Goal: Task Accomplishment & Management: Use online tool/utility

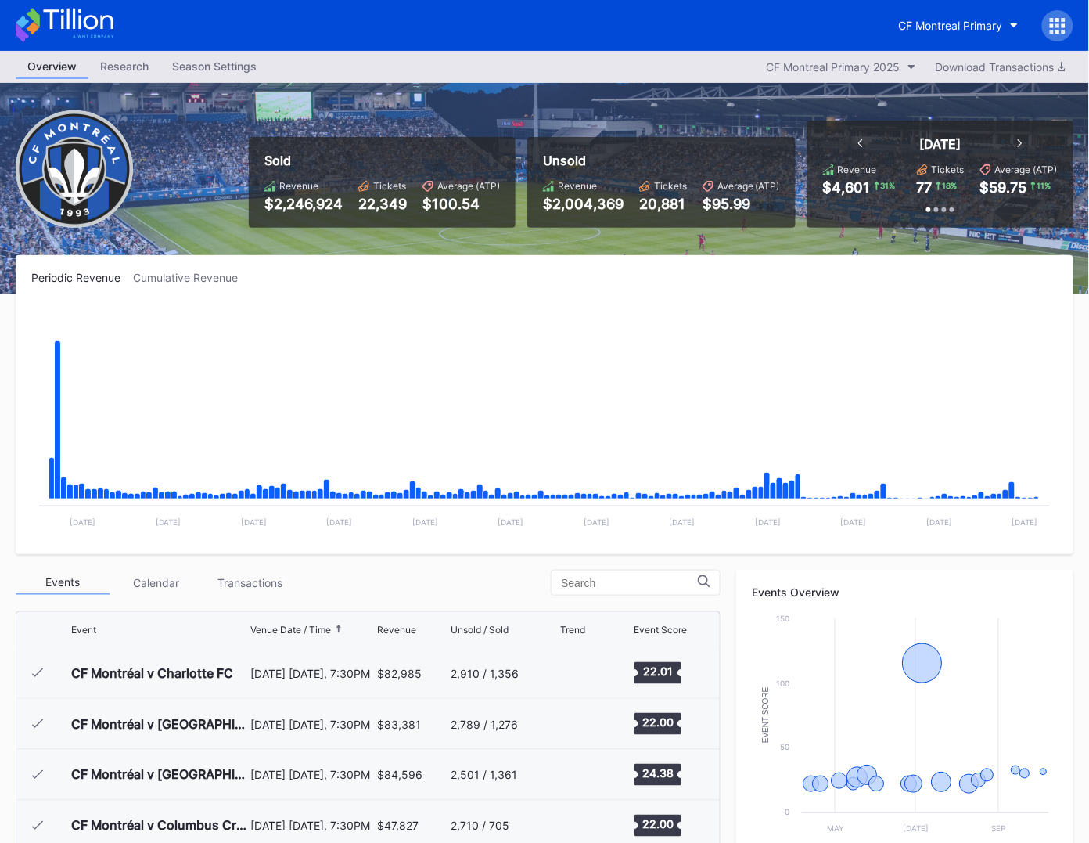
scroll to position [352, 0]
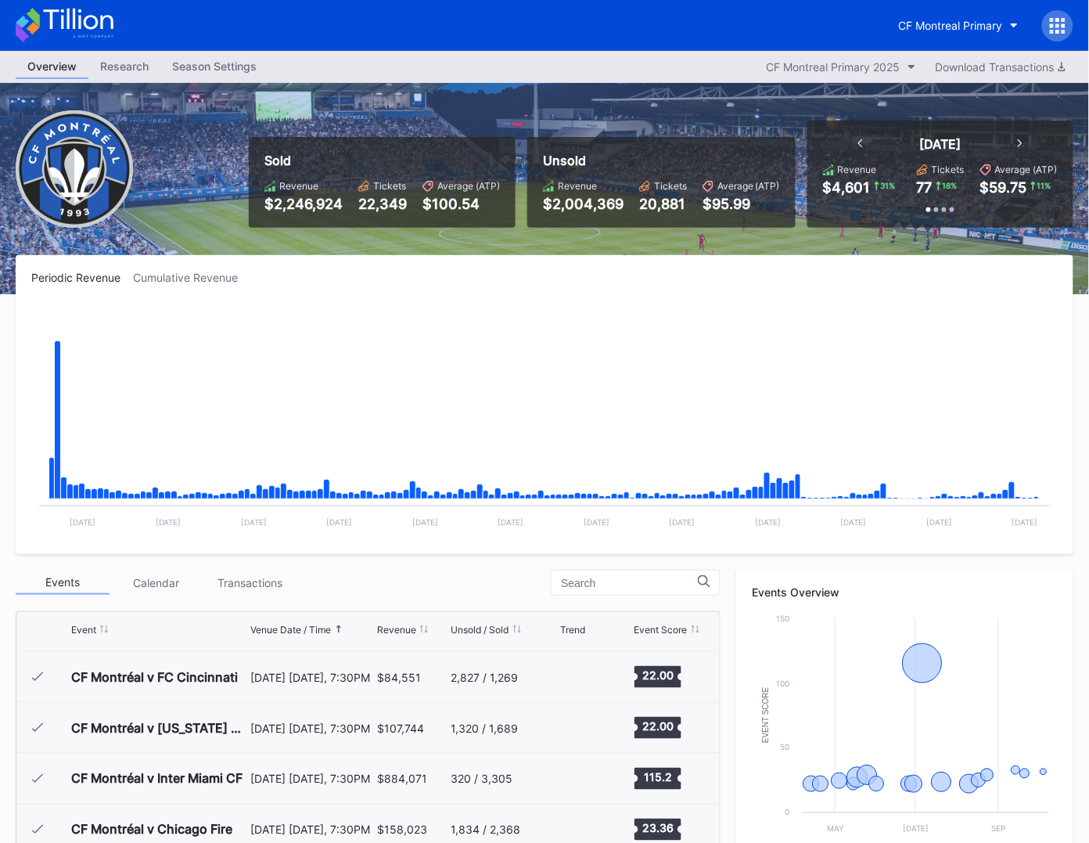
click at [410, 250] on div "Sold Revenue $2,246,924 Tickets 22,349 Average (ATP) $100.54 Unsold Revenue $2,…" at bounding box center [544, 188] width 1089 height 211
click at [408, 245] on div "Sold Revenue $2,246,924 Tickets 22,349 Average (ATP) $100.54 Unsold Revenue $2,…" at bounding box center [544, 188] width 1089 height 211
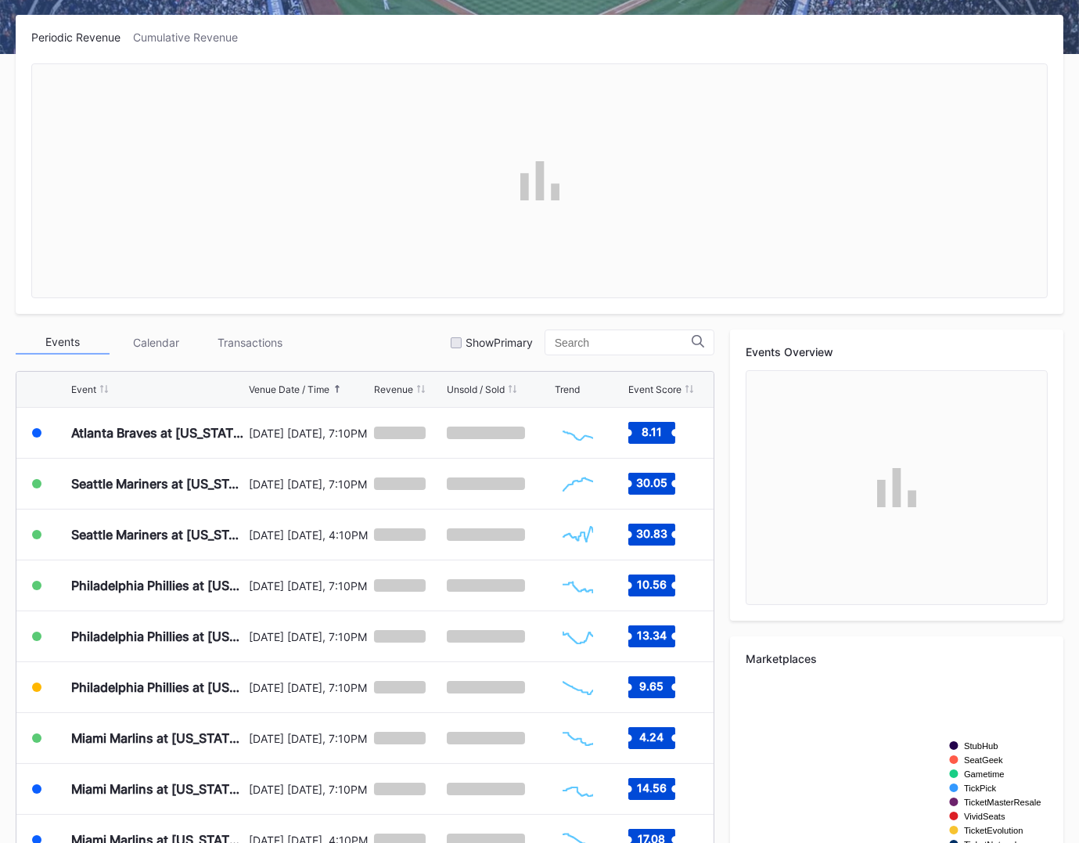
scroll to position [250, 0]
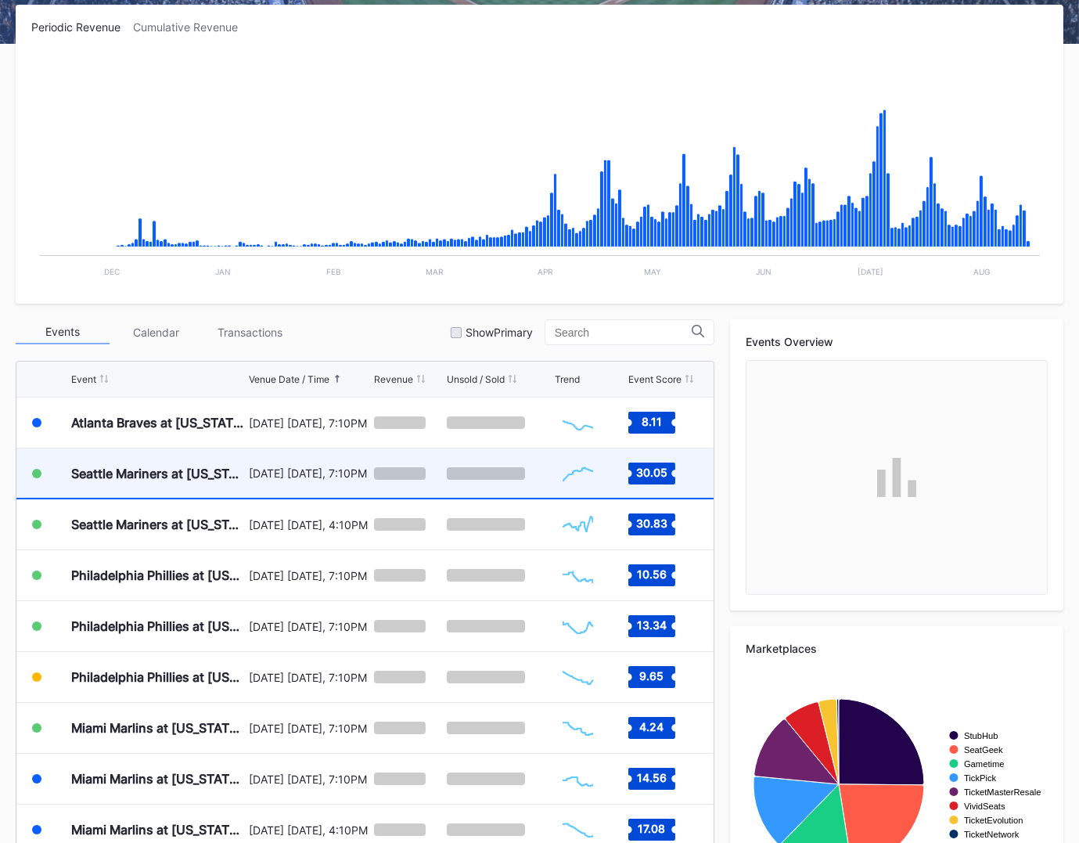
click at [324, 478] on div "August 15 Friday, 7:10PM" at bounding box center [309, 472] width 121 height 49
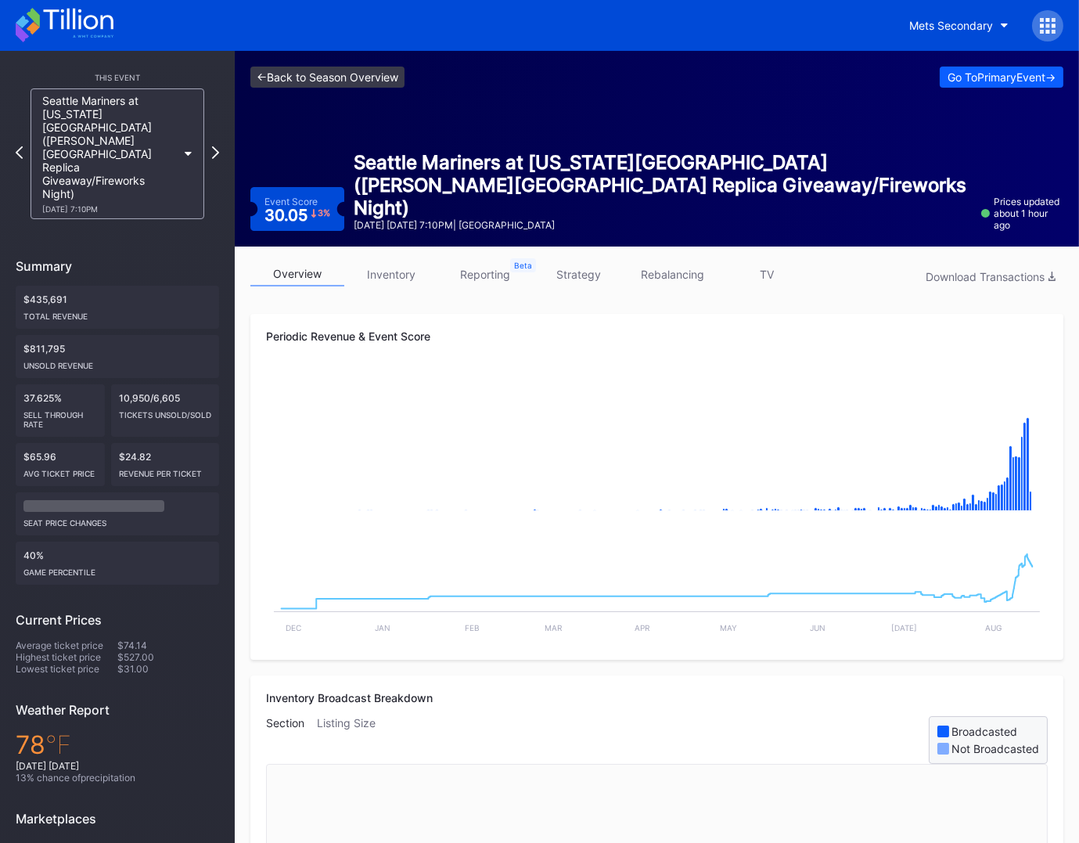
click at [378, 76] on link "<- Back to Season Overview" at bounding box center [327, 77] width 154 height 21
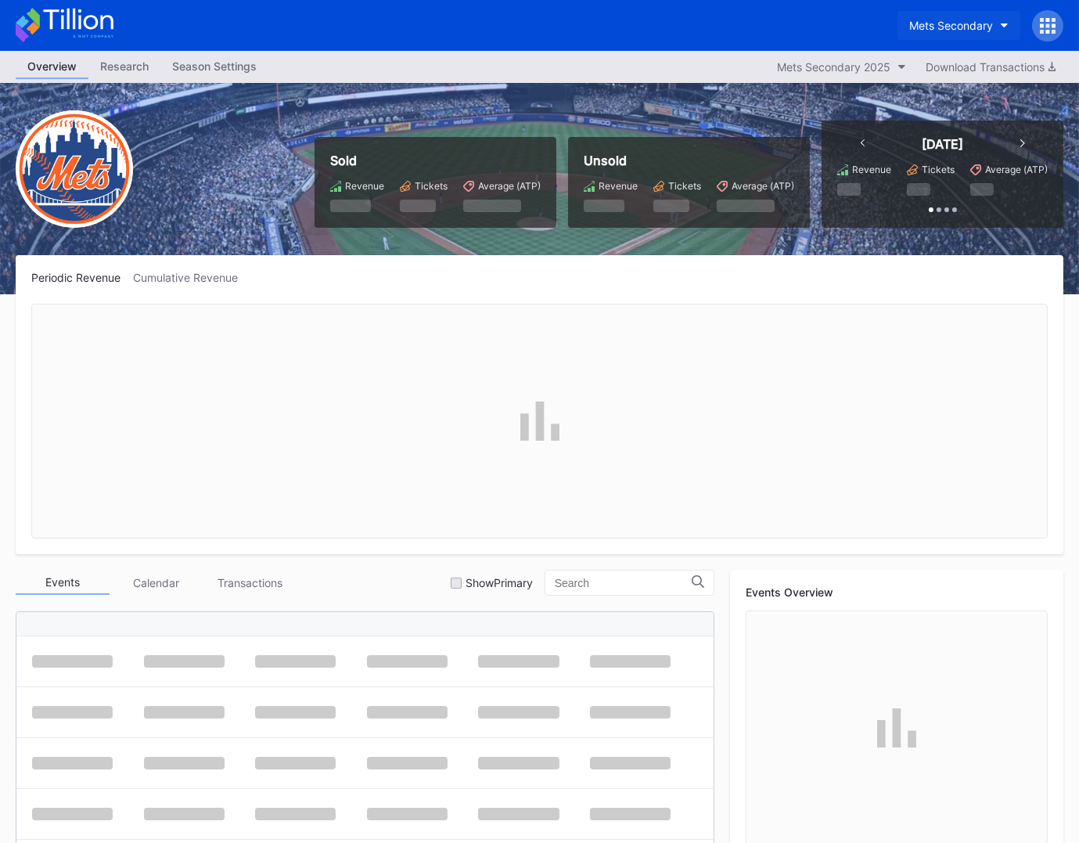
click at [931, 27] on div "Mets Secondary" at bounding box center [951, 25] width 84 height 13
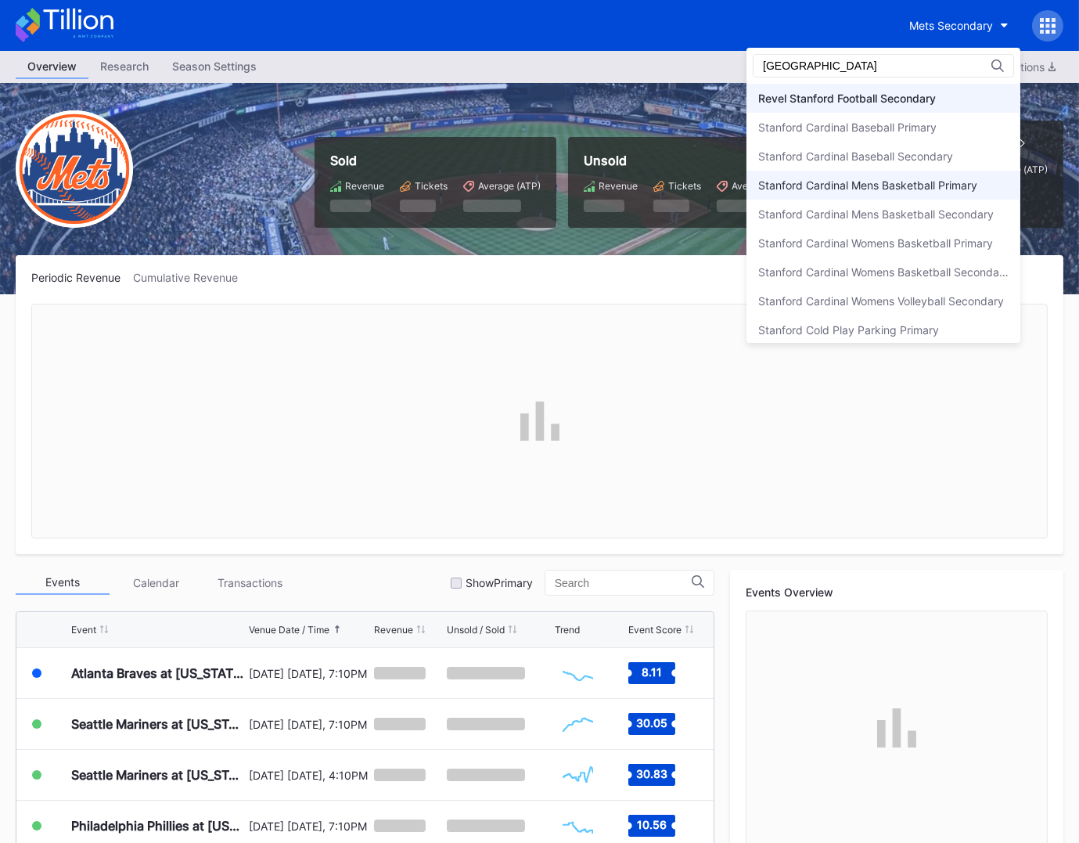
scroll to position [92, 0]
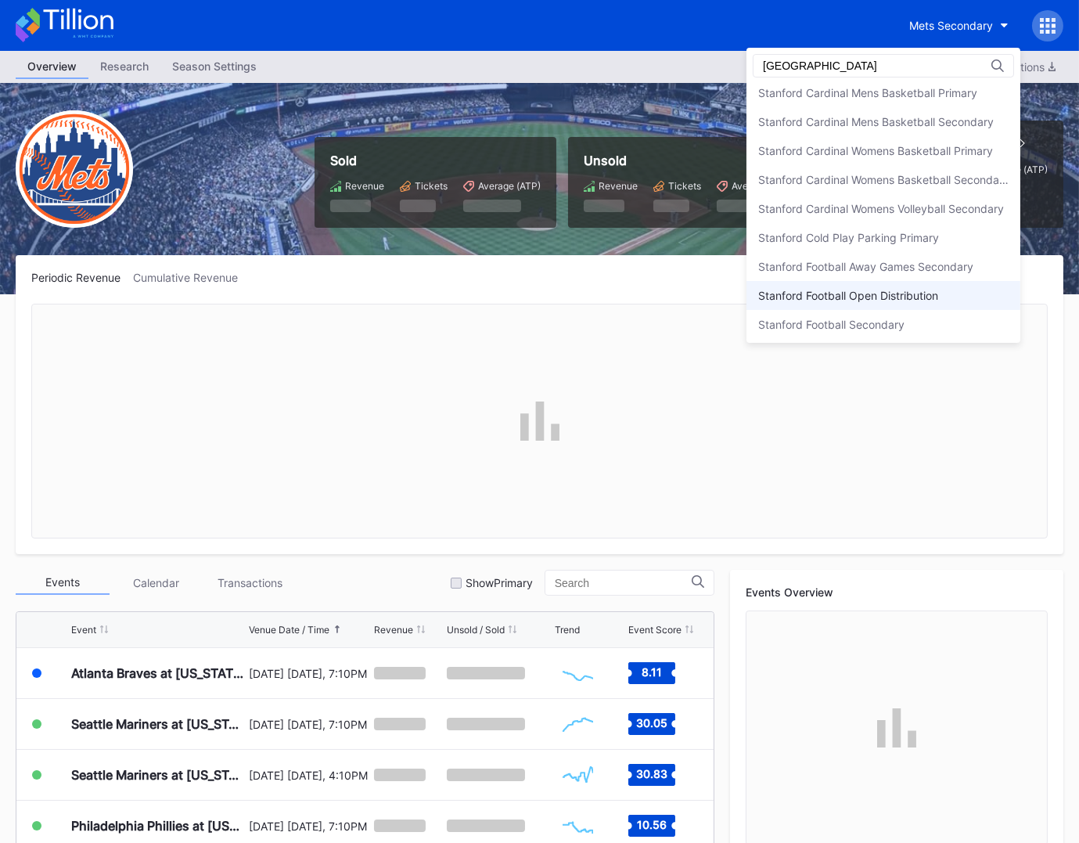
type input "stanford"
click at [920, 304] on div "Stanford Football Open Distribution" at bounding box center [884, 295] width 274 height 29
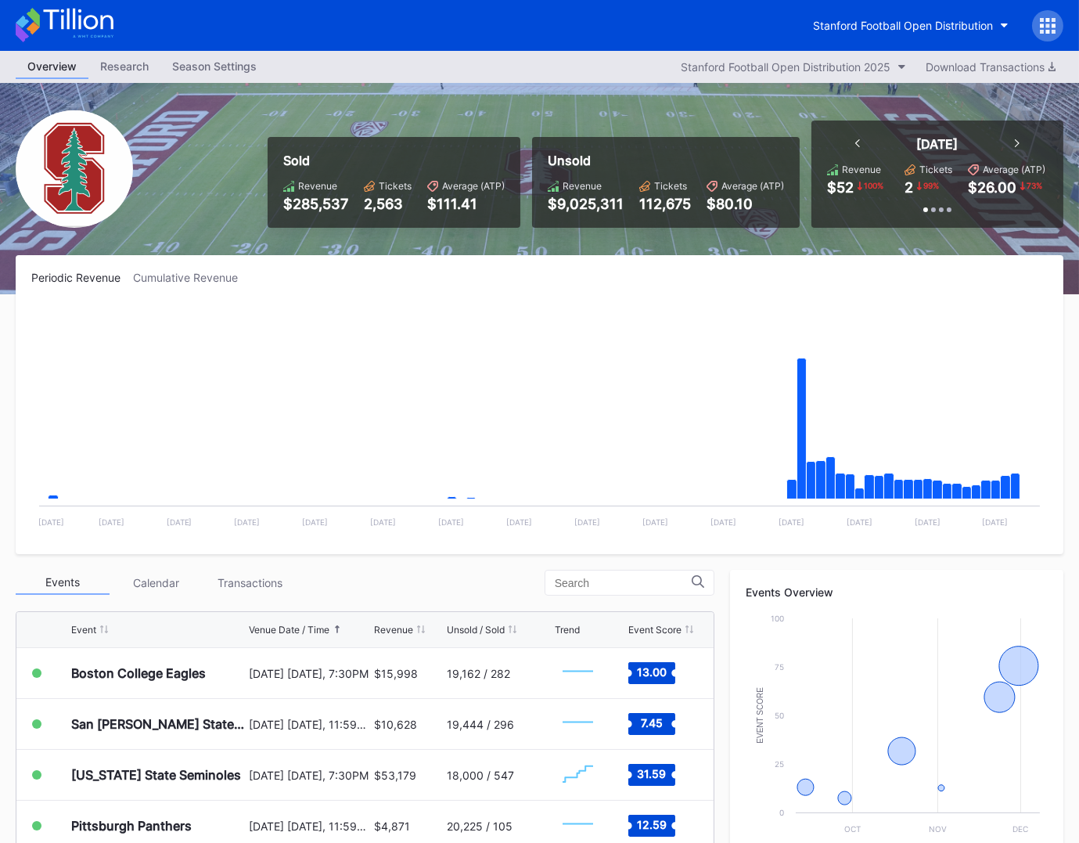
click at [34, 16] on icon at bounding box center [33, 18] width 13 height 20
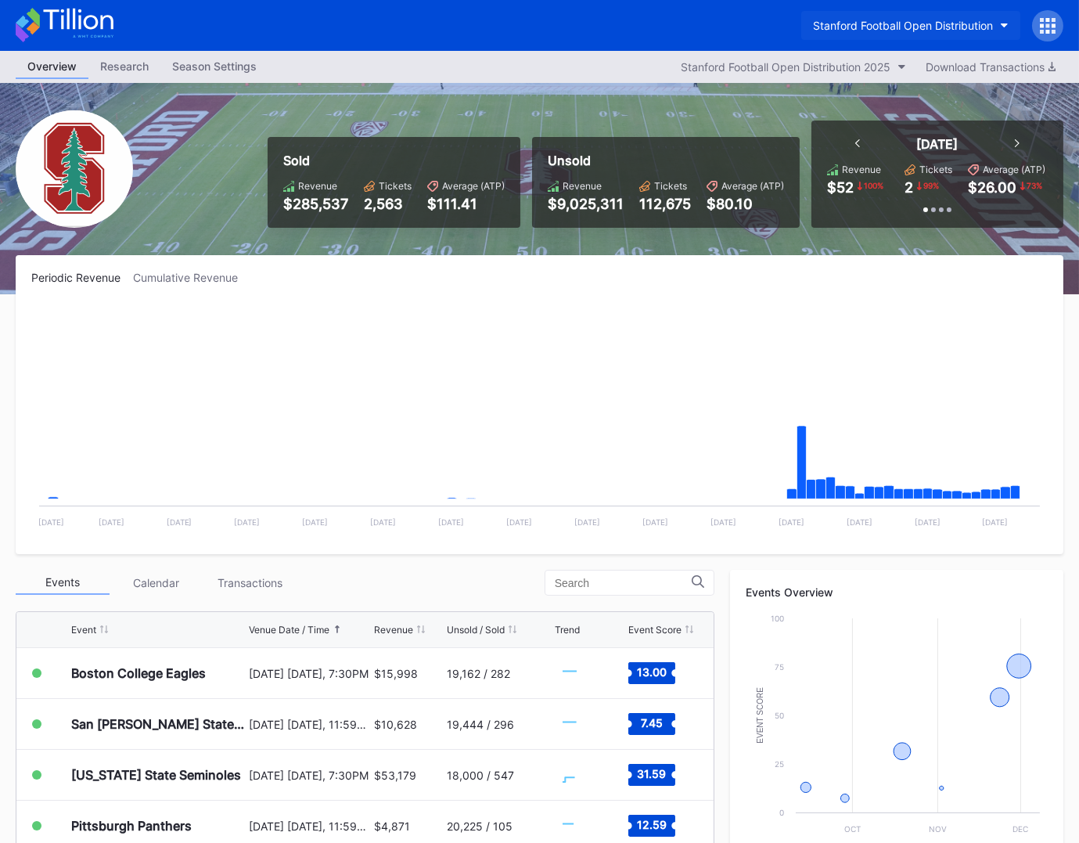
click at [921, 25] on div "Stanford Football Open Distribution" at bounding box center [903, 25] width 180 height 13
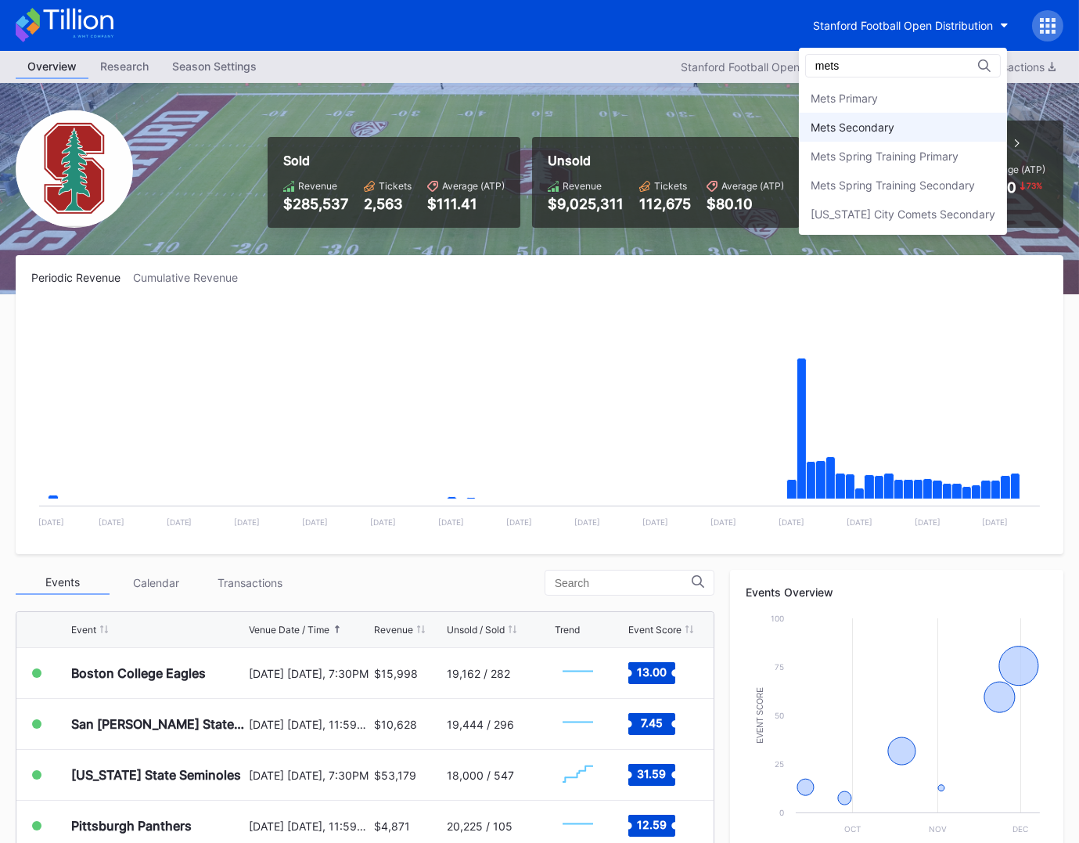
type input "mets"
click at [908, 124] on div "Mets Secondary" at bounding box center [903, 127] width 208 height 29
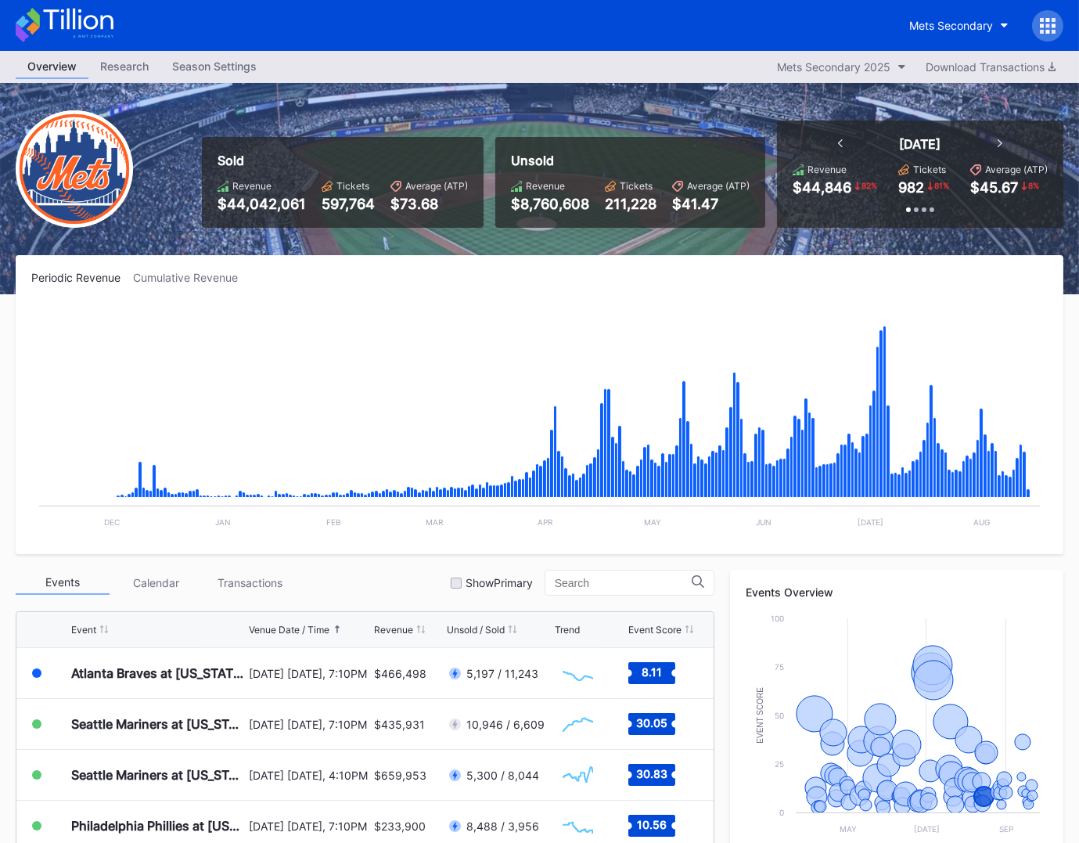
click at [69, 20] on icon at bounding box center [78, 19] width 70 height 21
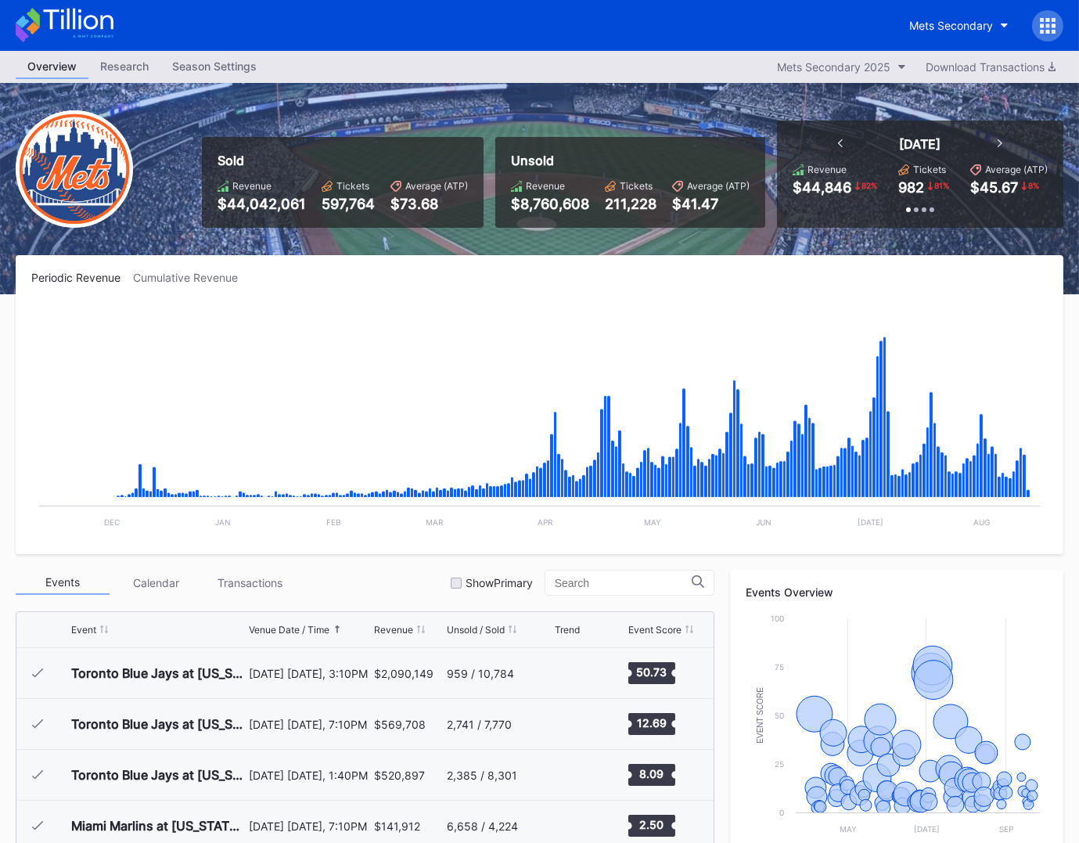
scroll to position [3103, 0]
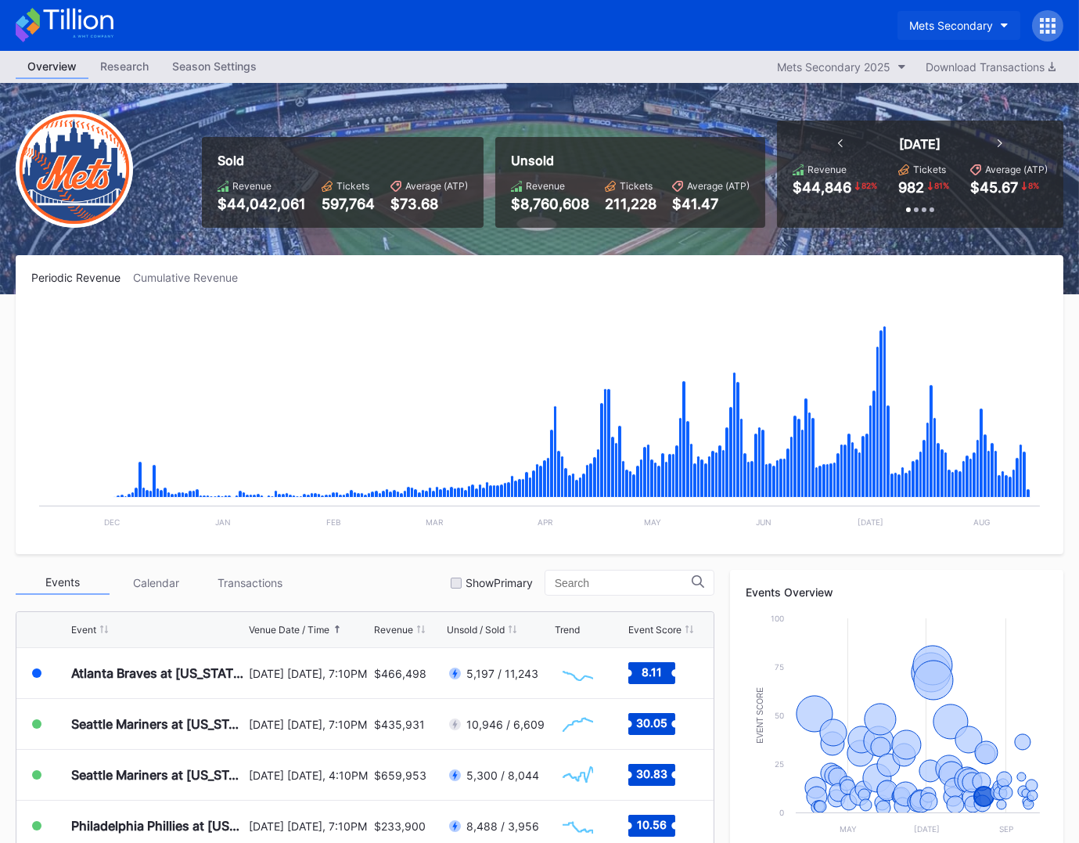
click at [938, 28] on div "Mets Secondary" at bounding box center [951, 25] width 84 height 13
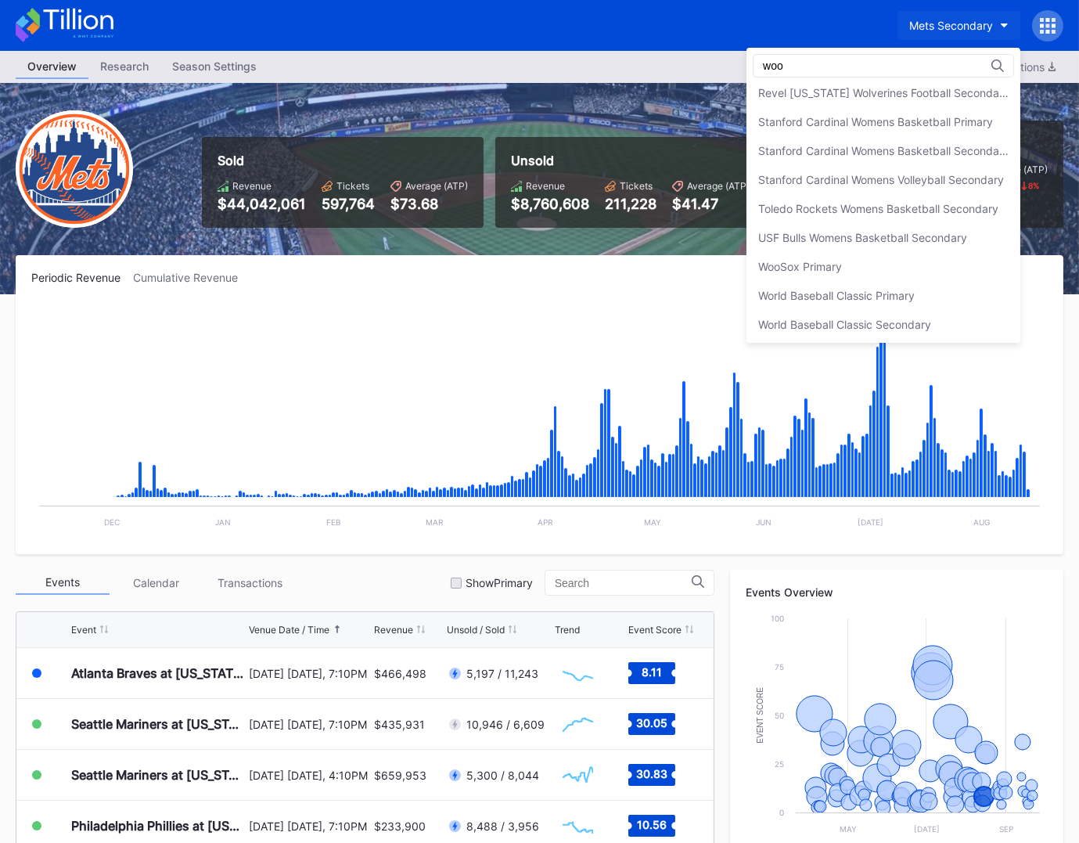
scroll to position [0, 0]
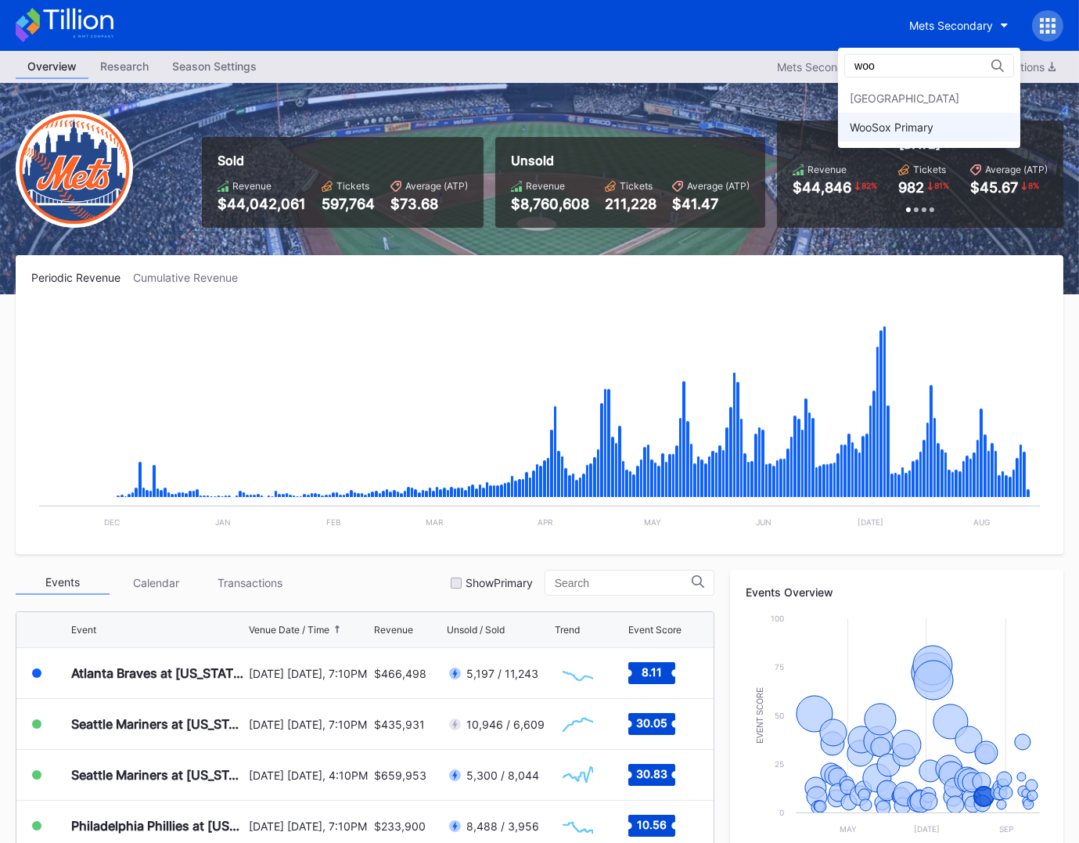
type input "woo"
click at [941, 135] on div "WooSox Primary" at bounding box center [929, 127] width 182 height 29
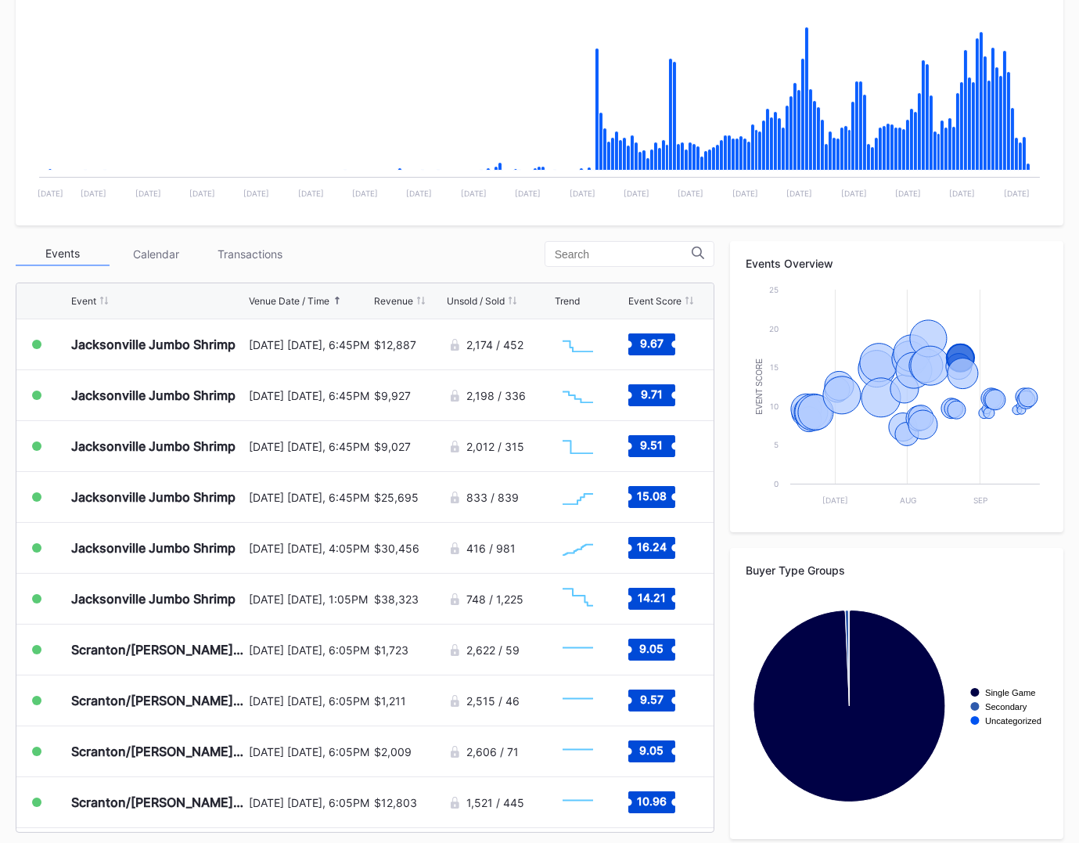
scroll to position [339, 0]
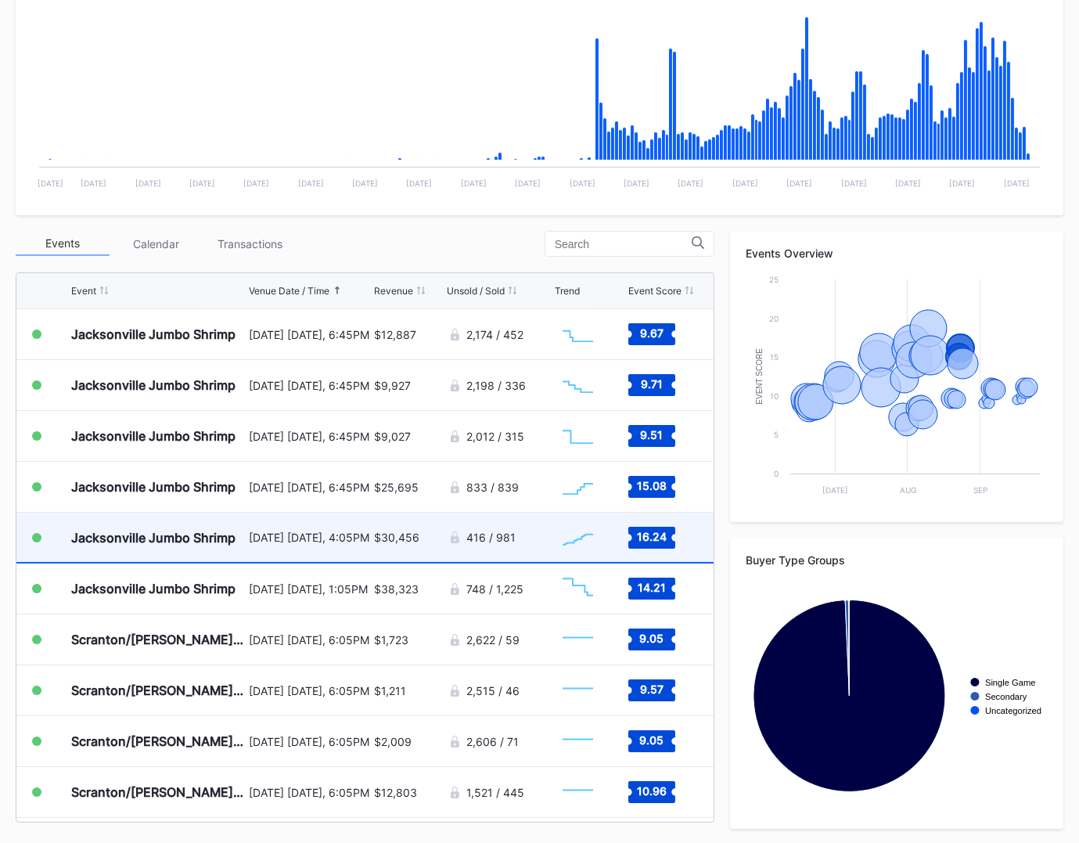
click at [332, 532] on div "August 23 Saturday, 4:05PM" at bounding box center [309, 537] width 121 height 13
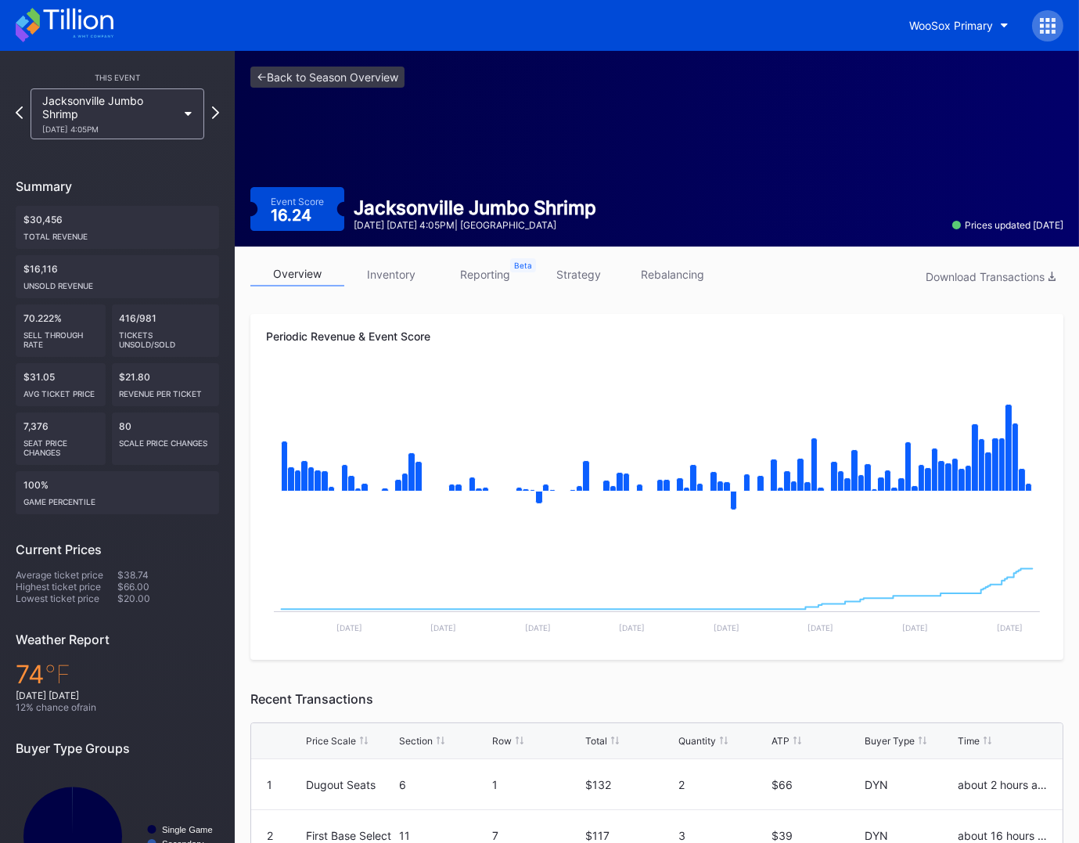
click at [377, 286] on div "overview inventory reporting strategy rebalancing Download Transactions" at bounding box center [656, 278] width 813 height 32
click at [381, 282] on link "inventory" at bounding box center [391, 274] width 94 height 24
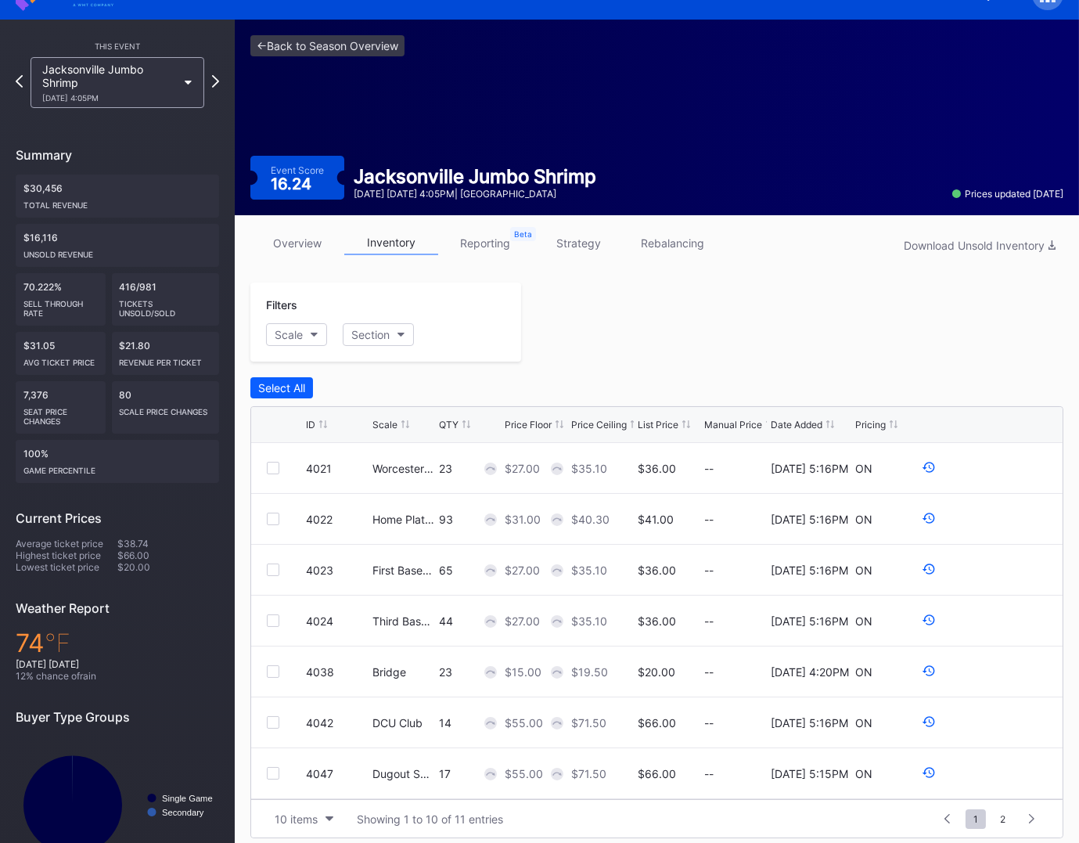
scroll to position [32, 0]
click at [651, 421] on div "List Price" at bounding box center [658, 424] width 41 height 12
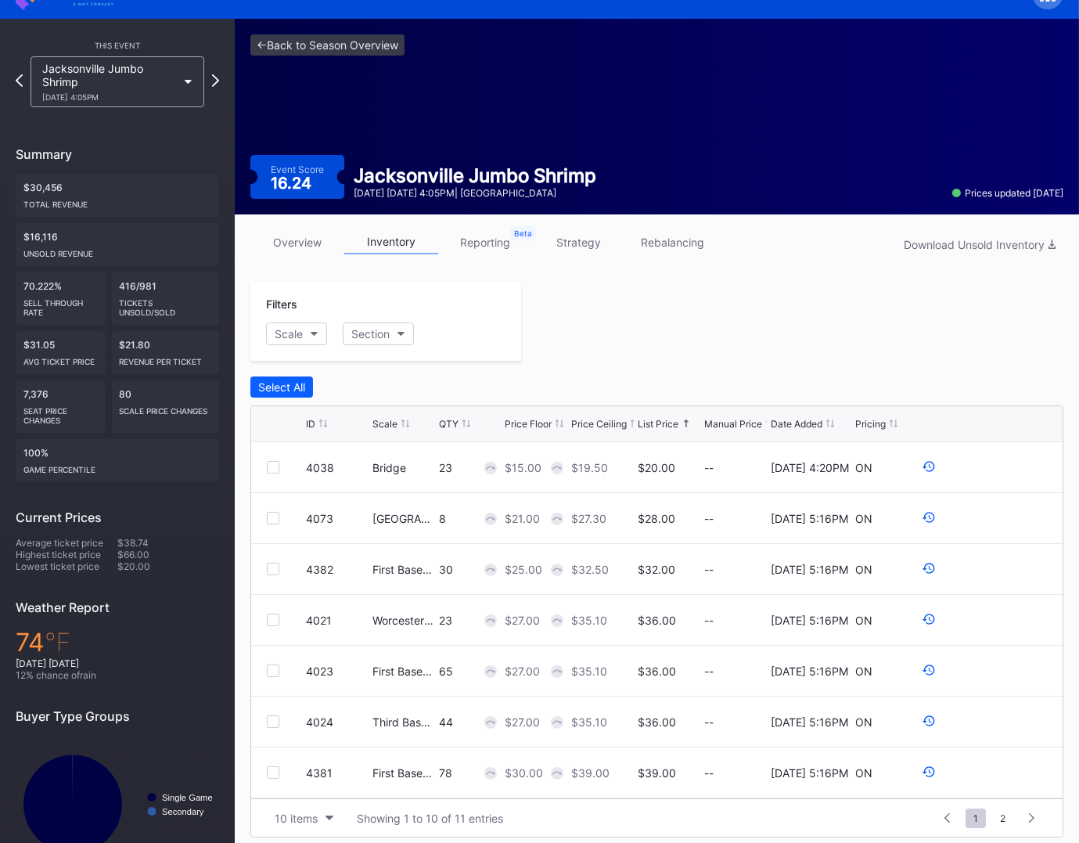
click at [602, 423] on div "Price Ceiling" at bounding box center [599, 424] width 56 height 12
click at [641, 420] on div "List Price" at bounding box center [658, 424] width 41 height 12
click at [646, 420] on div "List Price" at bounding box center [658, 424] width 41 height 12
click at [313, 234] on link "overview" at bounding box center [297, 242] width 94 height 24
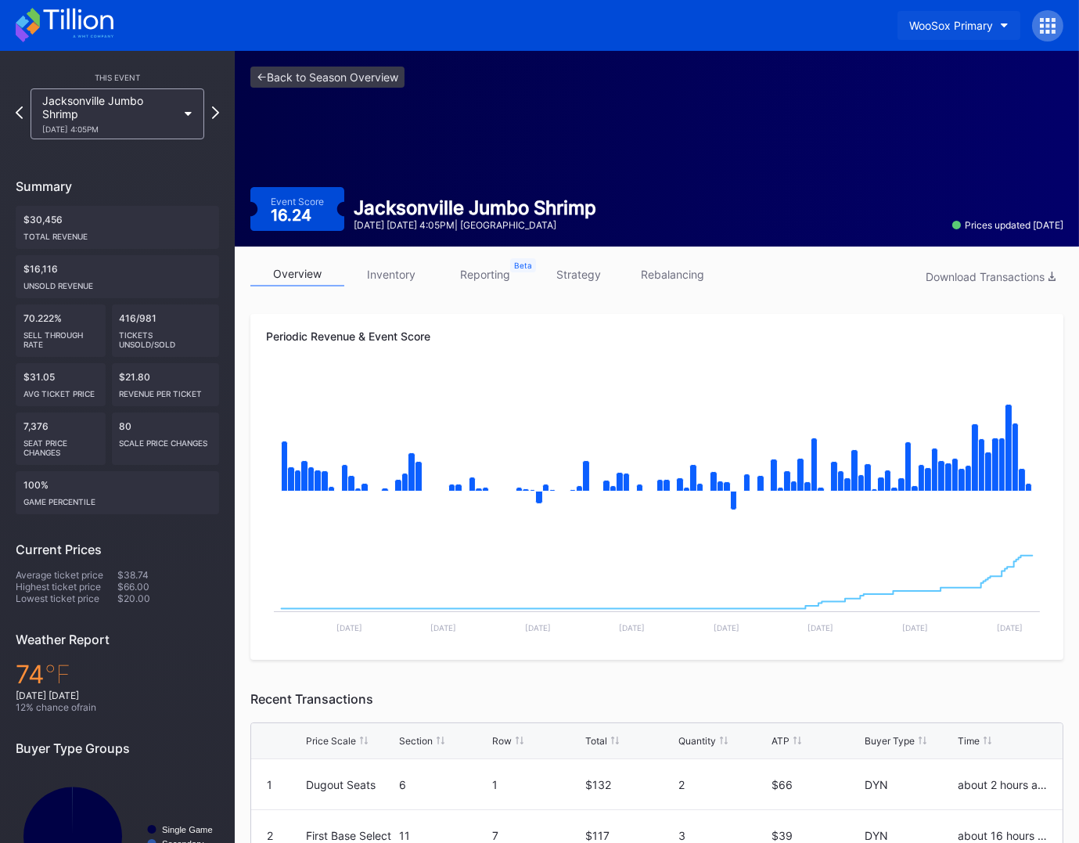
click at [983, 35] on button "WooSox Primary" at bounding box center [959, 25] width 123 height 29
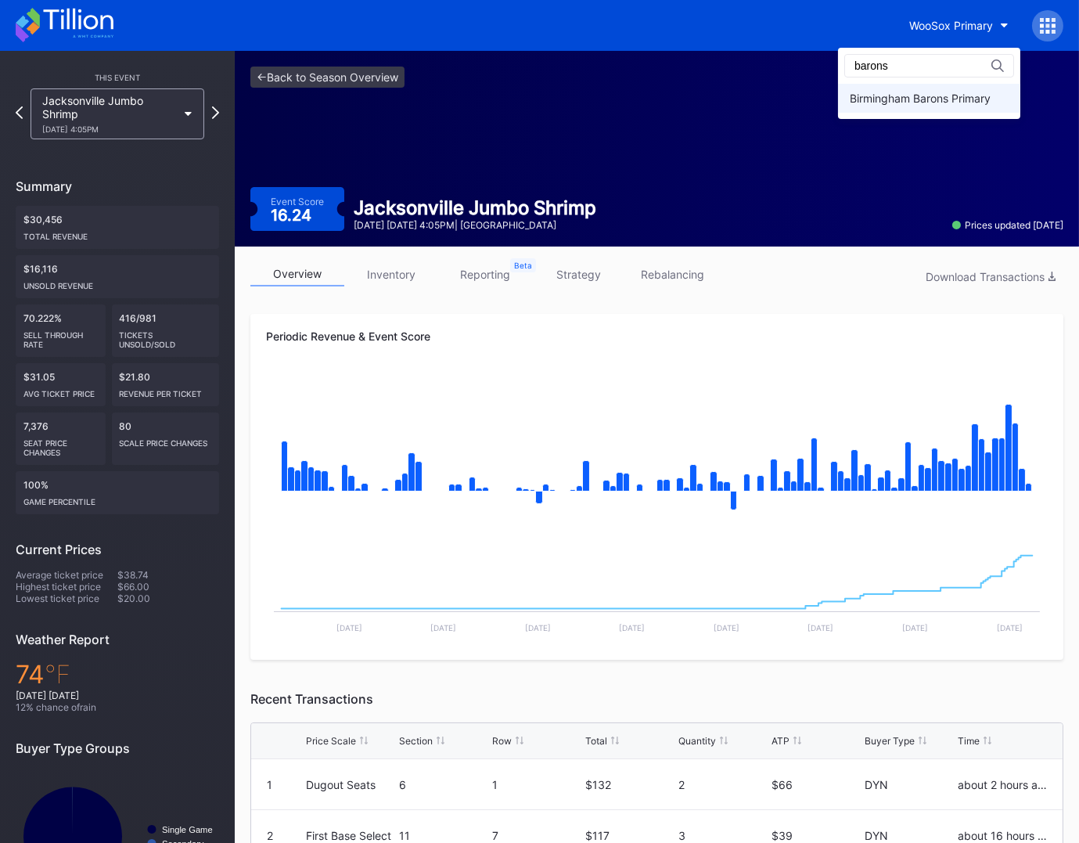
type input "barons"
click at [956, 110] on div "Birmingham Barons Primary" at bounding box center [929, 98] width 182 height 29
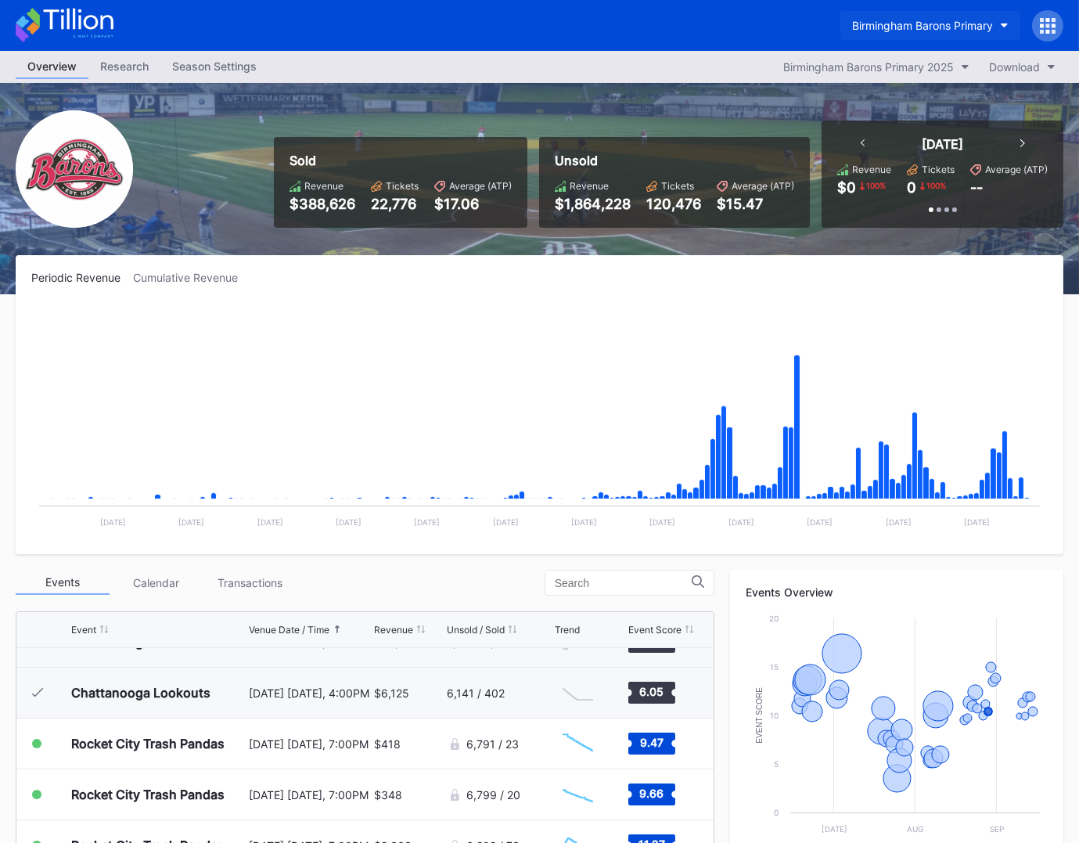
click at [956, 17] on button "Birmingham Barons Primary" at bounding box center [931, 25] width 180 height 29
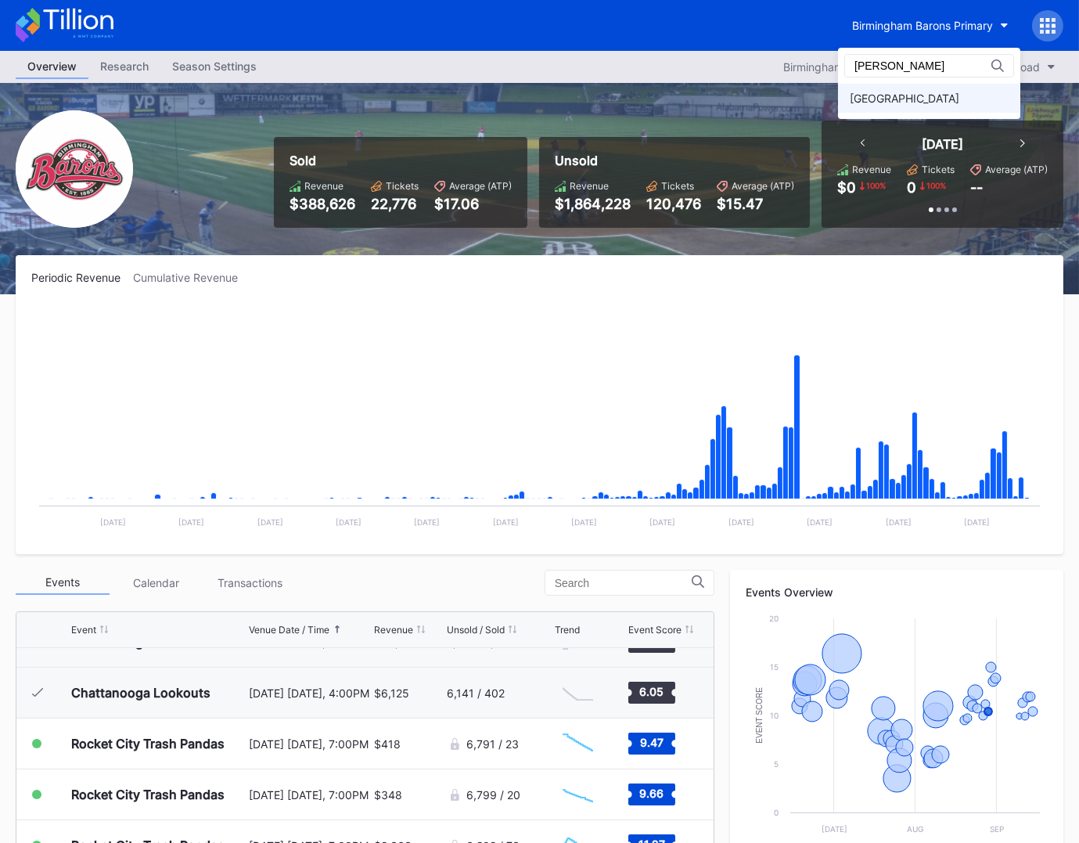
type input "fred"
click at [929, 95] on div "Fredericksburg Nationals Primary" at bounding box center [905, 98] width 110 height 13
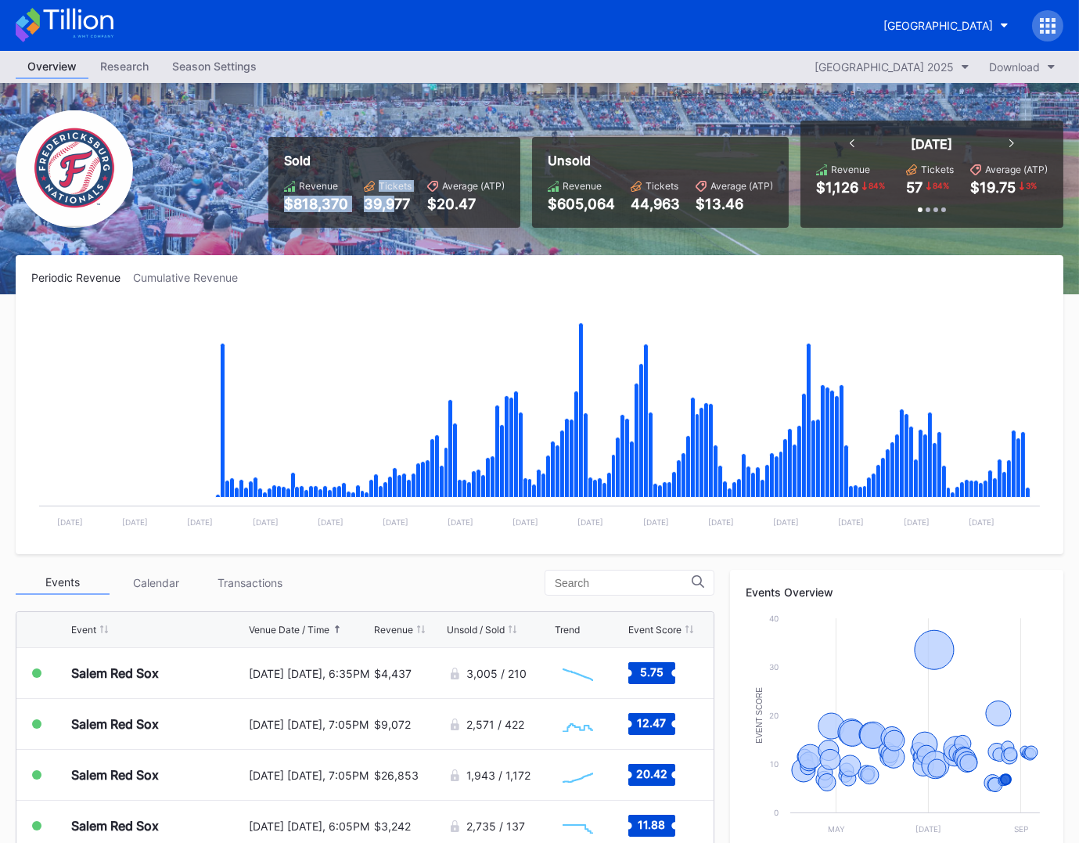
drag, startPoint x: 431, startPoint y: 212, endPoint x: 477, endPoint y: 215, distance: 45.5
click at [460, 214] on div "Sold Revenue $818,370 Tickets 39,977 Average (ATP) $20.47" at bounding box center [394, 182] width 252 height 91
click at [487, 286] on div "Periodic Revenue Cumulative Revenue Created with Highcharts 11.2.0 Chart title …" at bounding box center [540, 404] width 1048 height 299
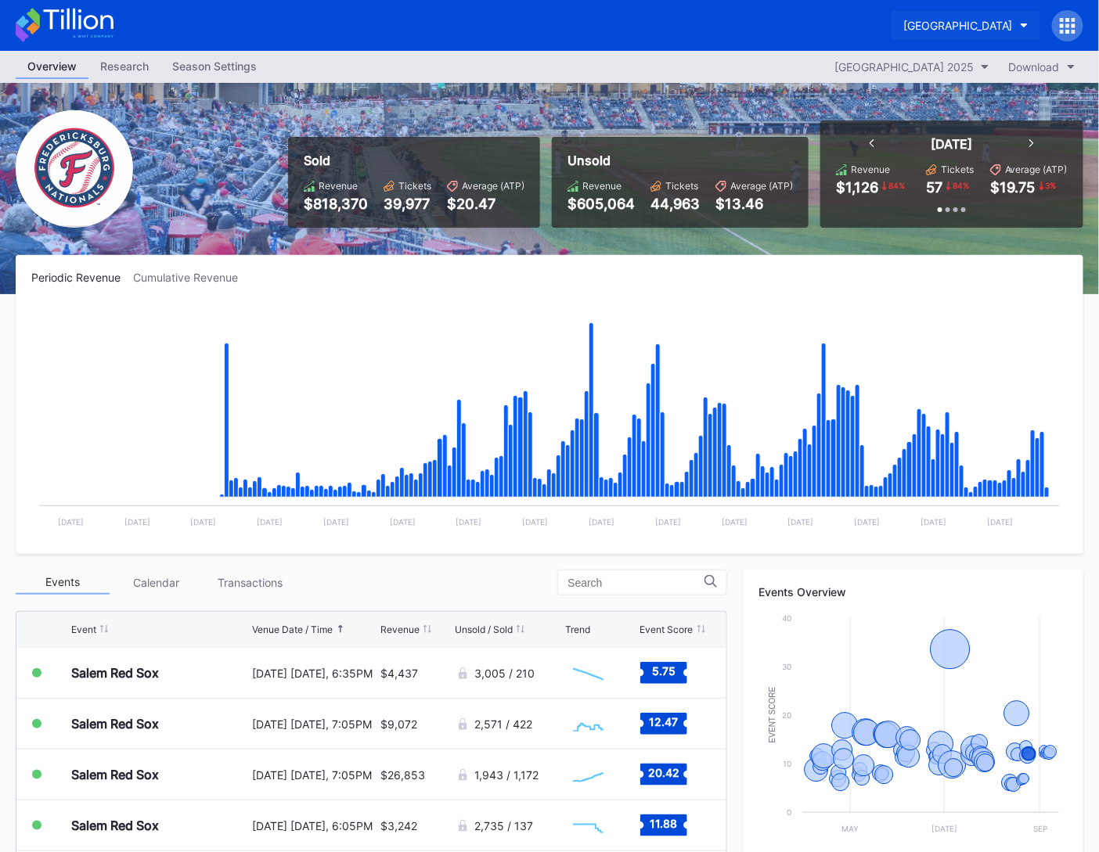
click at [946, 22] on div "Fredericksburg Nationals Primary" at bounding box center [958, 25] width 110 height 13
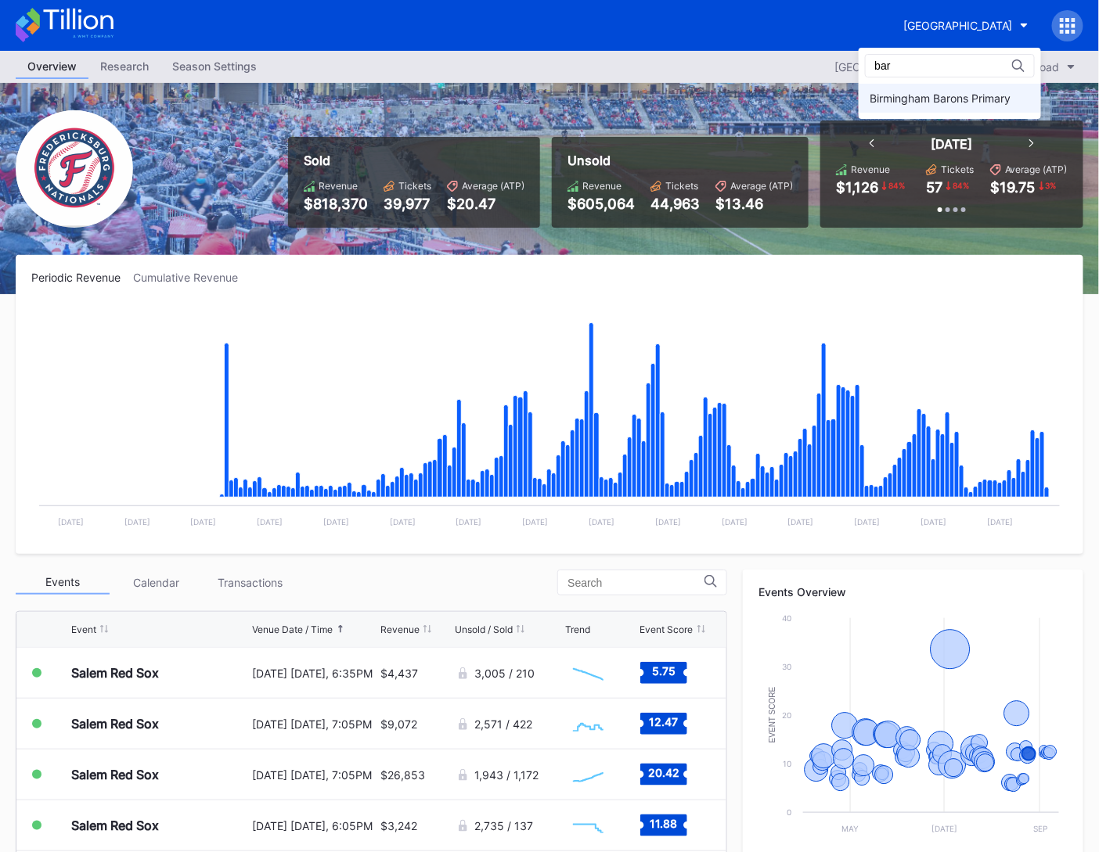
type input "bar"
click at [924, 100] on div "Birmingham Barons Primary" at bounding box center [940, 98] width 141 height 13
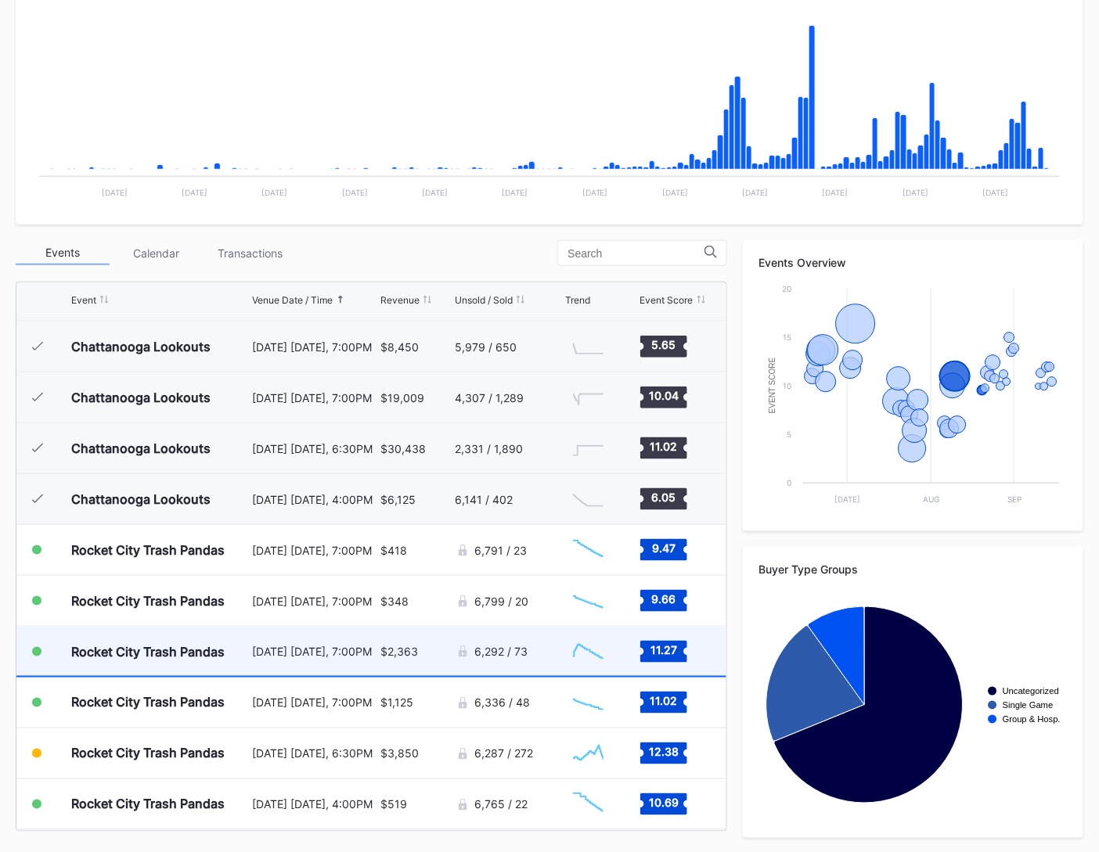
scroll to position [1010, 0]
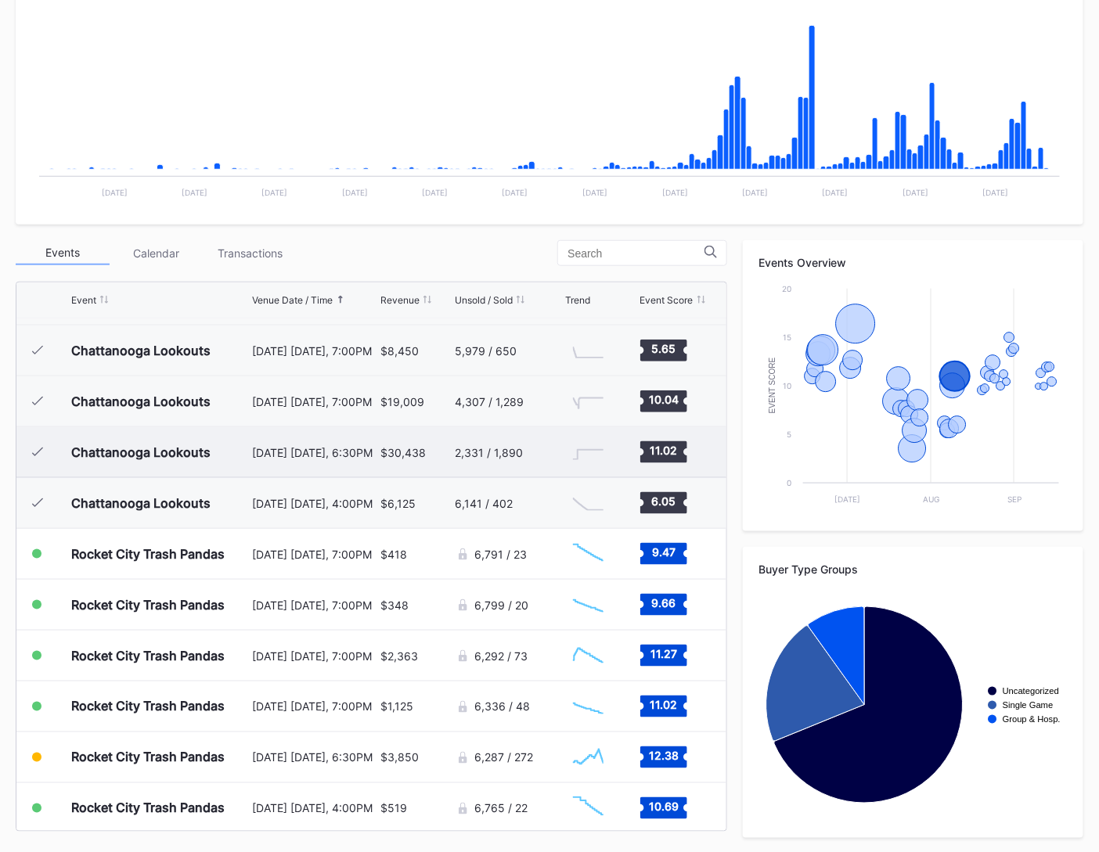
click at [298, 464] on div "August 9 Saturday, 6:30PM" at bounding box center [314, 452] width 124 height 50
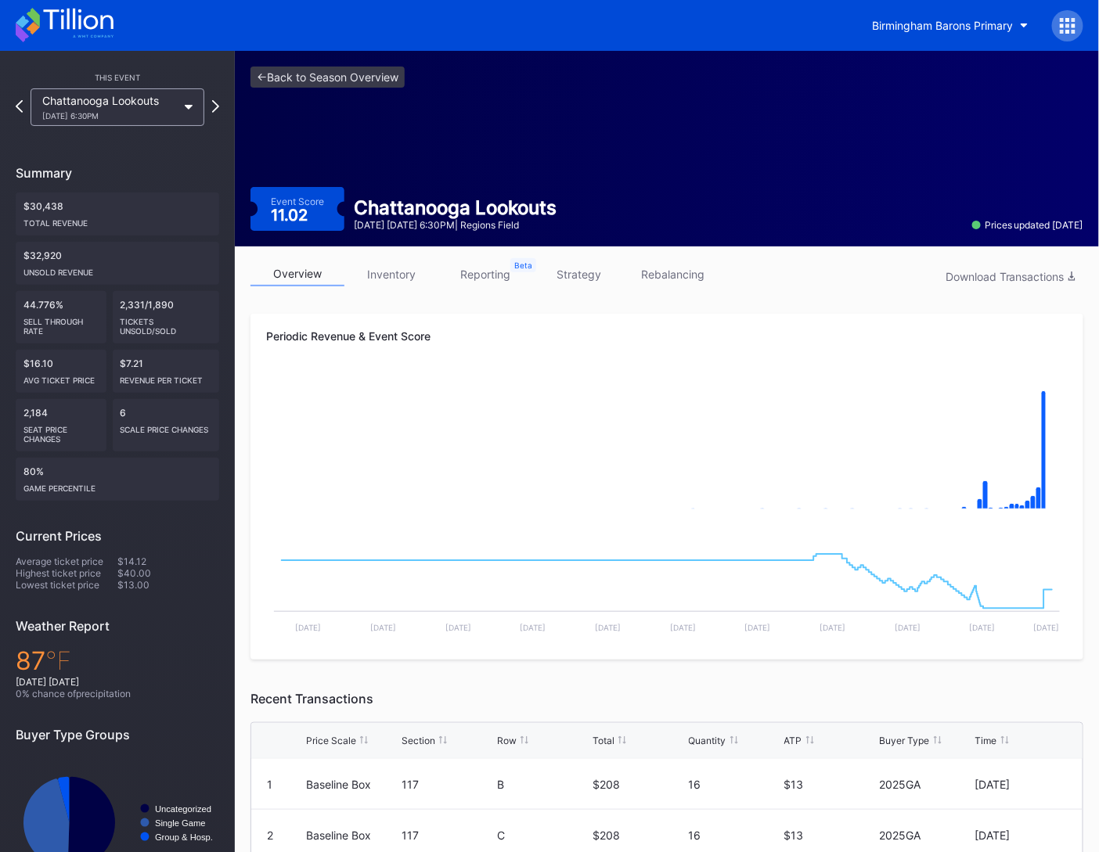
click at [405, 279] on link "inventory" at bounding box center [391, 274] width 94 height 24
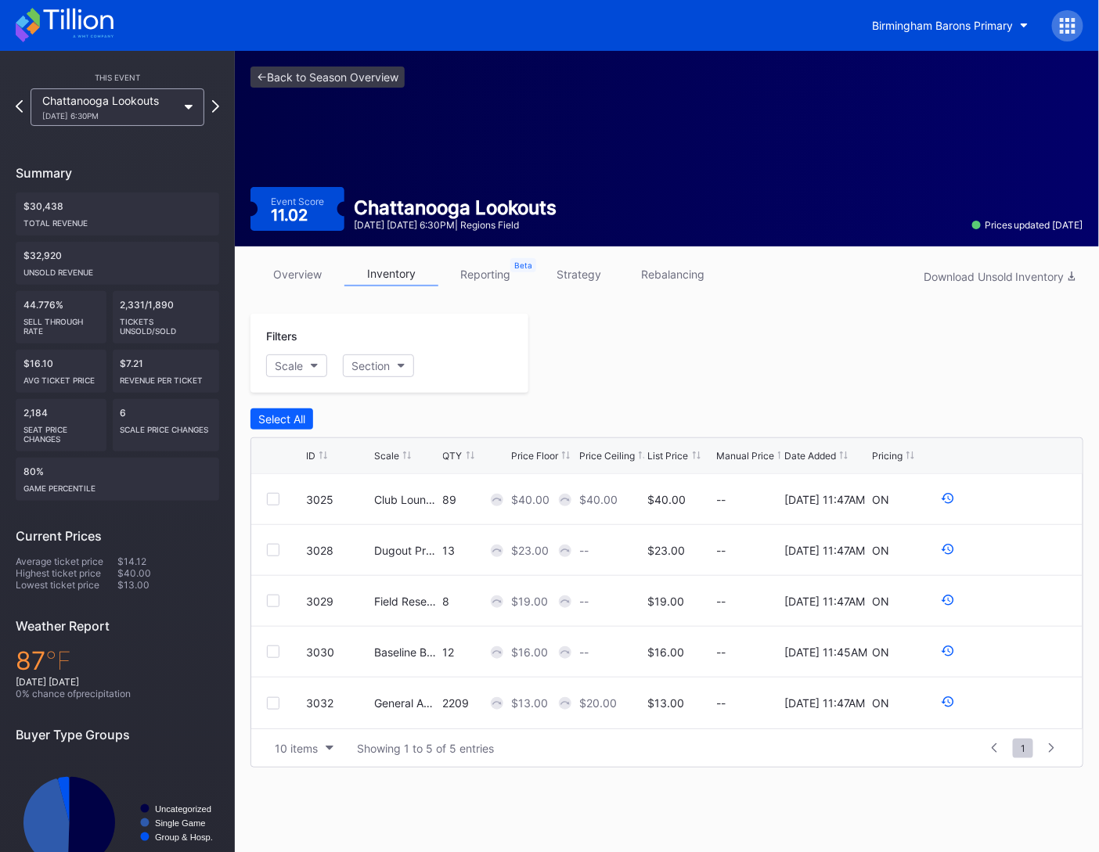
click at [599, 276] on link "strategy" at bounding box center [579, 274] width 94 height 24
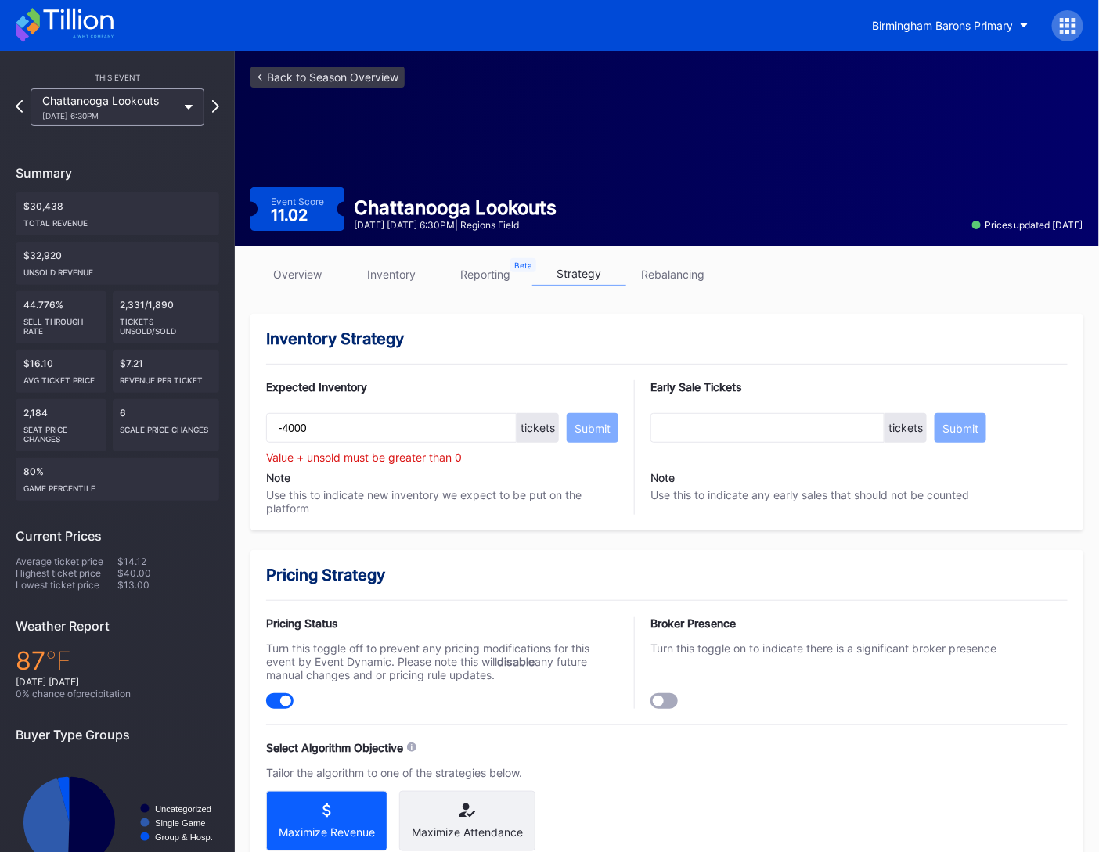
click at [311, 280] on link "overview" at bounding box center [297, 274] width 94 height 24
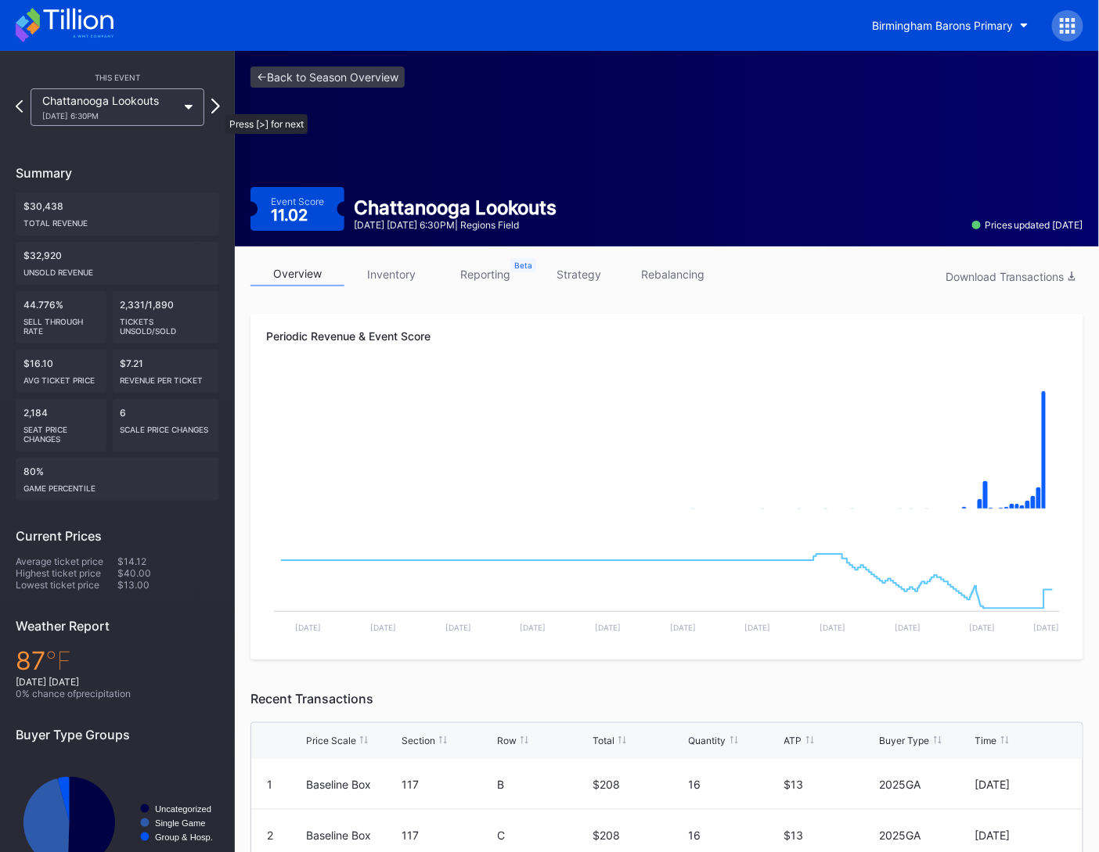
click at [217, 105] on icon at bounding box center [215, 106] width 9 height 15
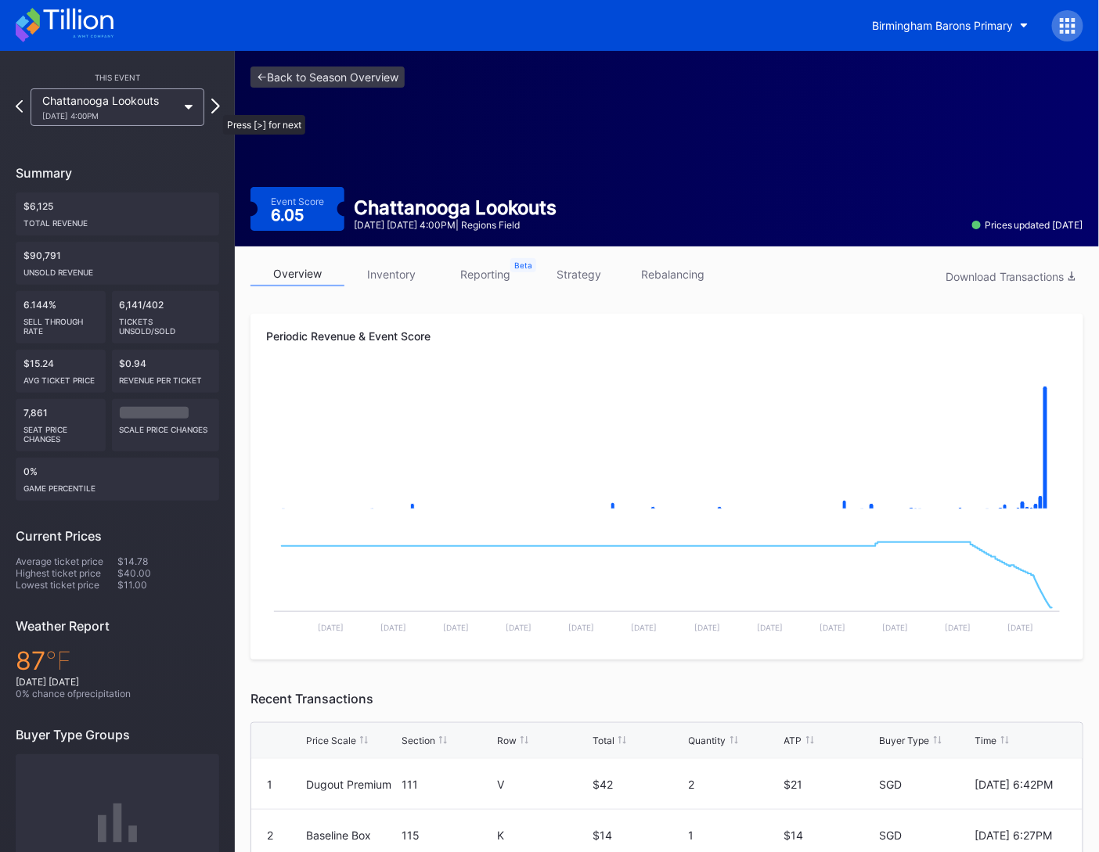
click at [215, 107] on icon at bounding box center [215, 106] width 9 height 15
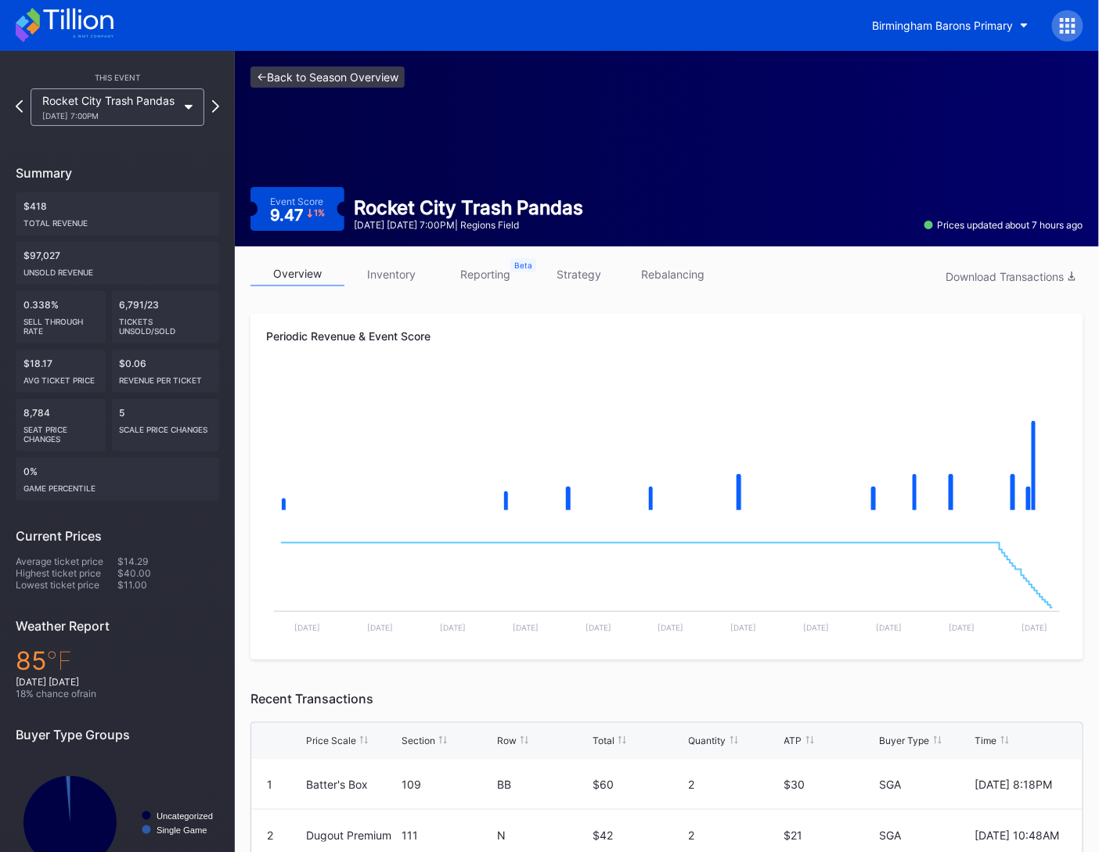
click at [334, 72] on link "<- Back to Season Overview" at bounding box center [327, 77] width 154 height 21
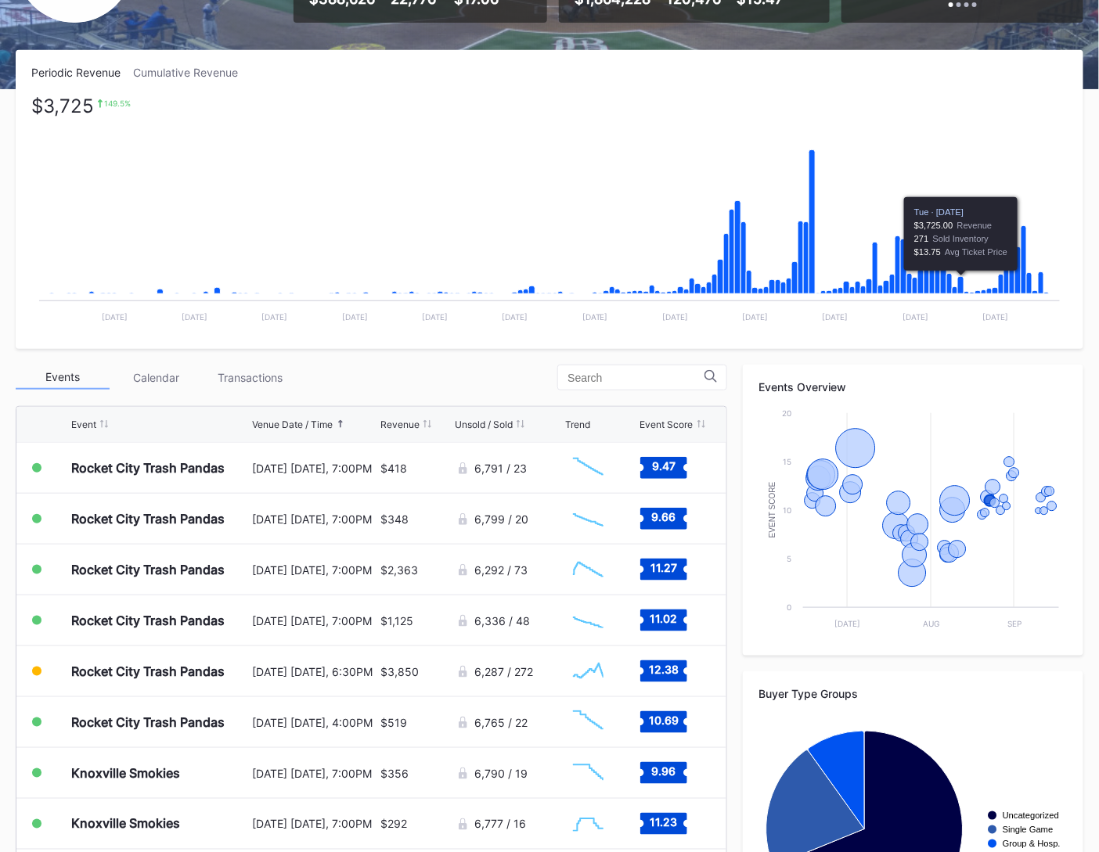
scroll to position [330, 0]
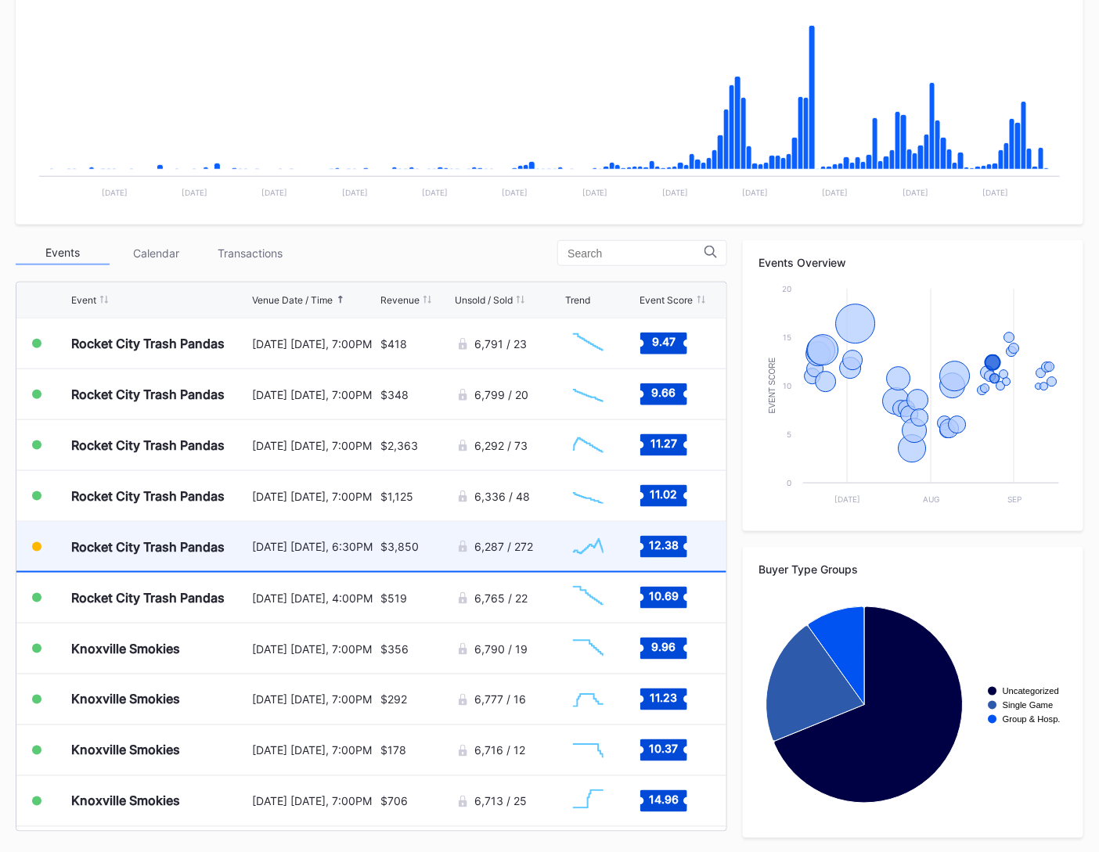
click at [421, 554] on div "$3,850" at bounding box center [415, 546] width 71 height 49
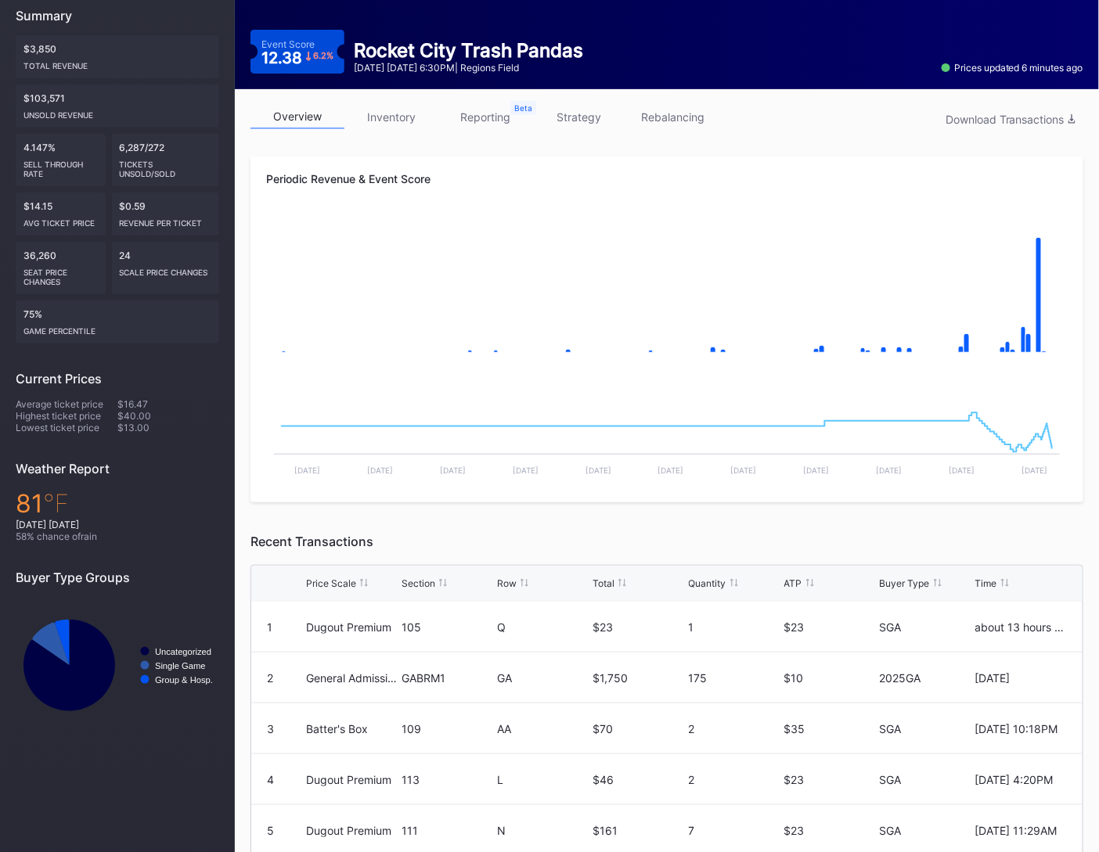
scroll to position [315, 0]
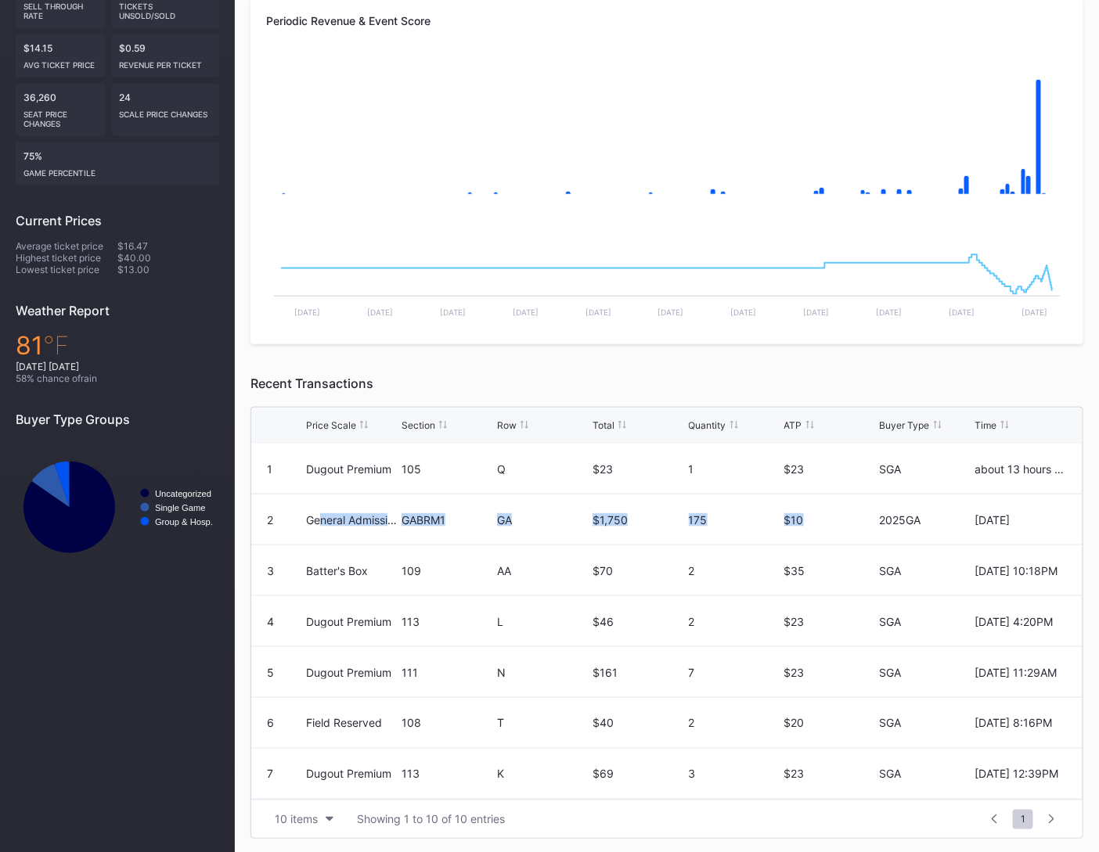
drag, startPoint x: 325, startPoint y: 520, endPoint x: 811, endPoint y: 513, distance: 486.1
click at [811, 513] on div "2 General Admission GABRM1 GA $1,750 175 $10 2025GA Yesterday" at bounding box center [666, 520] width 831 height 51
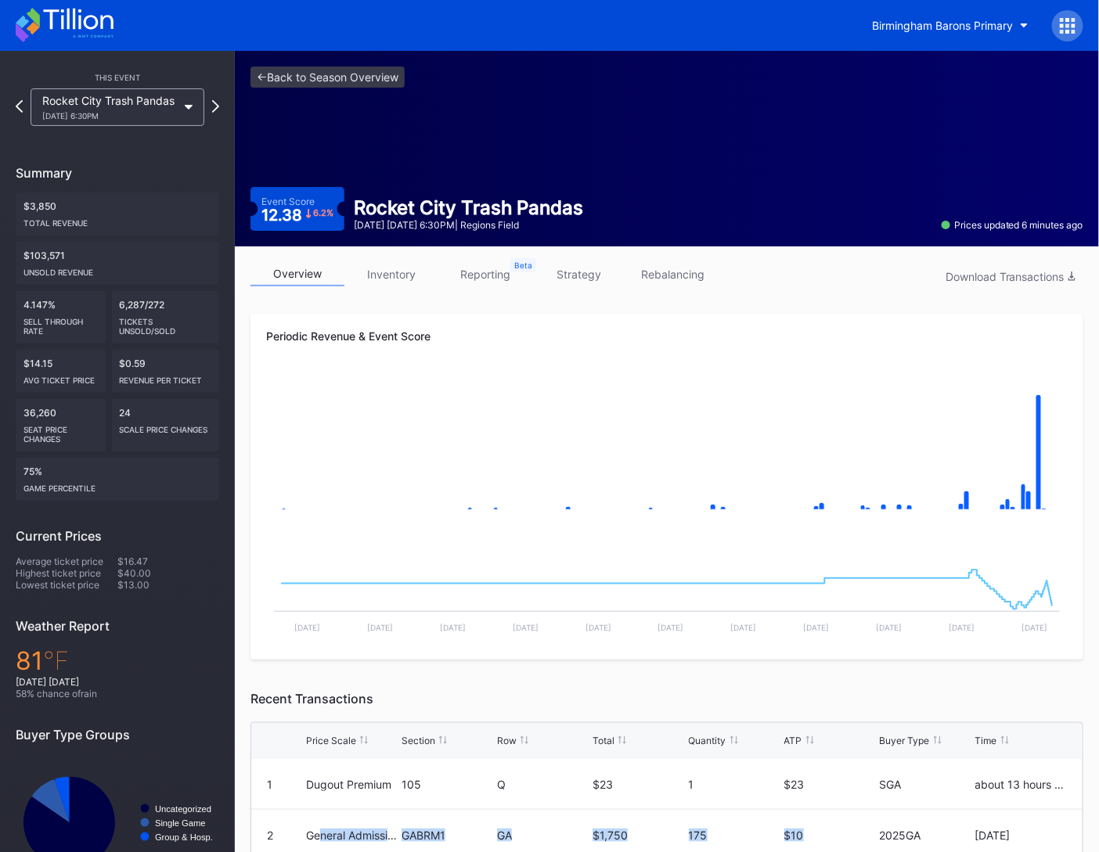
click at [350, 87] on div "<- Back to Season Overview Event Score 12.38 6.2 % Rocket City Trash Pandas Aug…" at bounding box center [667, 149] width 864 height 196
click at [372, 88] on div "<- Back to Season Overview Event Score 12.38 6.2 % Rocket City Trash Pandas Aug…" at bounding box center [667, 149] width 864 height 196
click at [372, 81] on link "<- Back to Season Overview" at bounding box center [327, 77] width 154 height 21
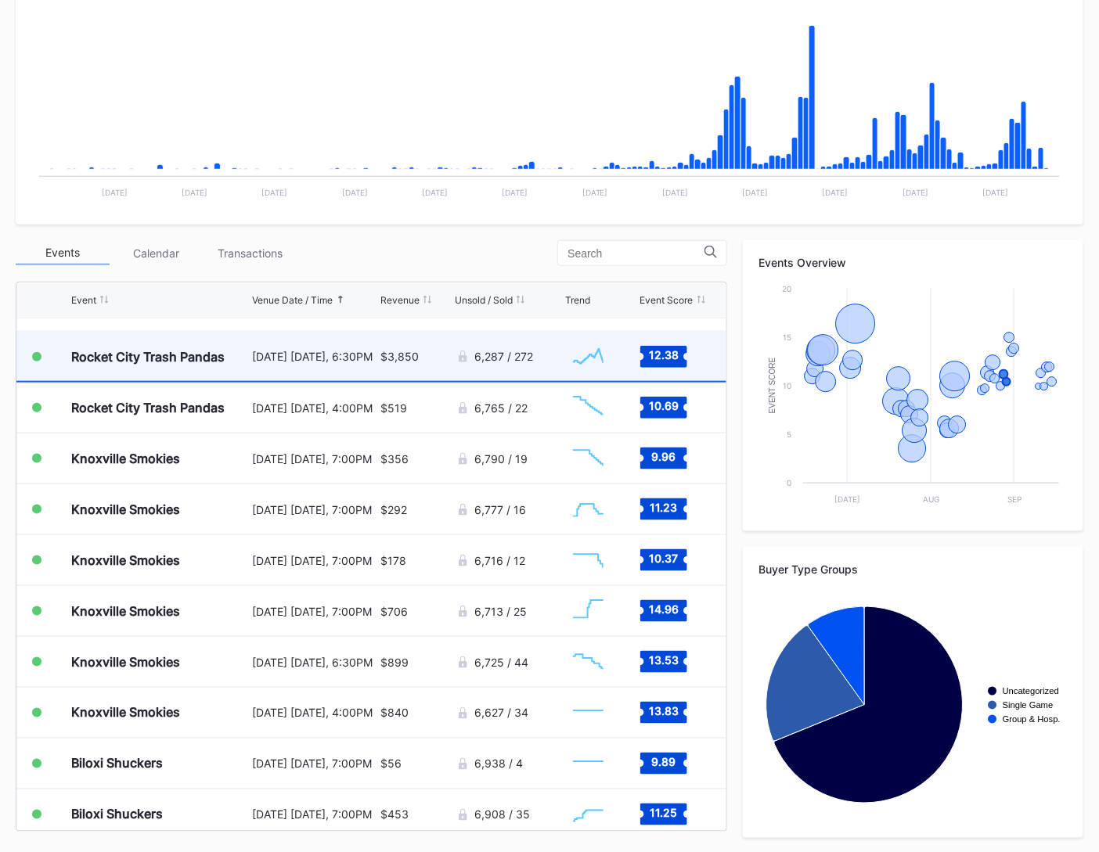
scroll to position [1416, 0]
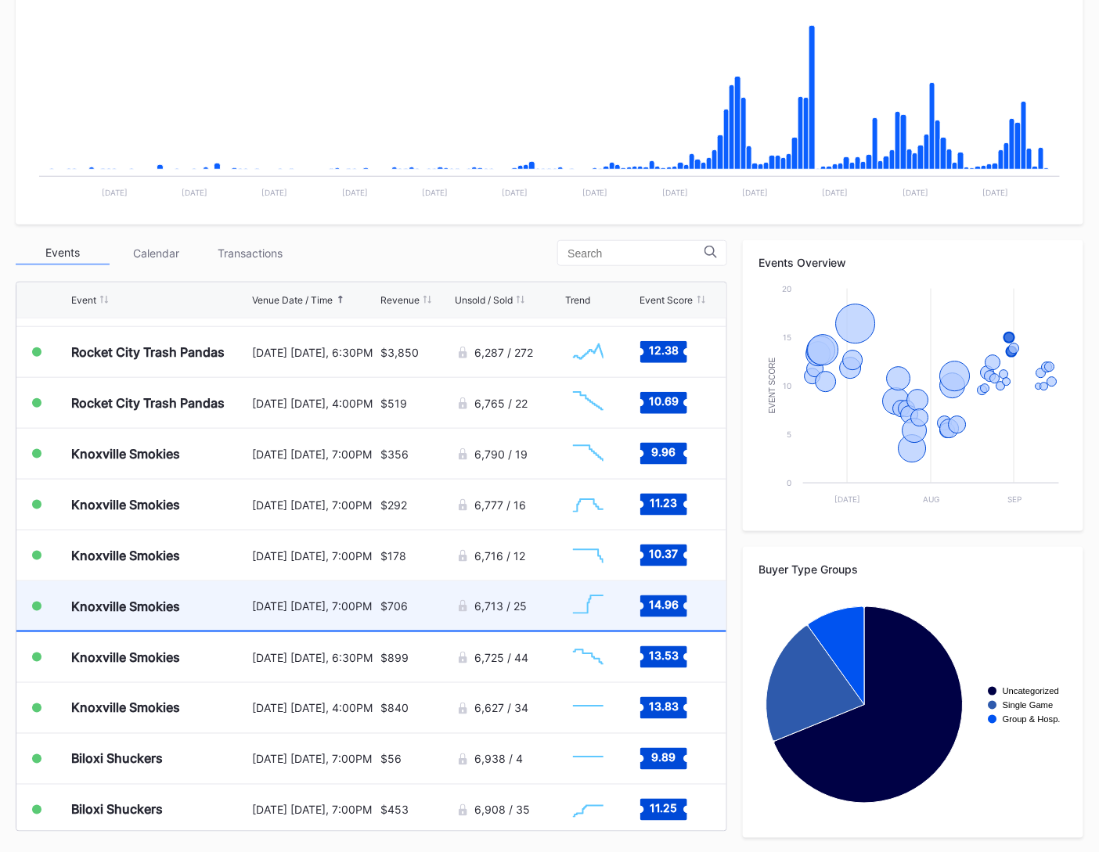
click at [361, 614] on div "August 29 Friday, 7:00PM" at bounding box center [314, 606] width 124 height 49
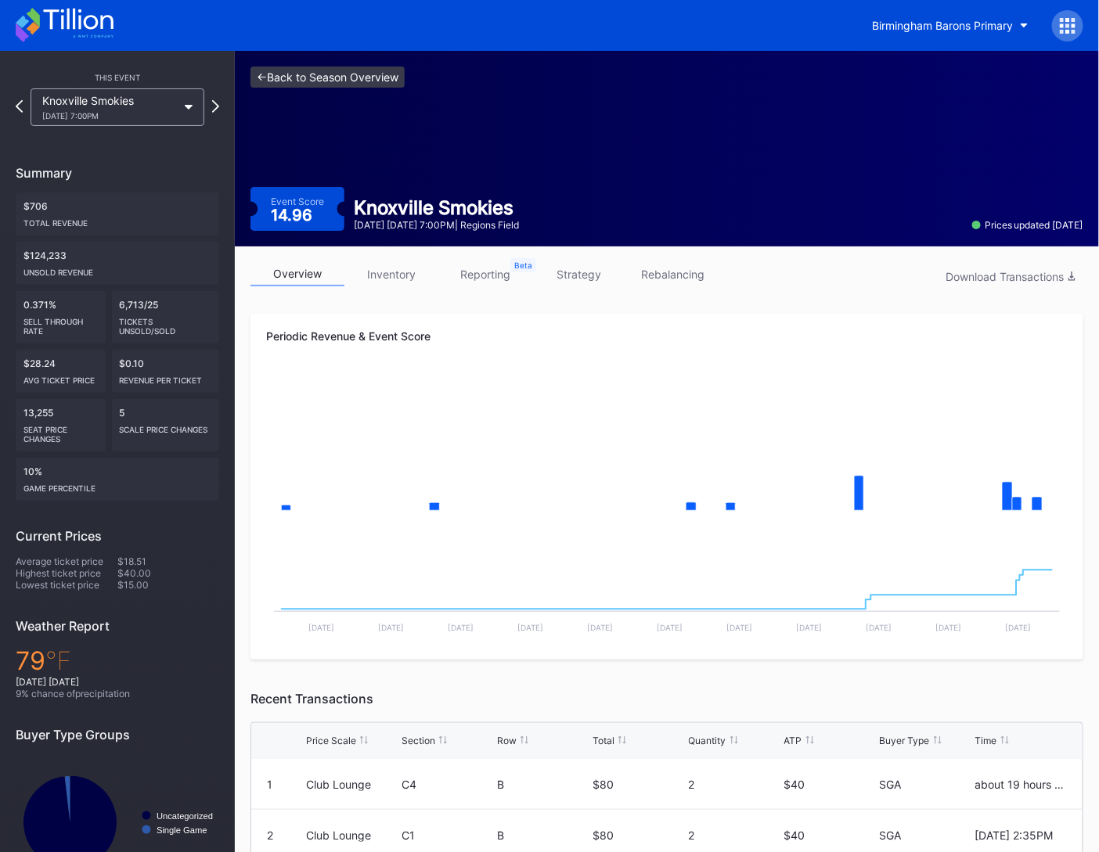
click at [333, 74] on link "<- Back to Season Overview" at bounding box center [327, 77] width 154 height 21
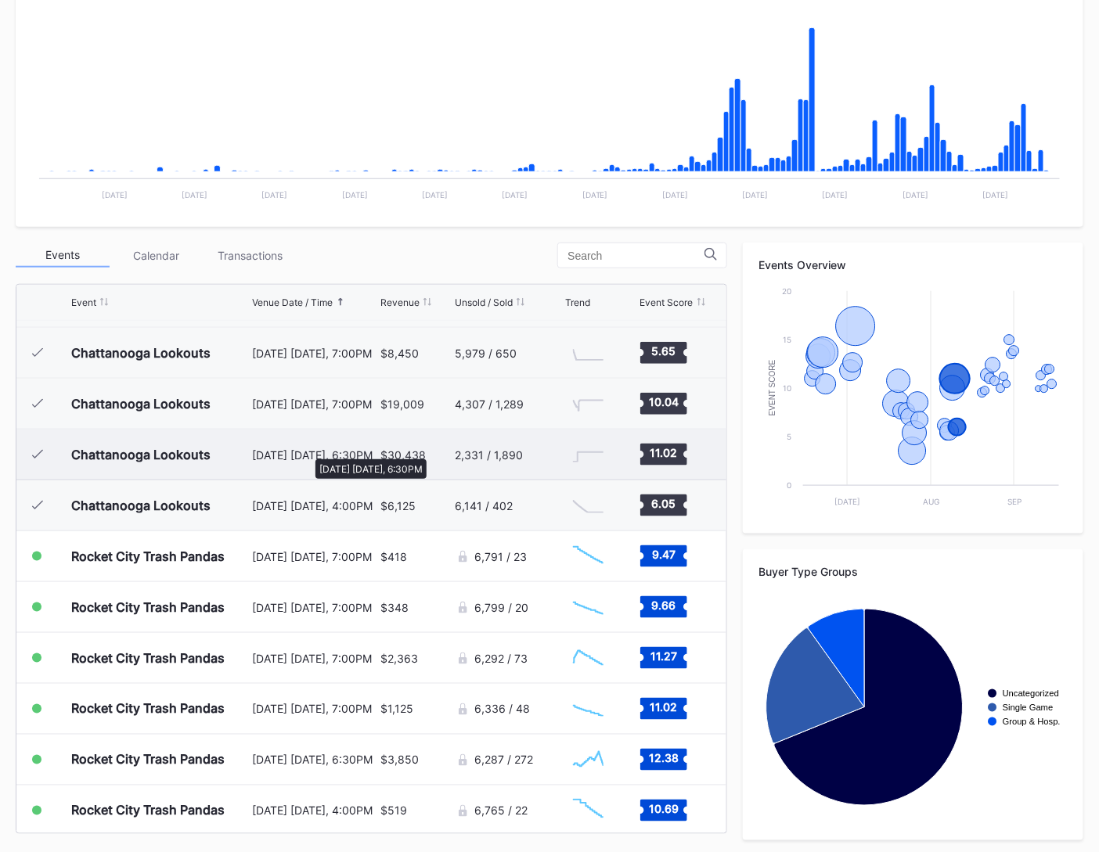
scroll to position [1018, 0]
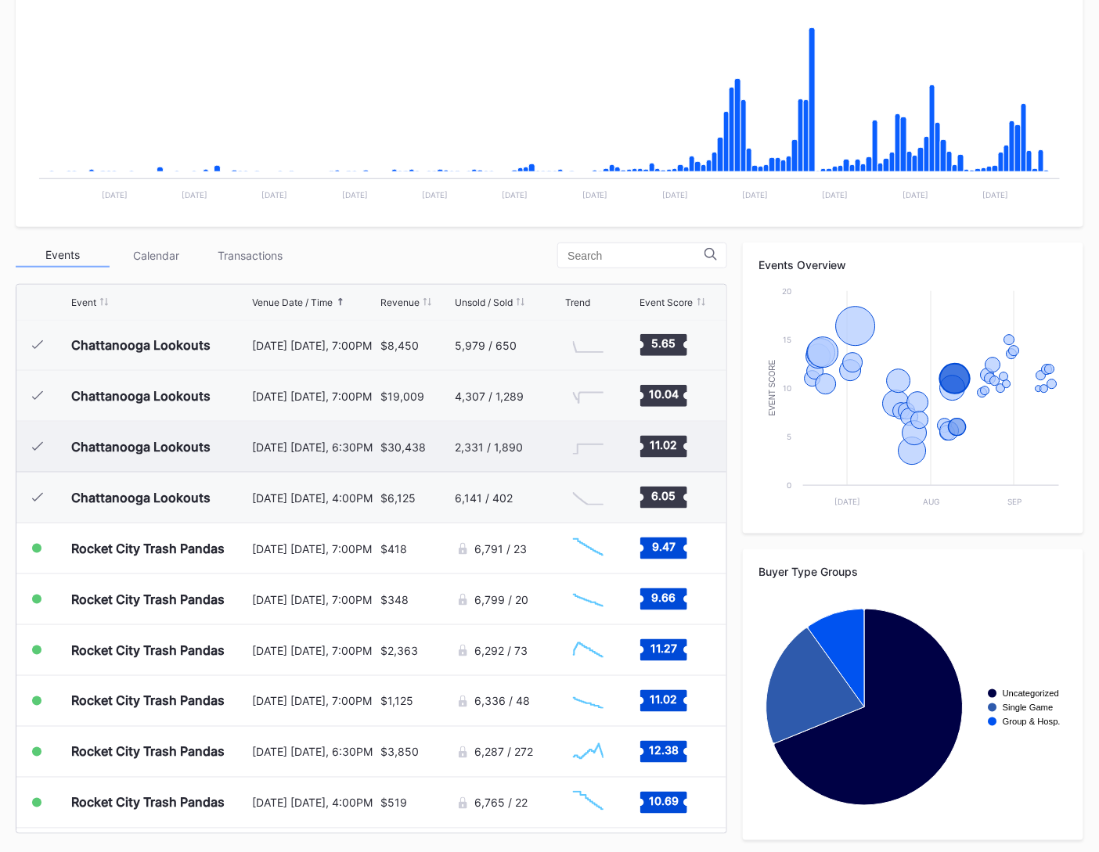
click at [308, 452] on div "August 9 Saturday, 6:30PM" at bounding box center [314, 447] width 124 height 50
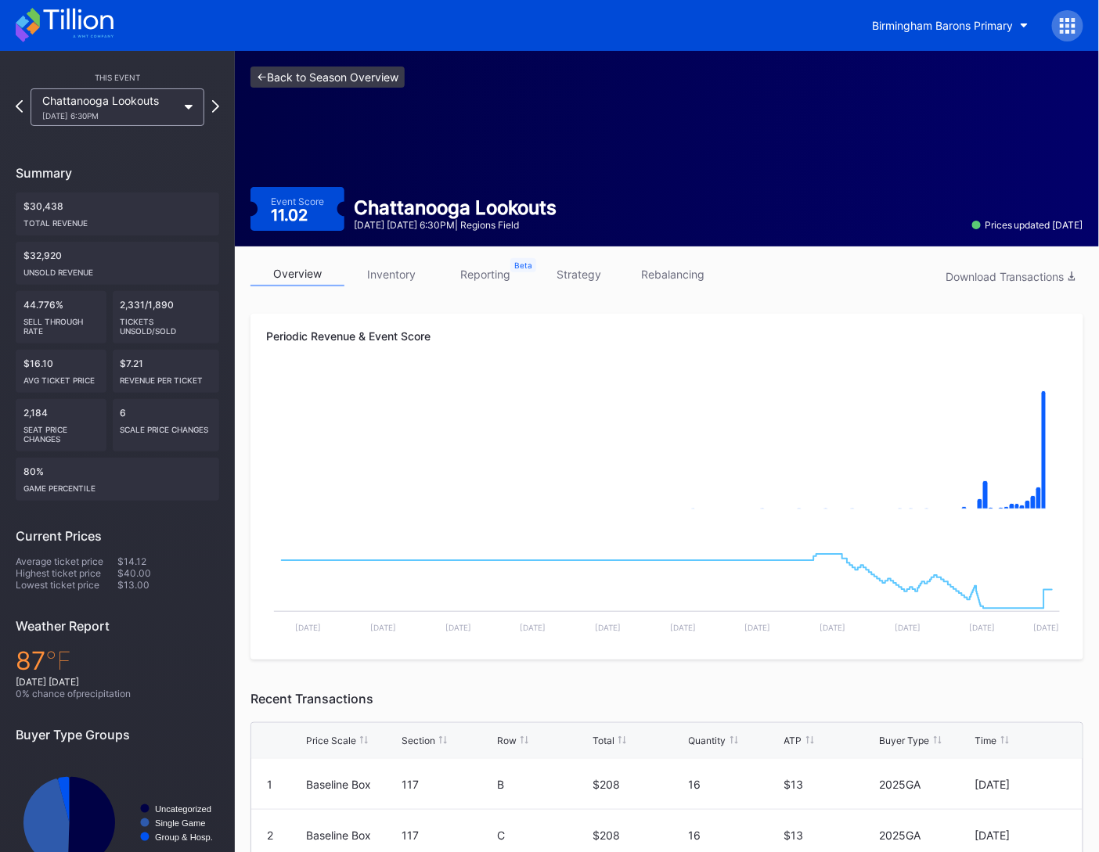
click at [344, 85] on link "<- Back to Season Overview" at bounding box center [327, 77] width 154 height 21
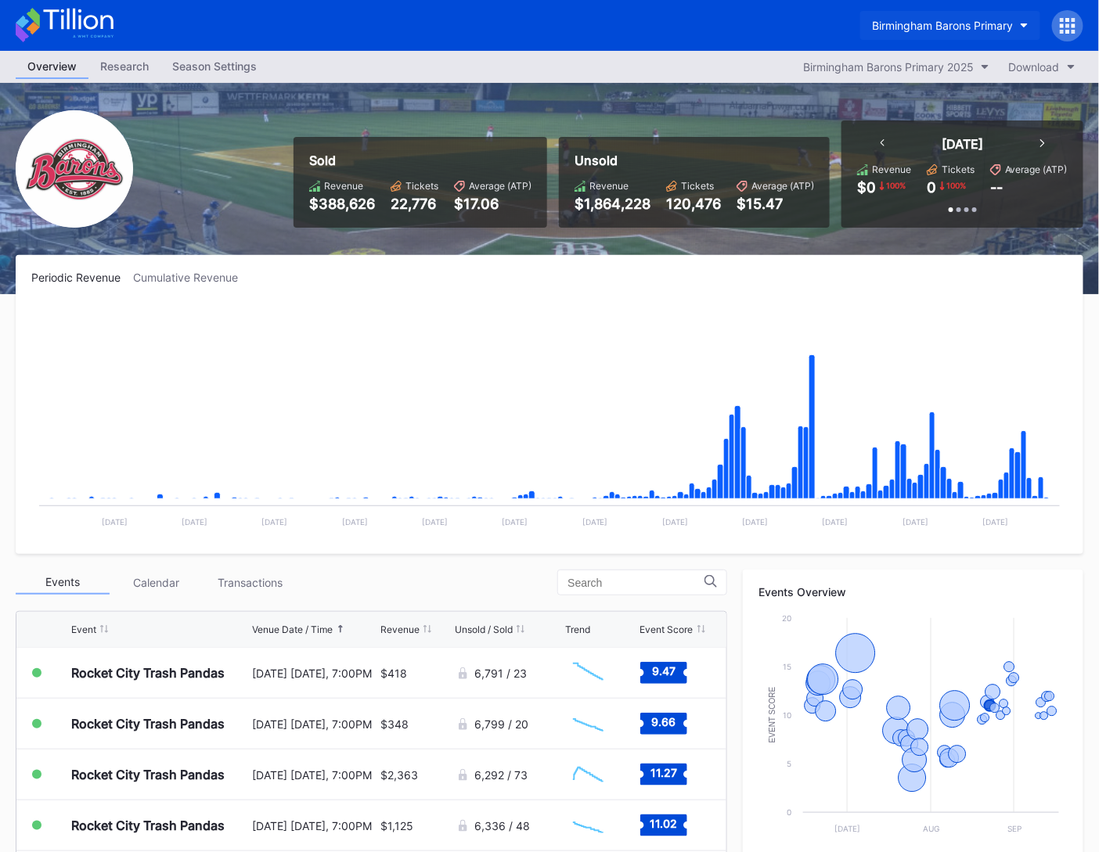
click at [931, 27] on div "Birmingham Barons Primary" at bounding box center [942, 25] width 141 height 13
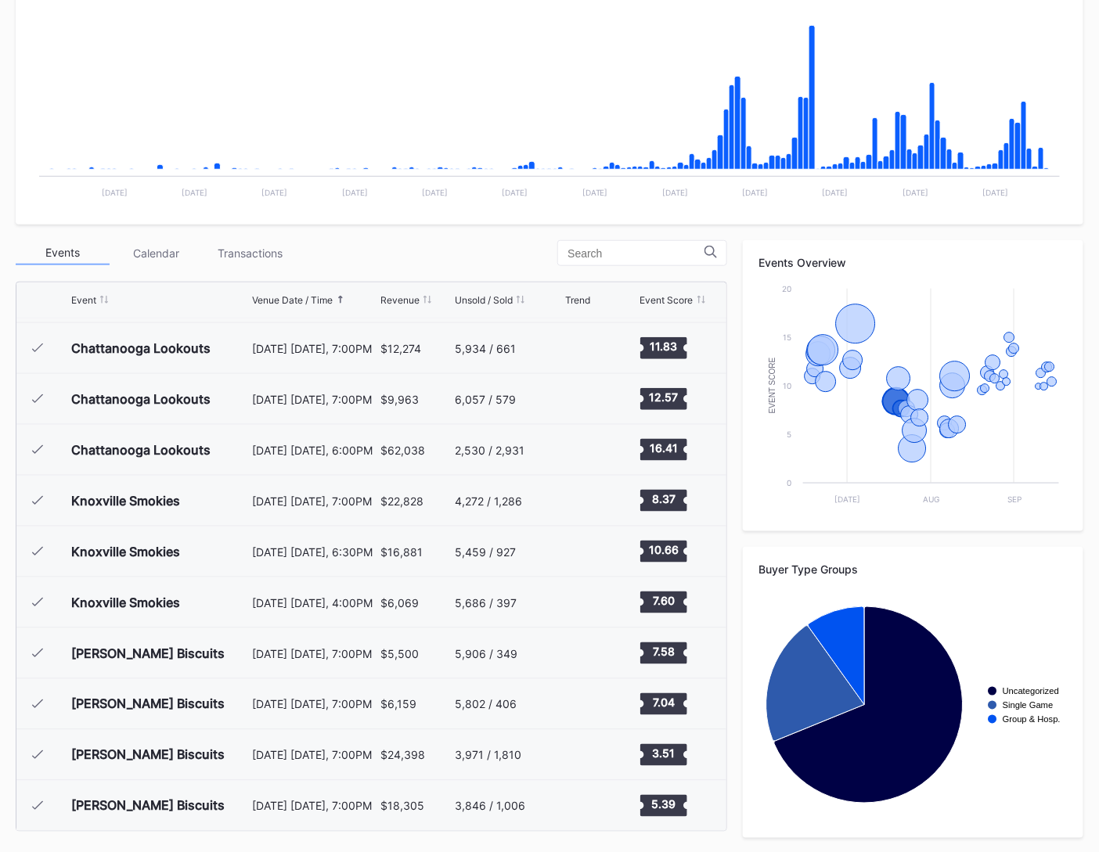
scroll to position [296, 0]
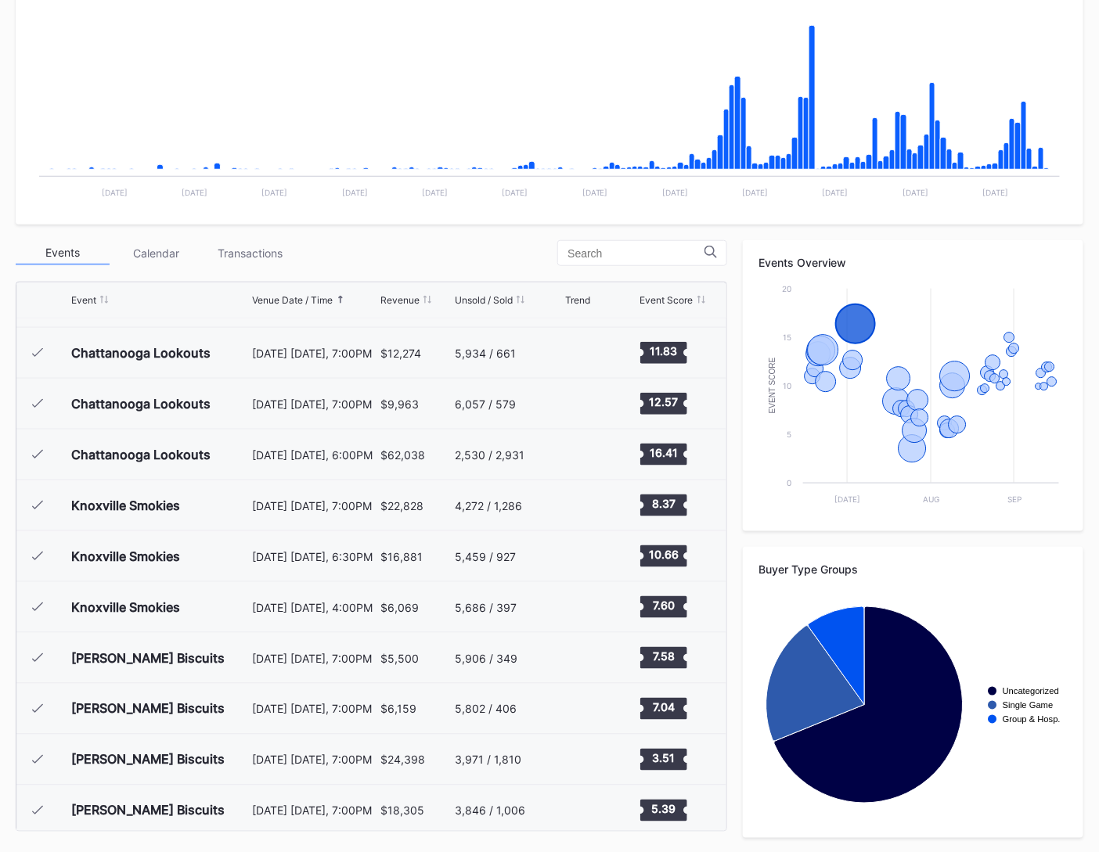
click at [364, 460] on div "July 3 Thursday, 6:00PM" at bounding box center [314, 455] width 124 height 50
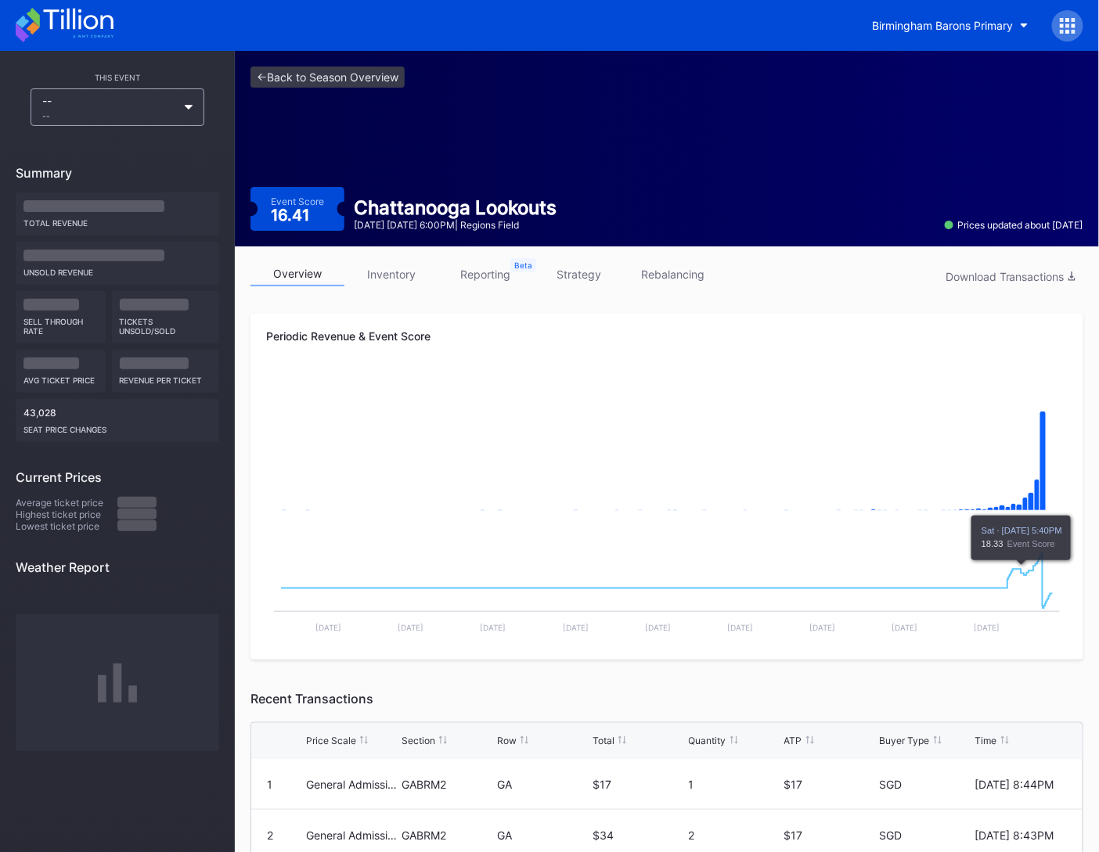
click at [585, 276] on link "strategy" at bounding box center [579, 274] width 94 height 24
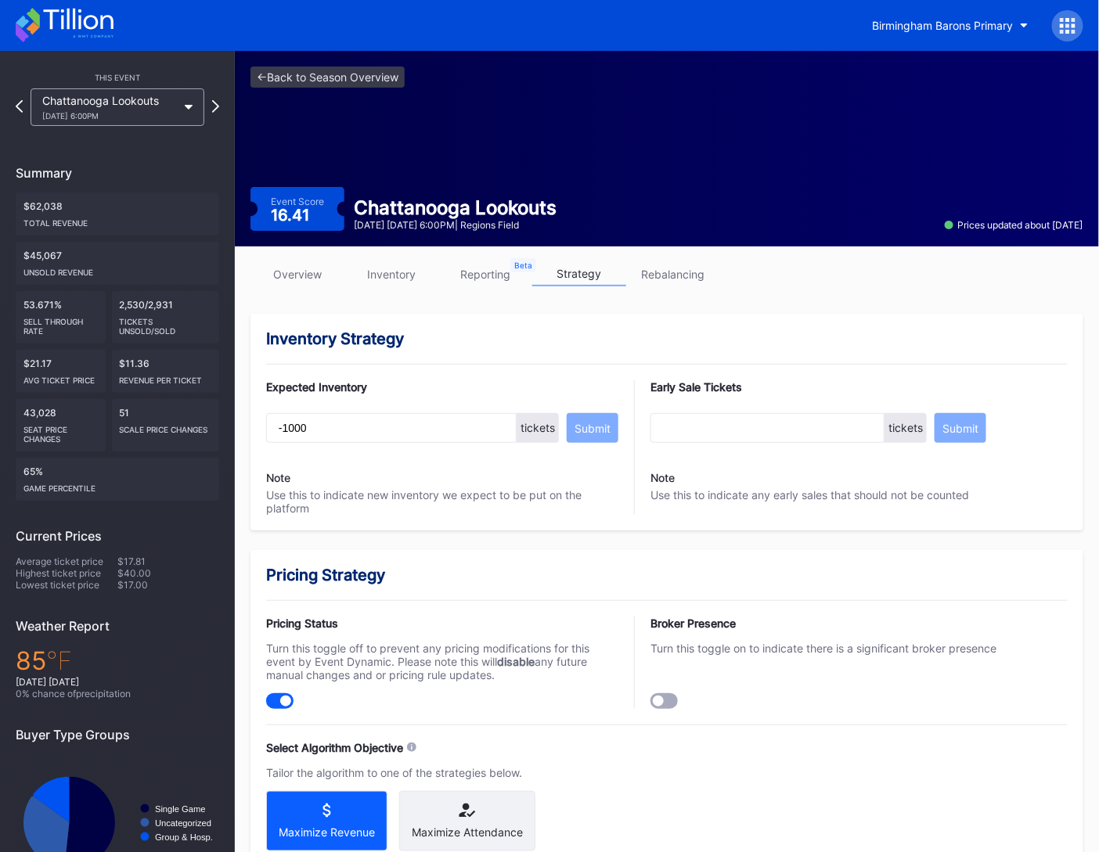
click at [319, 276] on link "overview" at bounding box center [297, 274] width 94 height 24
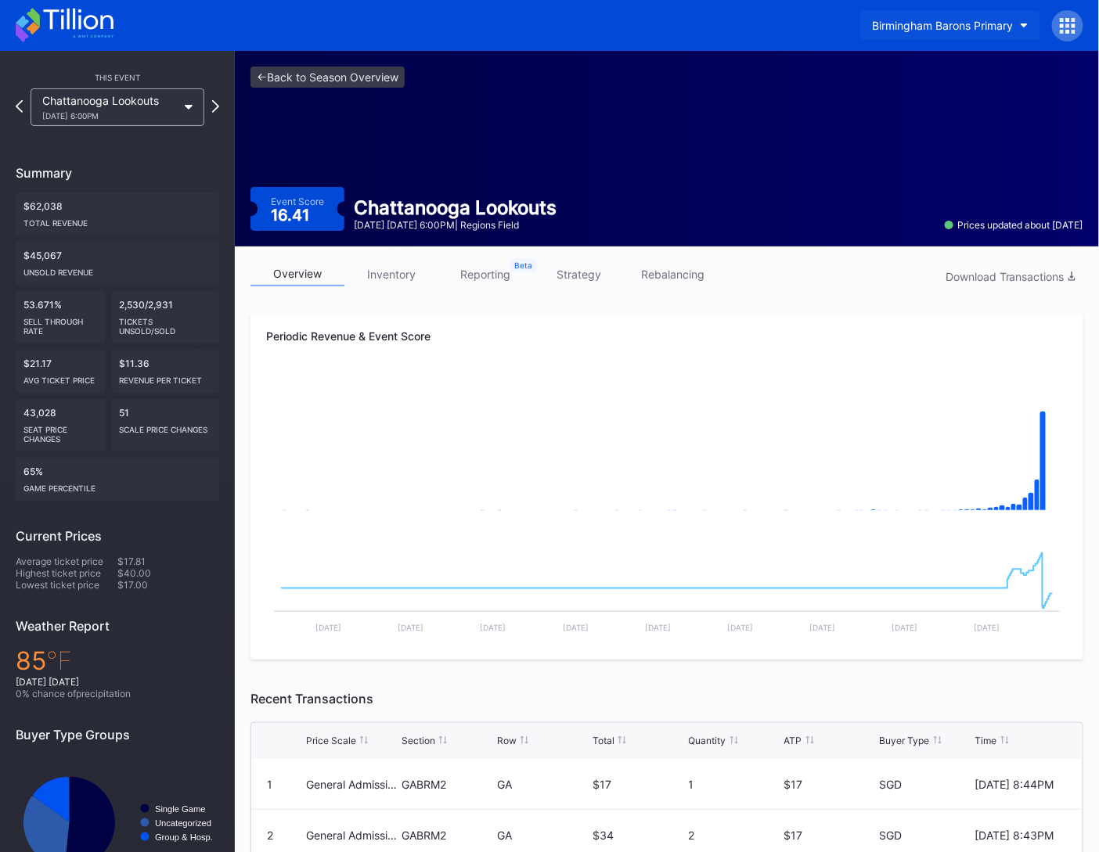
click at [956, 16] on button "Birmingham Barons Primary" at bounding box center [950, 25] width 180 height 29
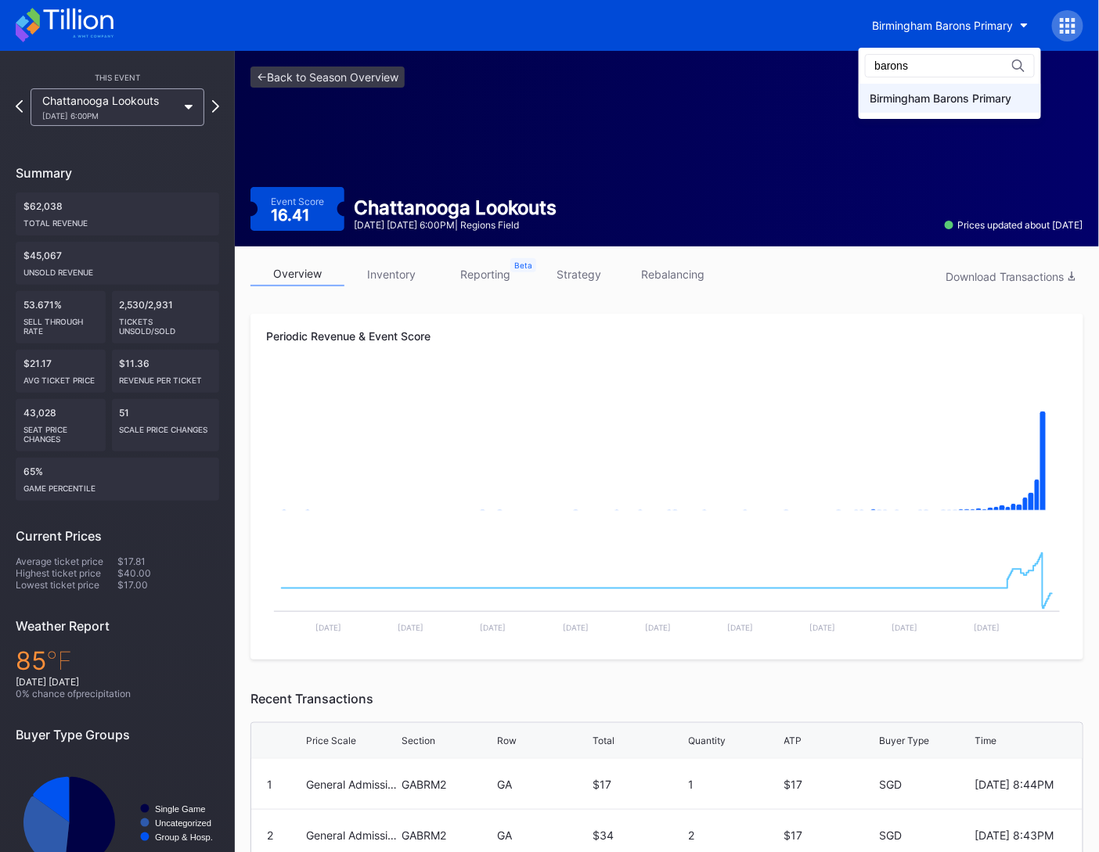
type input "barons"
click at [959, 97] on div "Birmingham Barons Primary" at bounding box center [941, 98] width 142 height 13
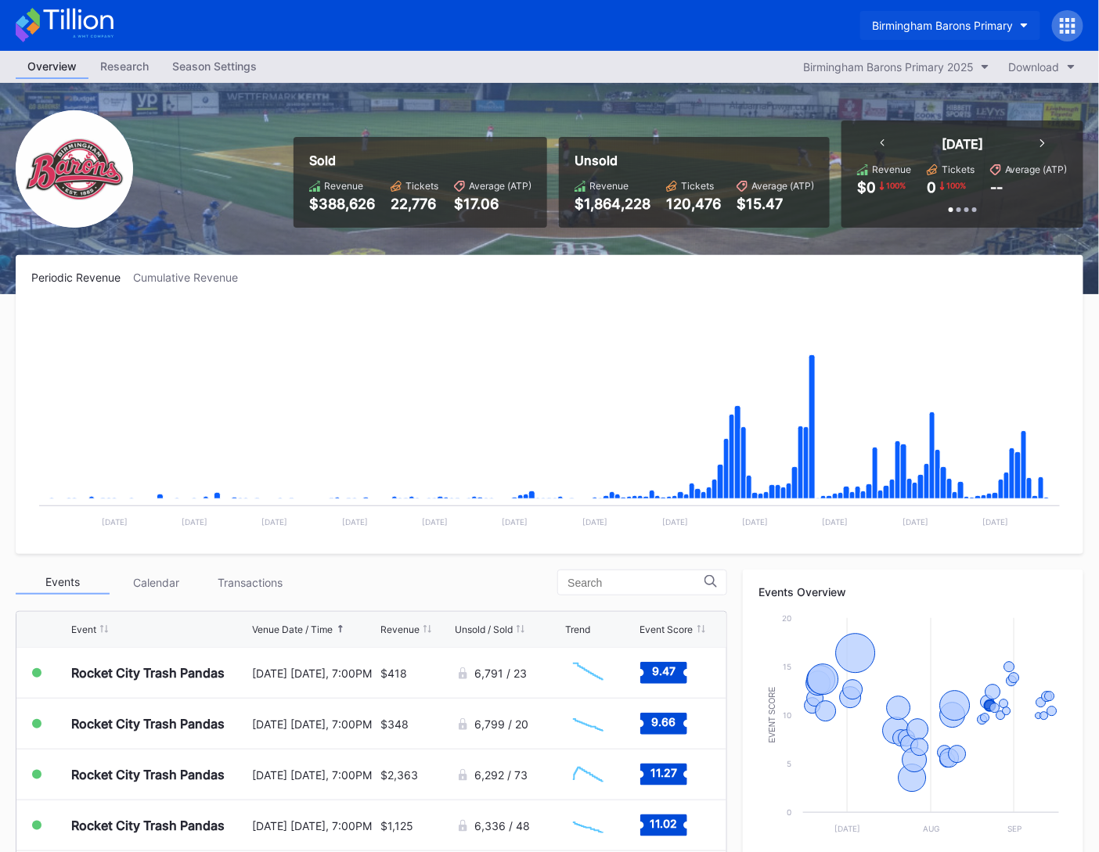
click at [965, 23] on div "Birmingham Barons Primary" at bounding box center [942, 25] width 141 height 13
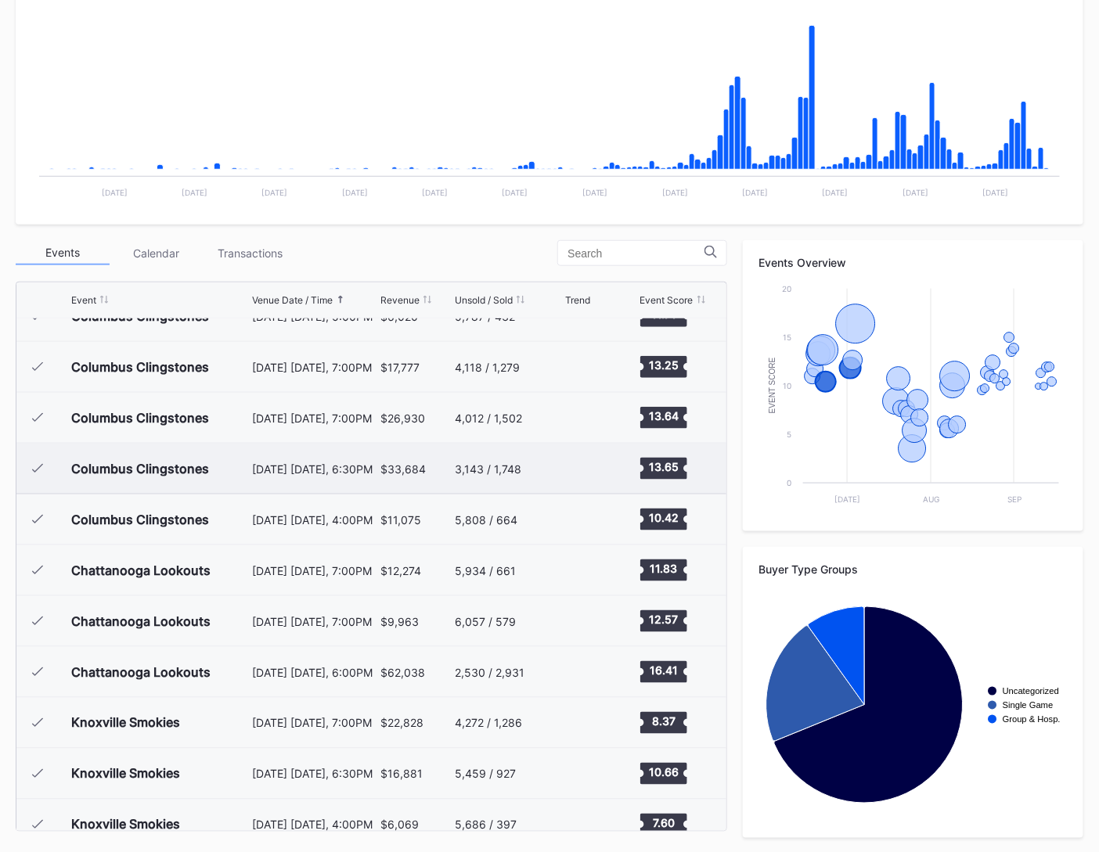
scroll to position [67, 0]
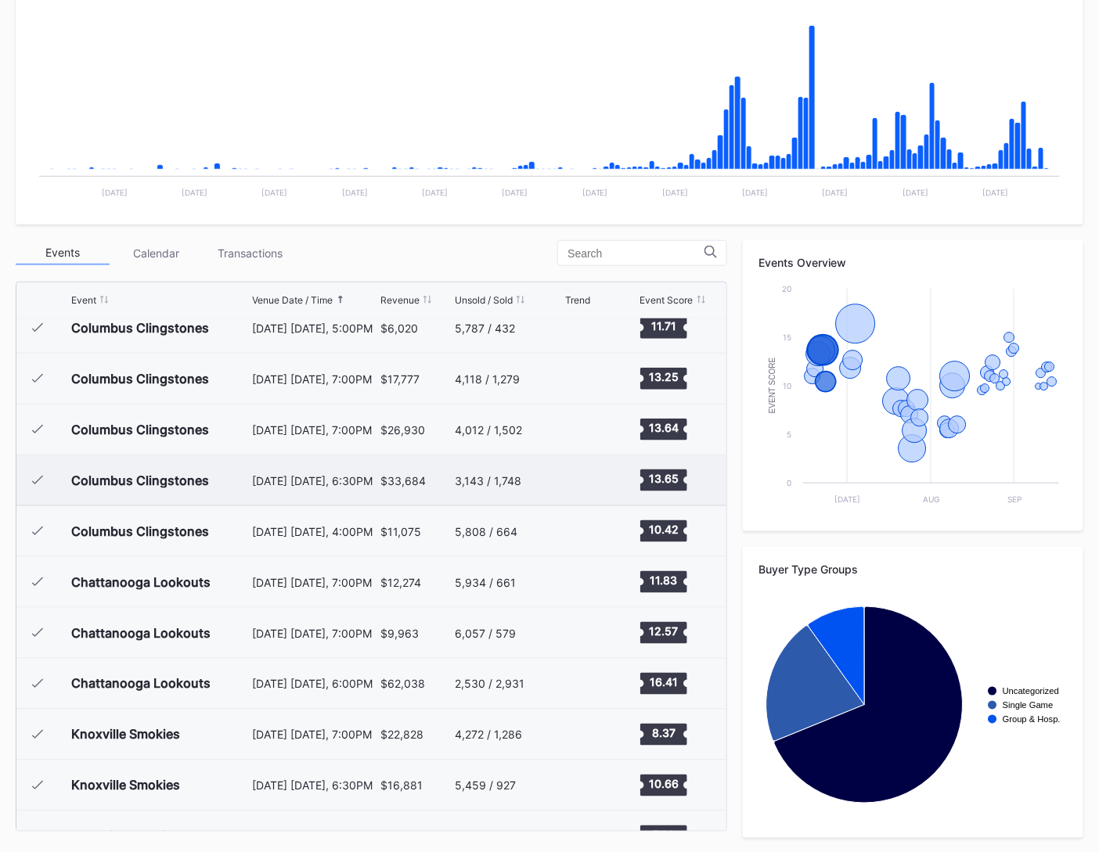
click at [397, 477] on div "$33,684" at bounding box center [402, 480] width 45 height 13
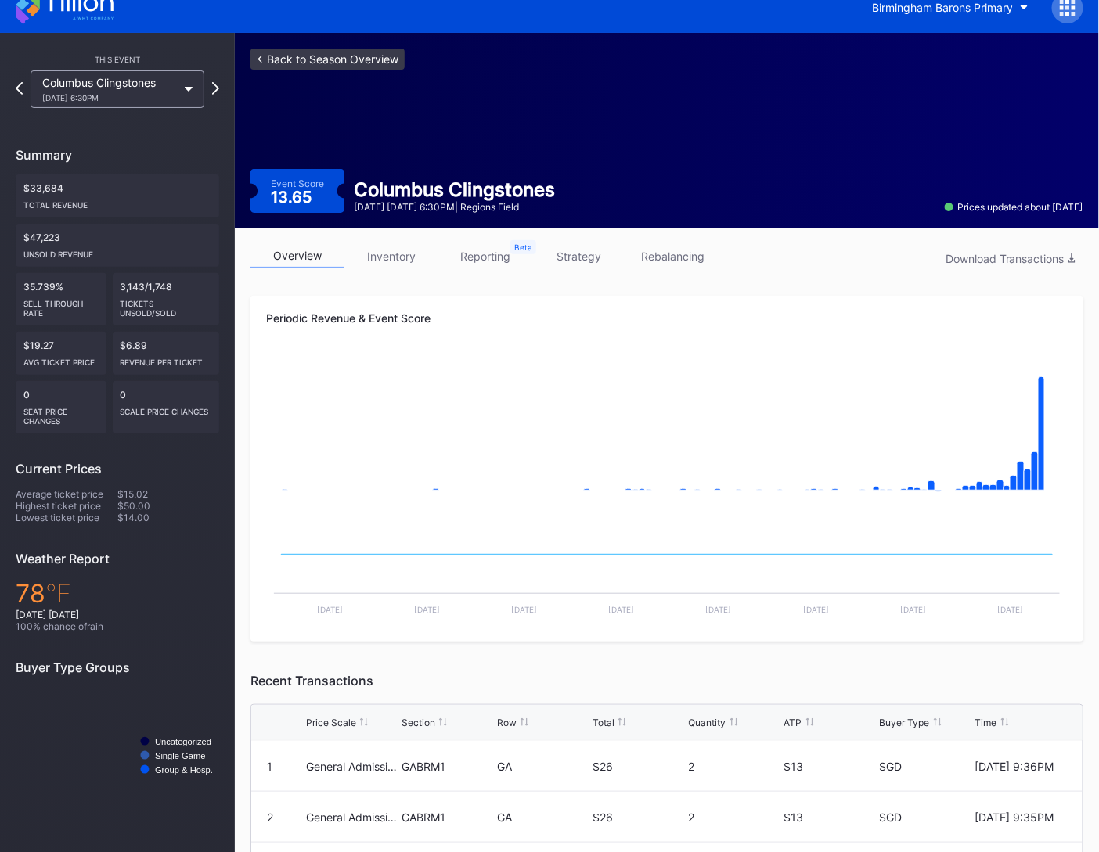
scroll to position [19, 0]
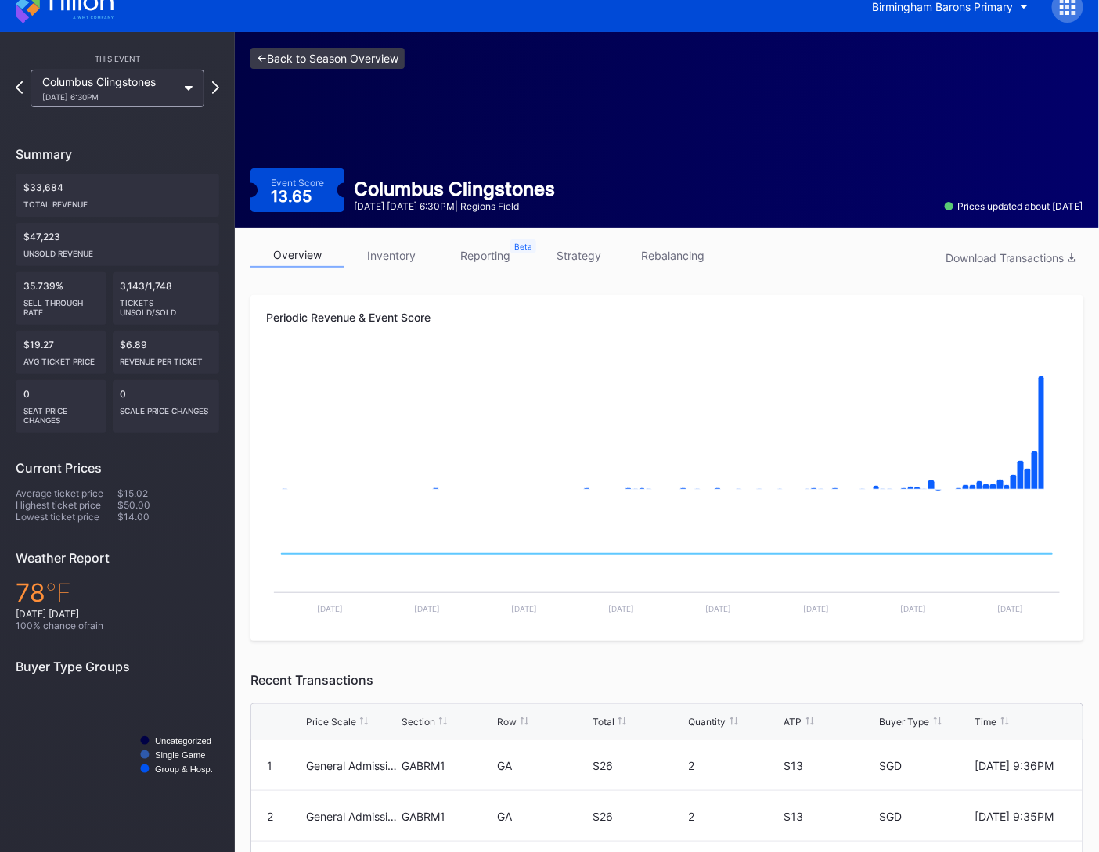
click at [391, 60] on link "<- Back to Season Overview" at bounding box center [327, 58] width 154 height 21
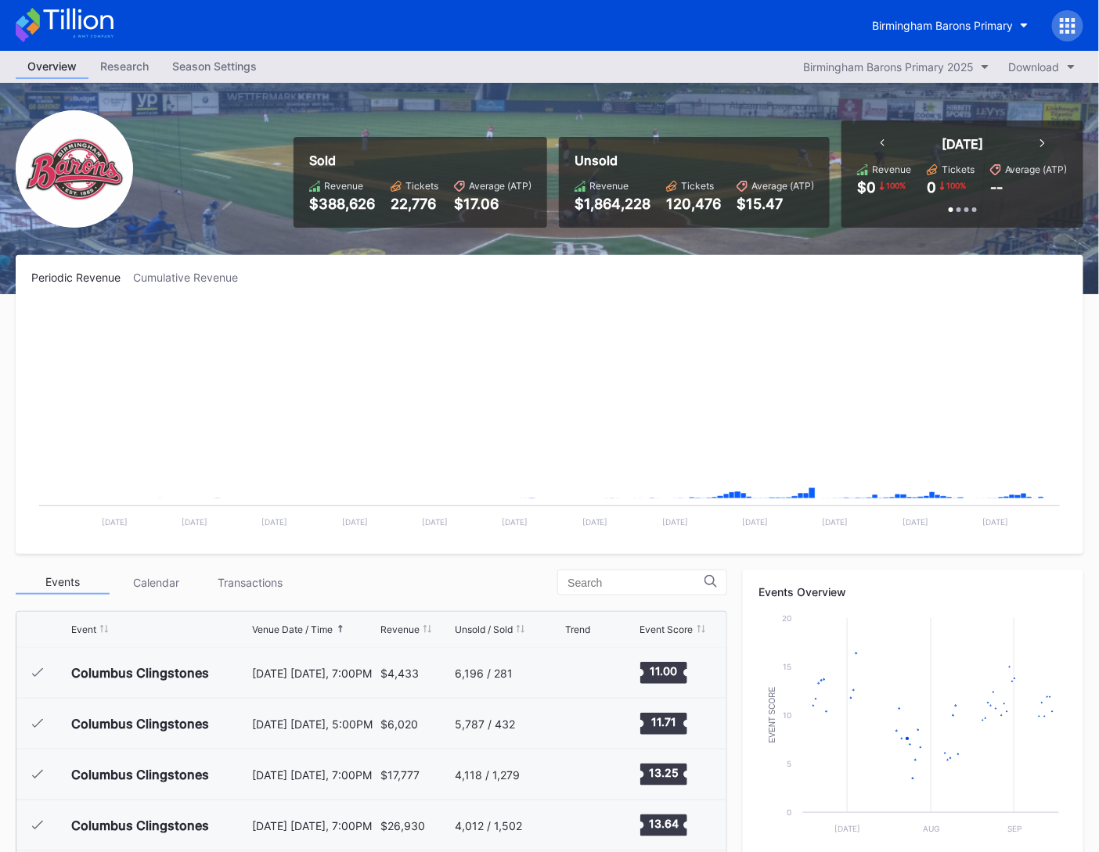
scroll to position [1221, 0]
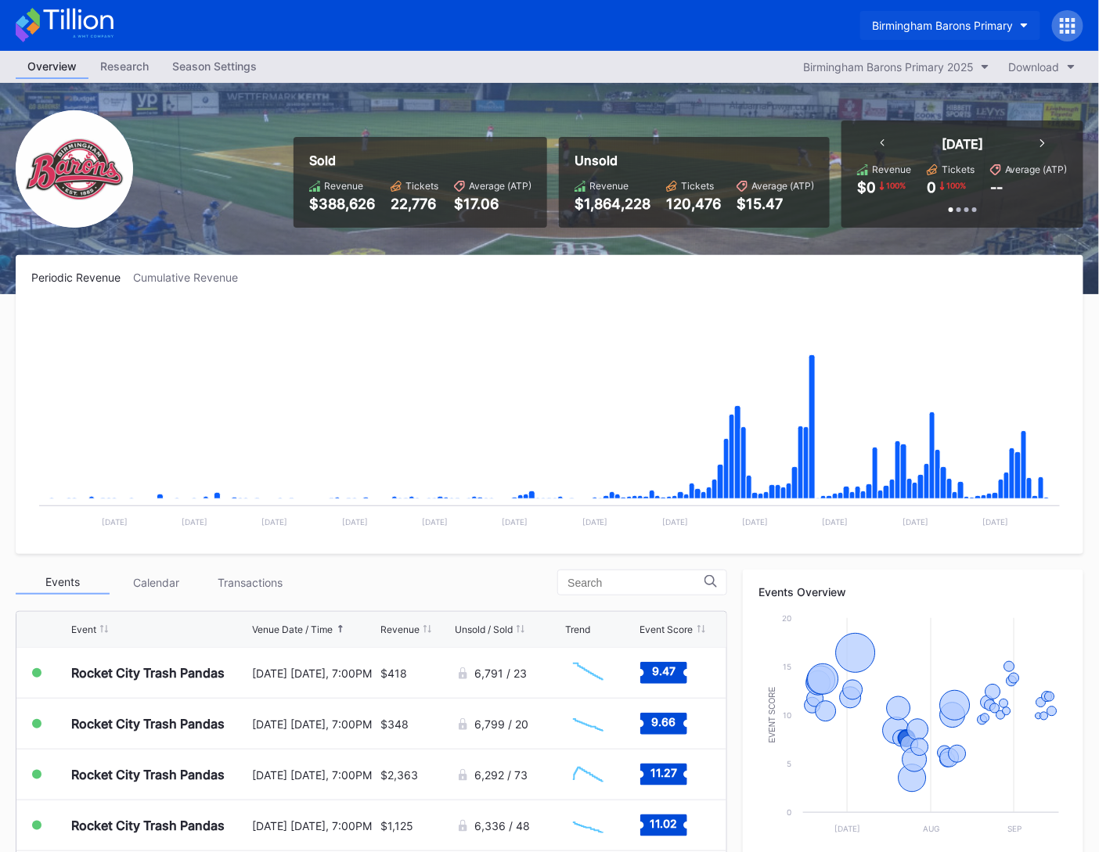
click at [924, 22] on div "Birmingham Barons Primary" at bounding box center [942, 25] width 141 height 13
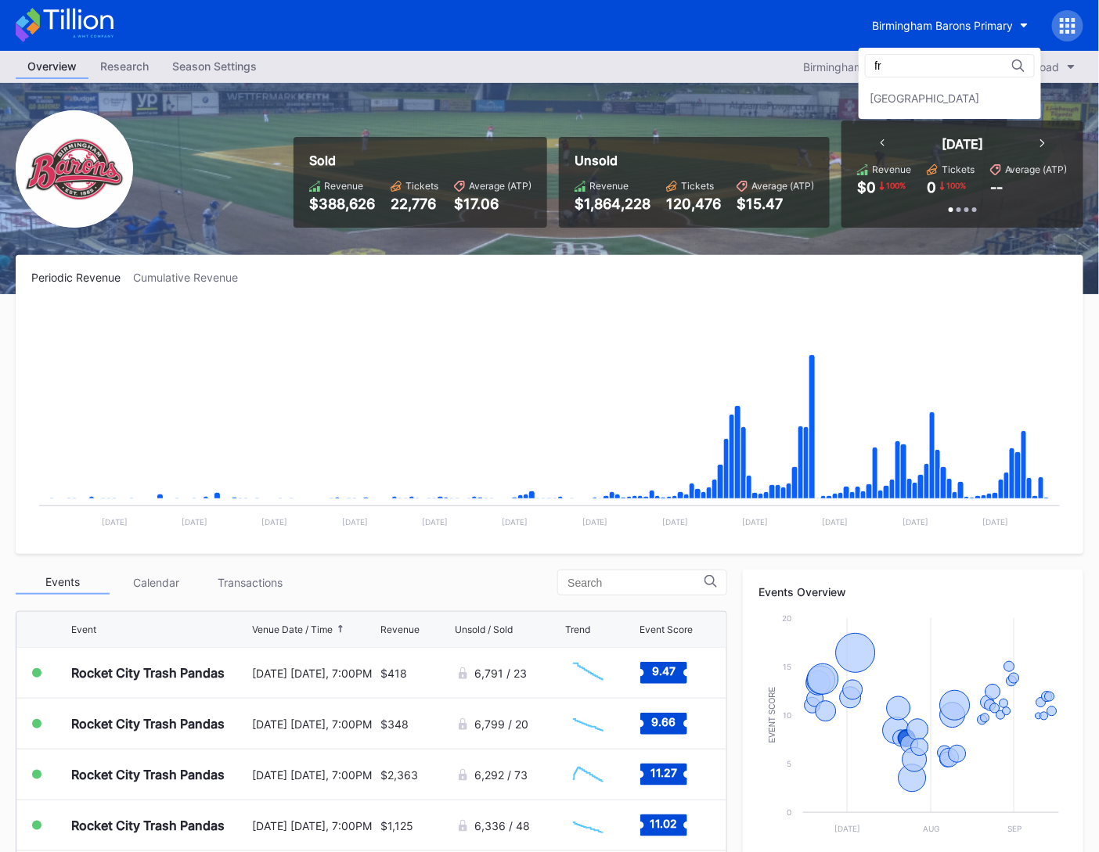
scroll to position [0, 0]
type input "freder"
click at [944, 118] on div "freder Fredericksburg Nationals Primary" at bounding box center [950, 83] width 182 height 71
click at [949, 109] on div "Fredericksburg Nationals Primary" at bounding box center [950, 98] width 182 height 29
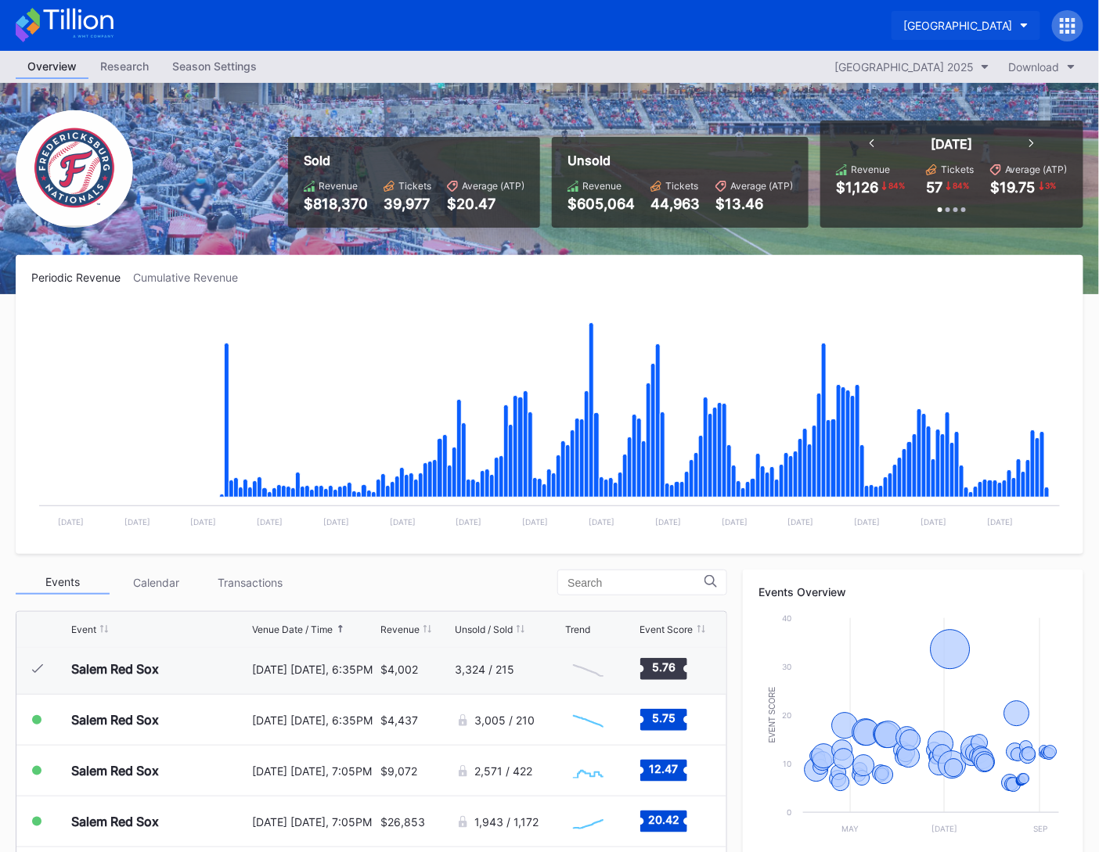
click at [905, 27] on div "Fredericksburg Nationals Primary" at bounding box center [958, 25] width 110 height 13
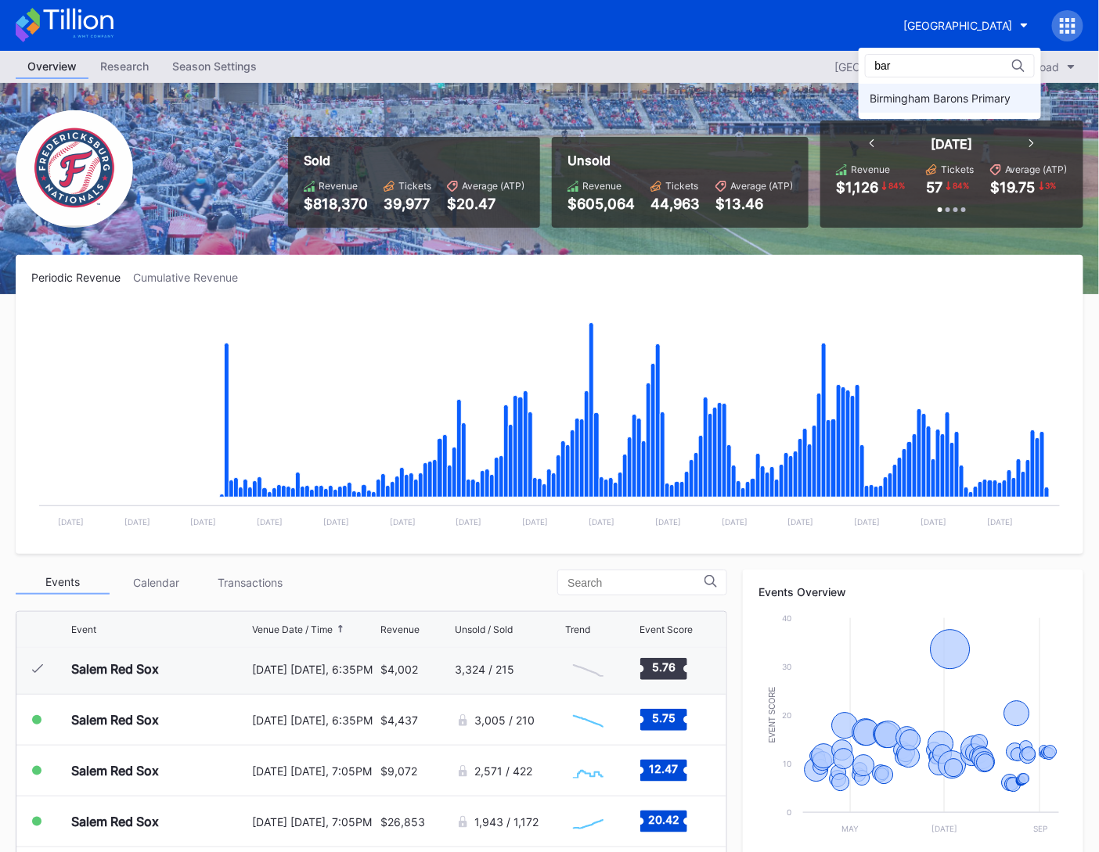
type input "bar"
click at [925, 97] on div "Birmingham Barons Primary" at bounding box center [940, 98] width 141 height 13
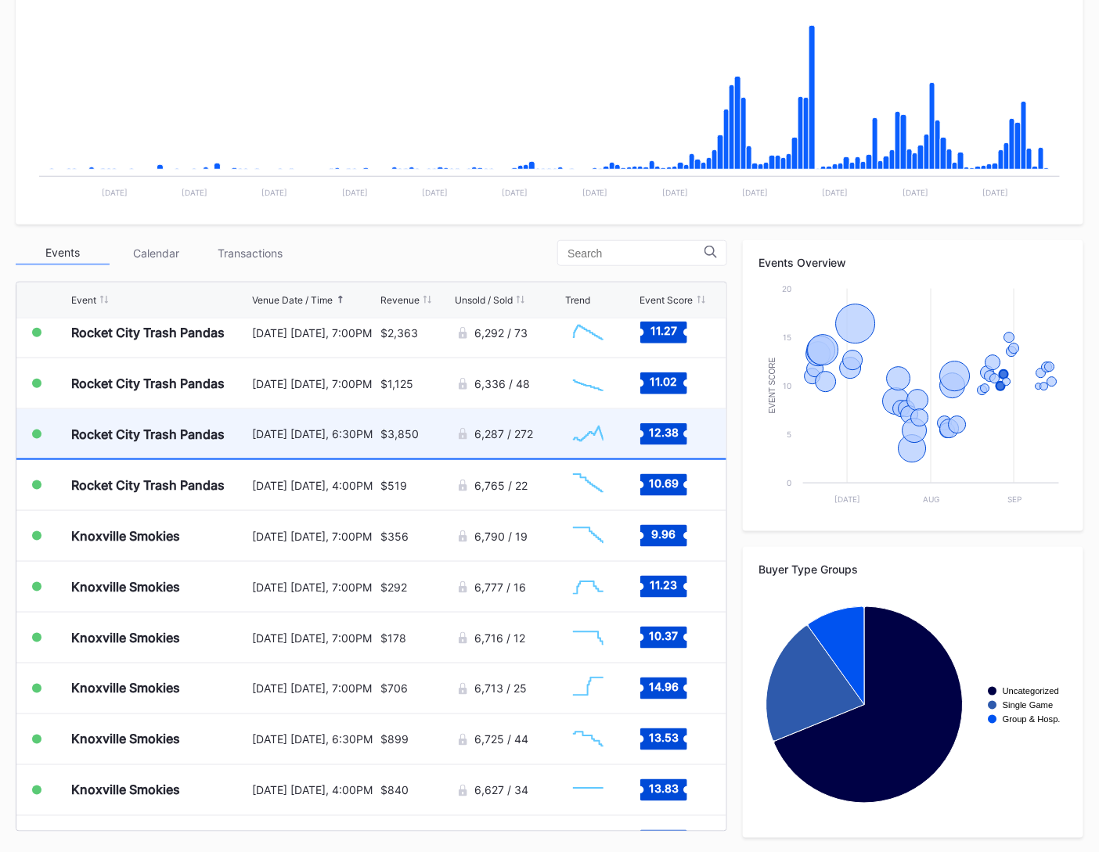
scroll to position [1346, 0]
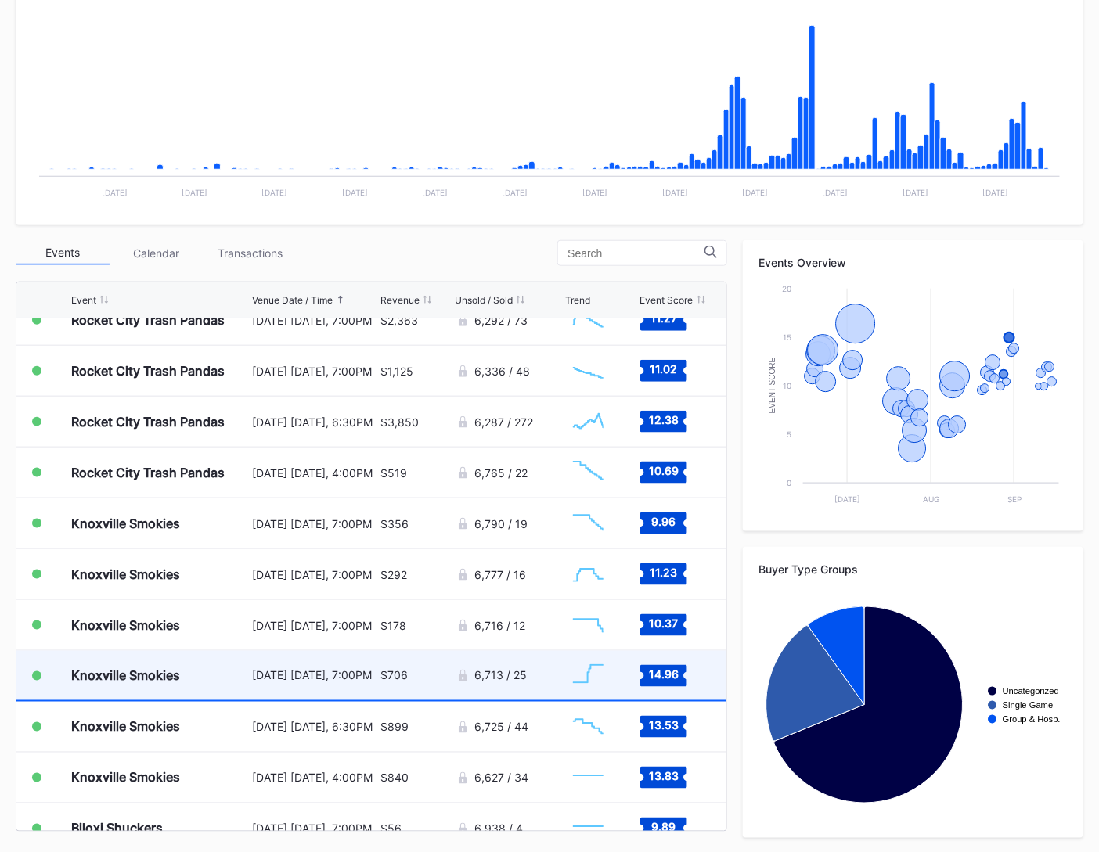
click at [439, 672] on div "$706" at bounding box center [415, 675] width 71 height 49
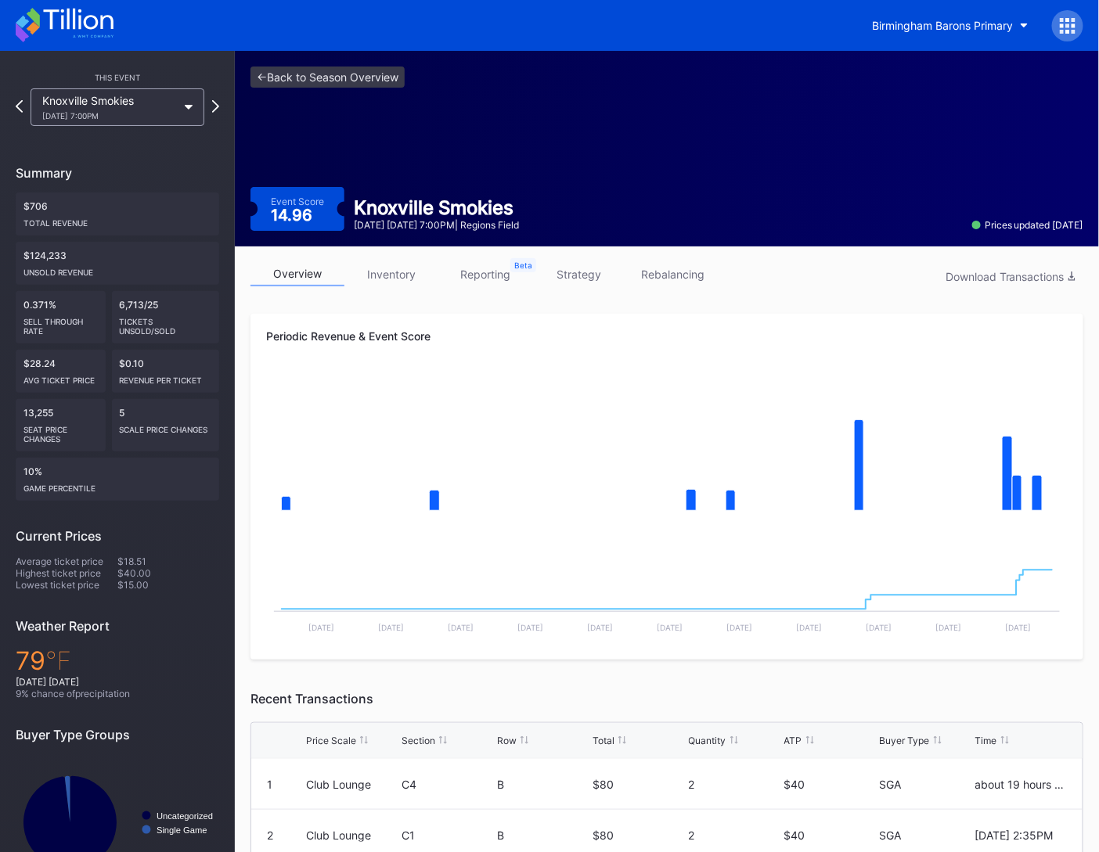
click at [349, 92] on div "<- Back to Season Overview Event Score 14.96 Knoxville Smokies August 29 Friday…" at bounding box center [667, 149] width 864 height 196
click at [349, 85] on link "<- Back to Season Overview" at bounding box center [327, 77] width 154 height 21
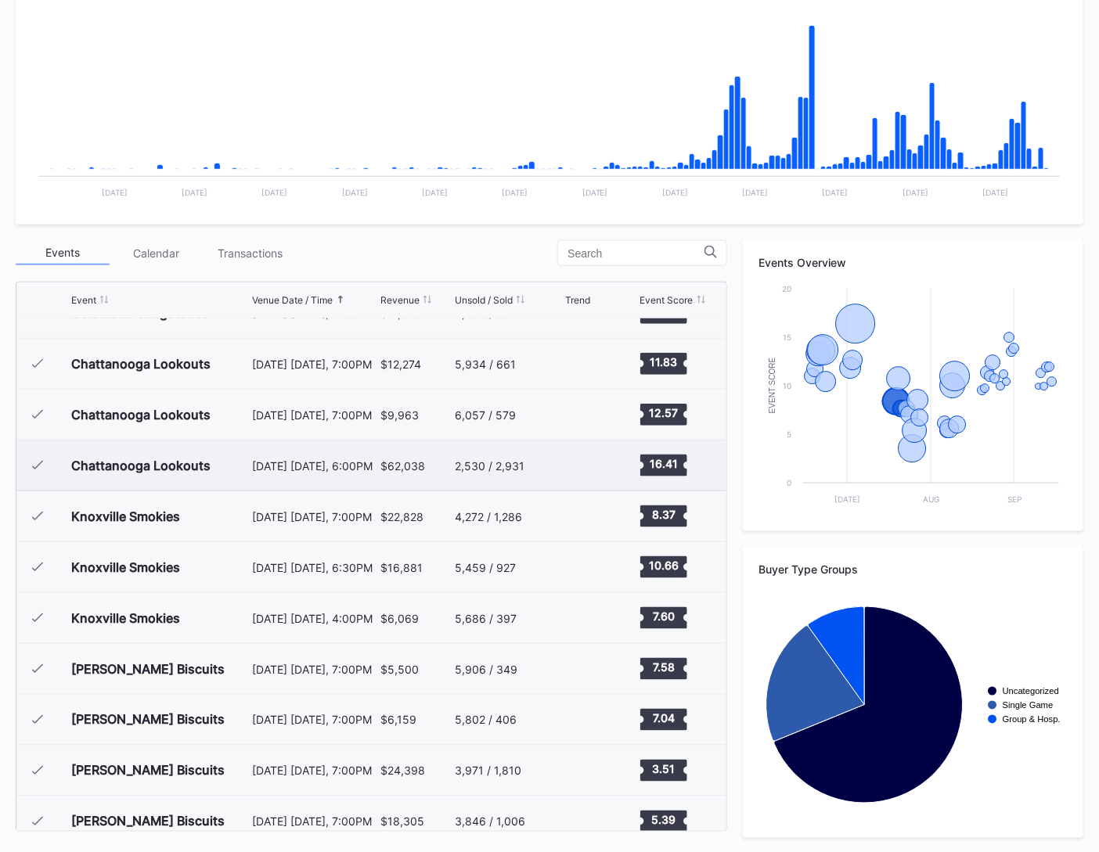
scroll to position [278, 0]
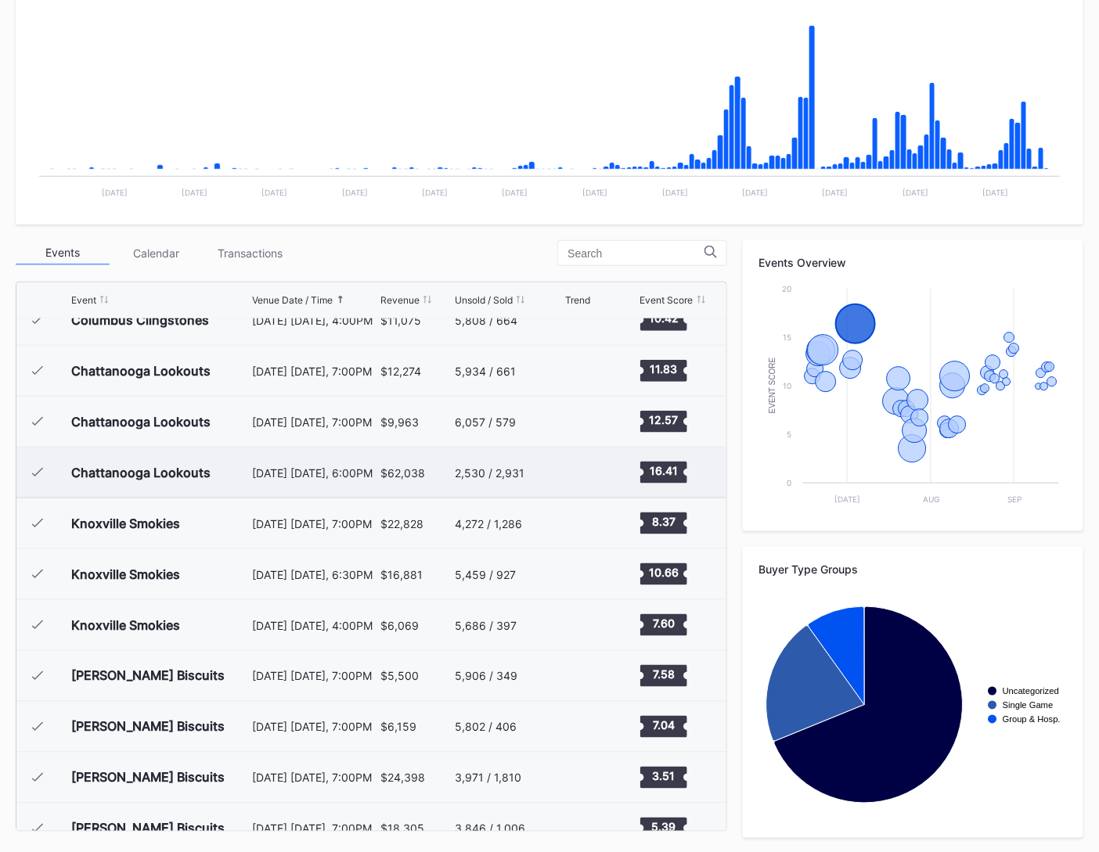
click at [395, 481] on div "$62,038" at bounding box center [415, 473] width 71 height 50
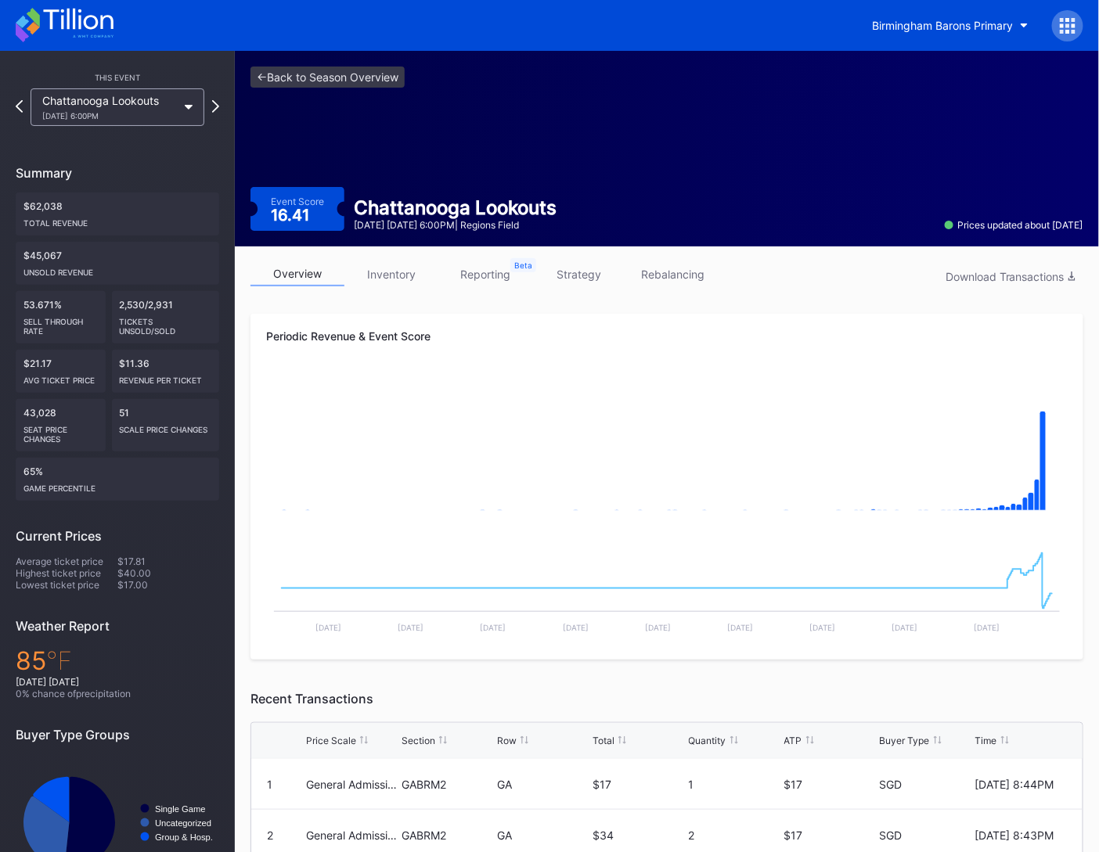
click at [393, 272] on link "inventory" at bounding box center [391, 274] width 94 height 24
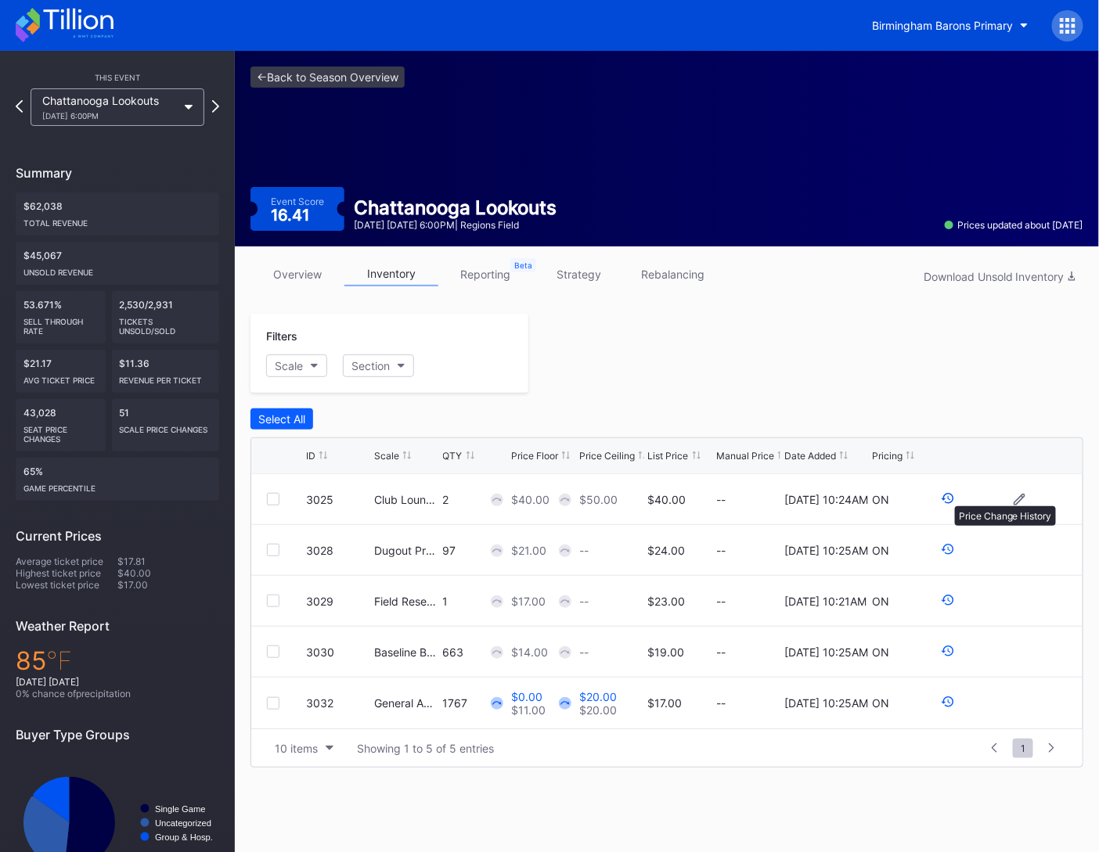
click at [947, 499] on icon at bounding box center [948, 499] width 14 height 14
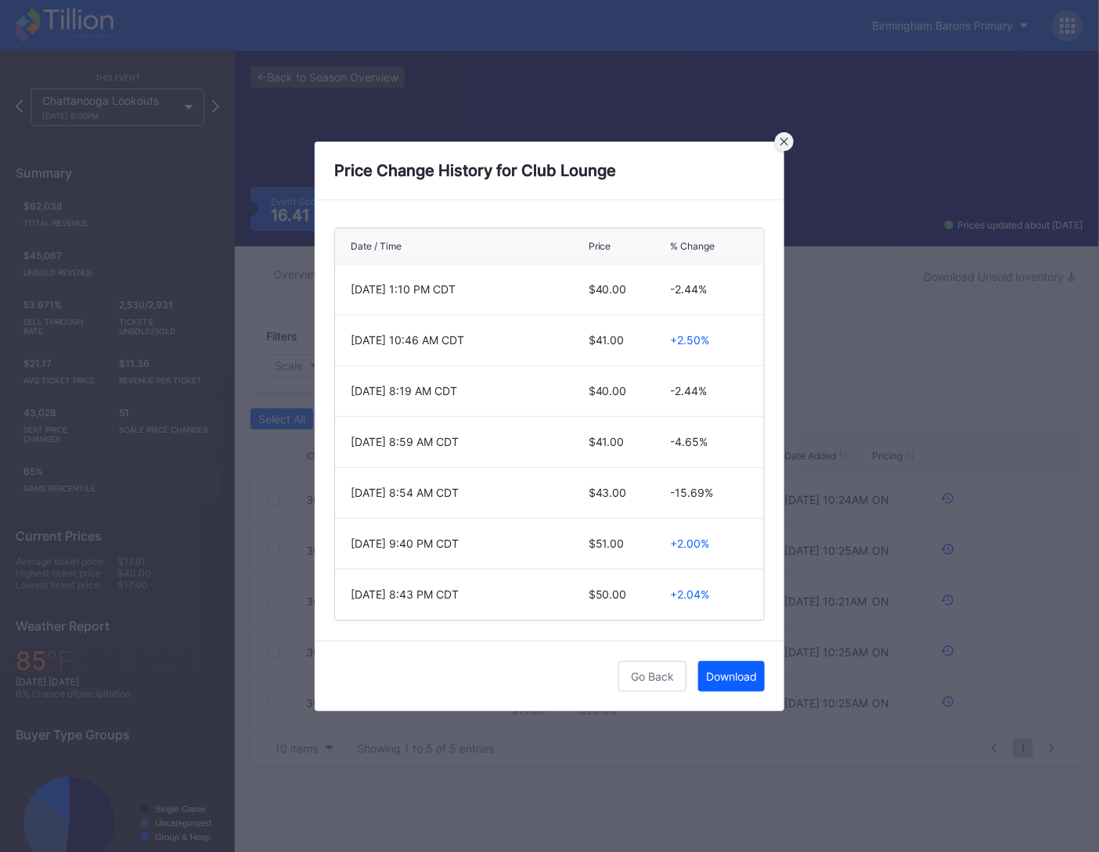
click at [780, 136] on div at bounding box center [784, 141] width 19 height 19
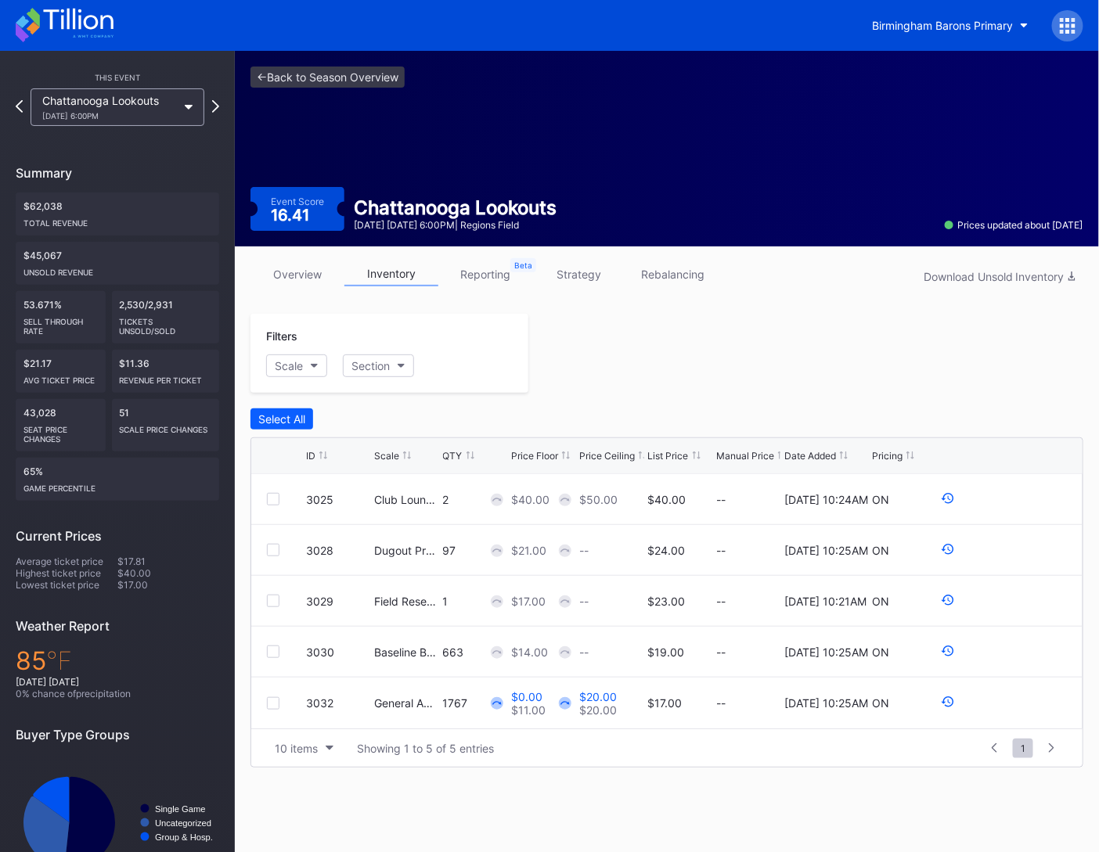
click at [291, 274] on link "overview" at bounding box center [297, 274] width 94 height 24
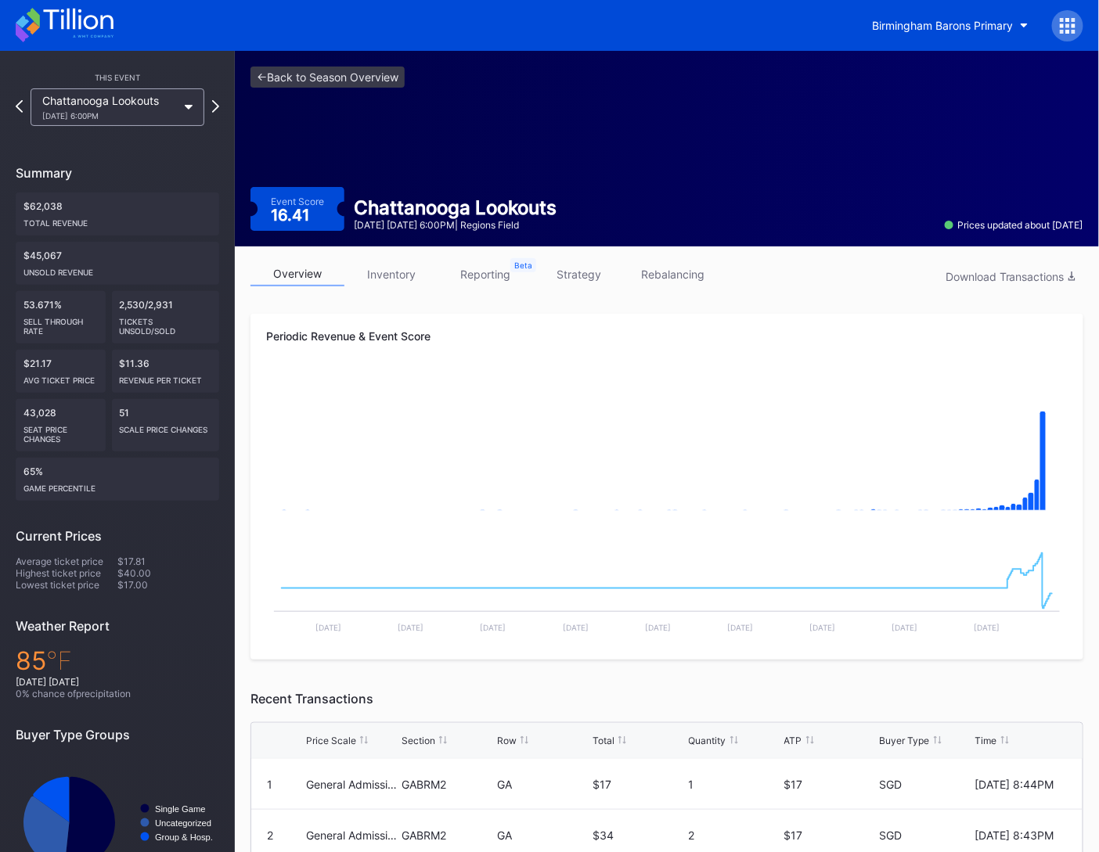
click at [435, 206] on div "Chattanooga Lookouts" at bounding box center [455, 207] width 203 height 23
click at [317, 87] on link "<- Back to Season Overview" at bounding box center [327, 77] width 154 height 21
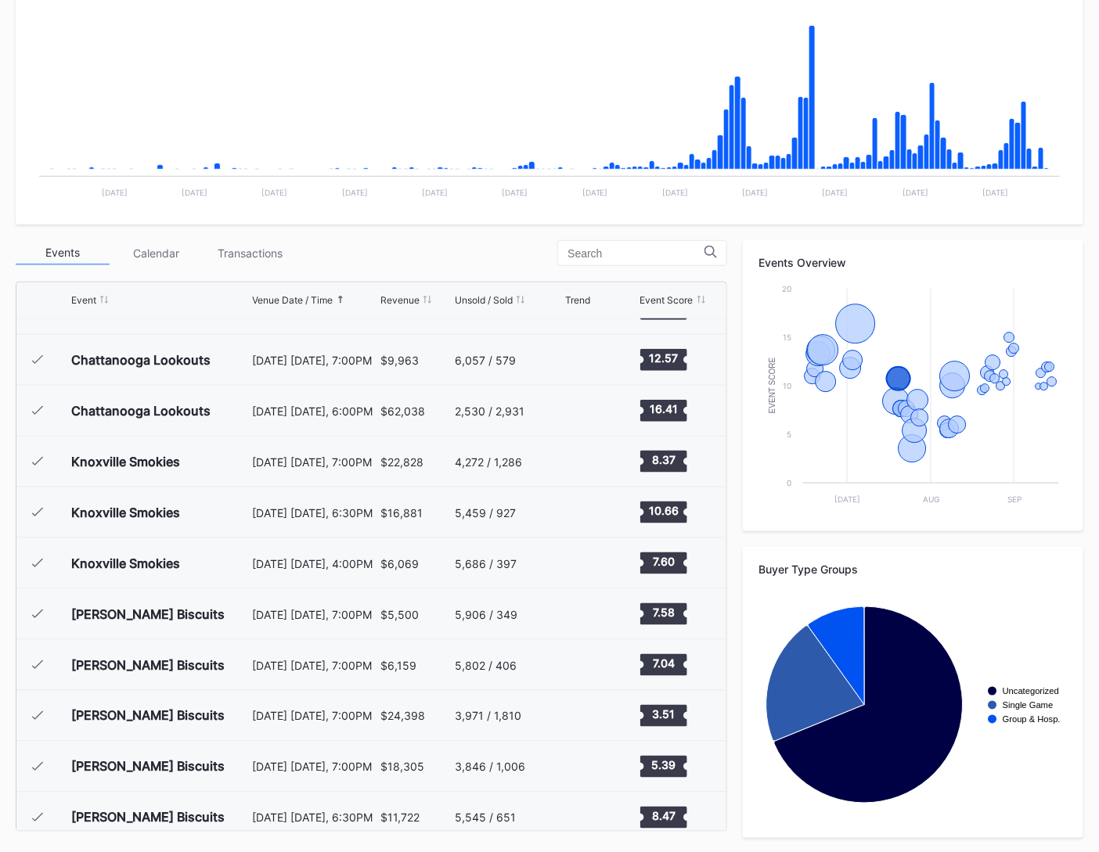
scroll to position [337, 0]
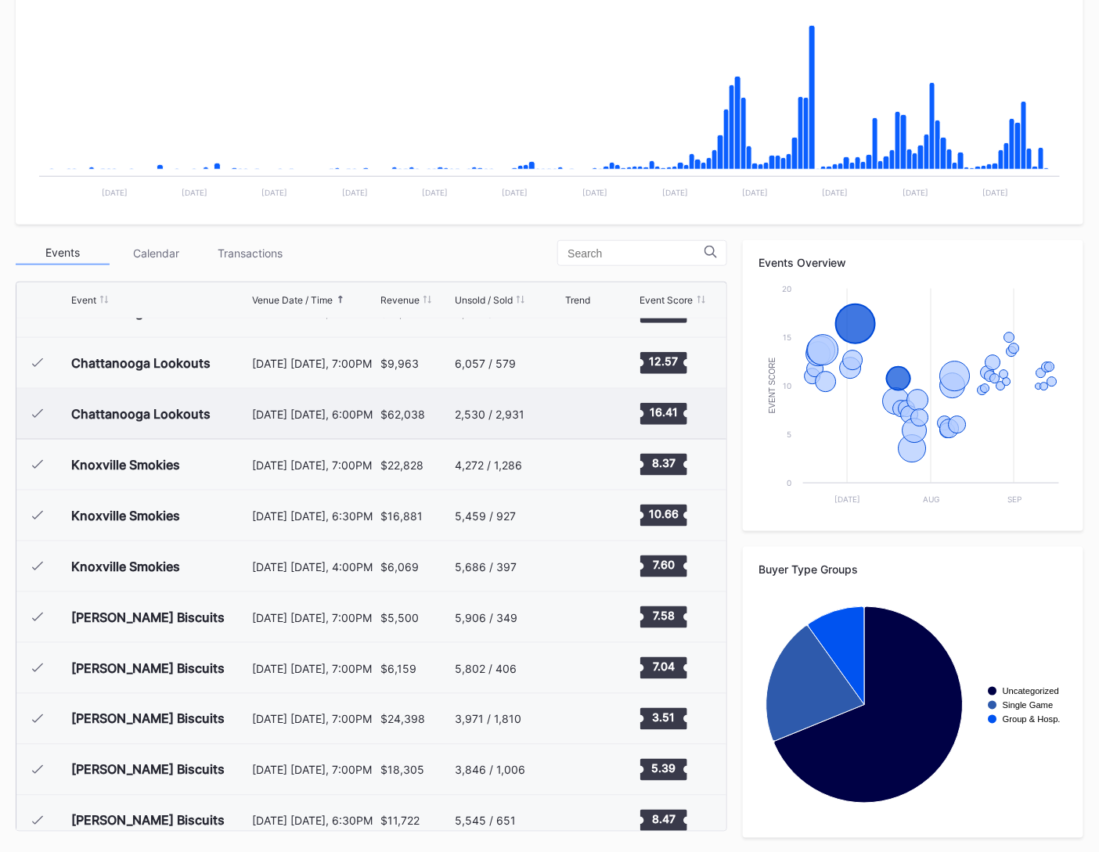
click at [406, 418] on div "$62,038" at bounding box center [415, 414] width 71 height 50
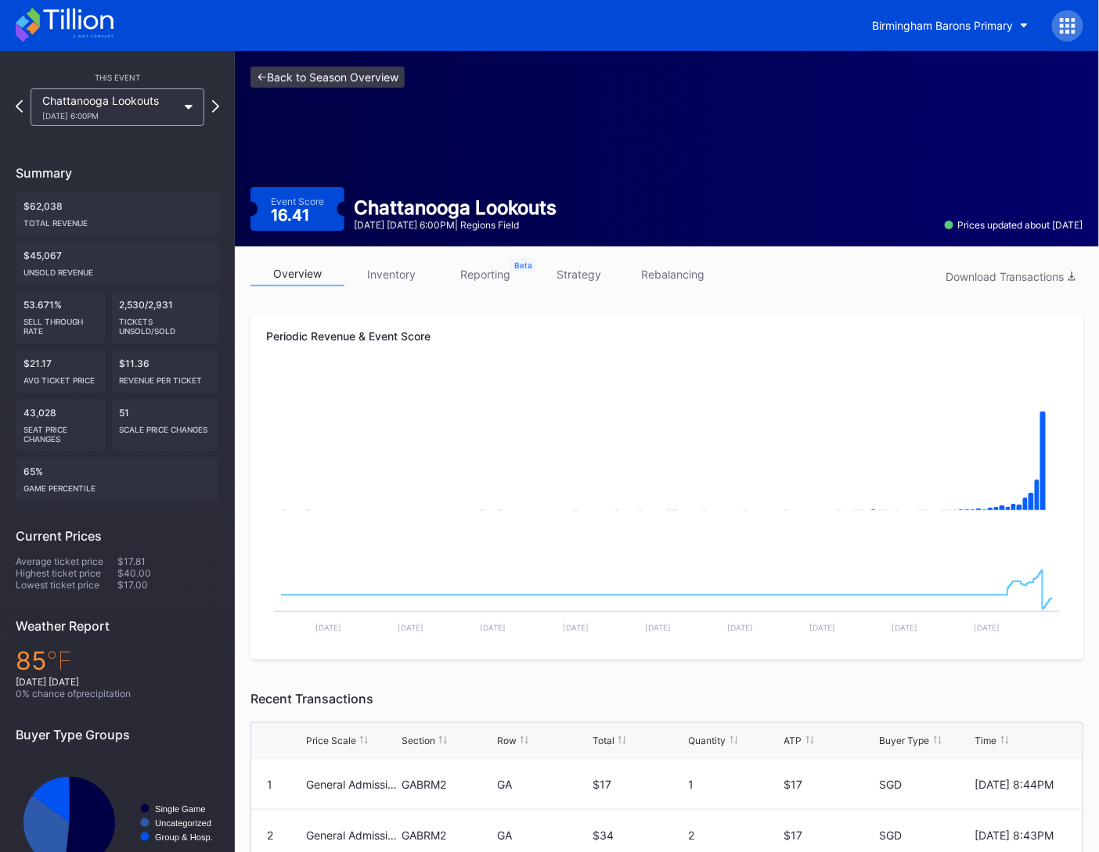
click at [348, 74] on link "<- Back to Season Overview" at bounding box center [327, 77] width 154 height 21
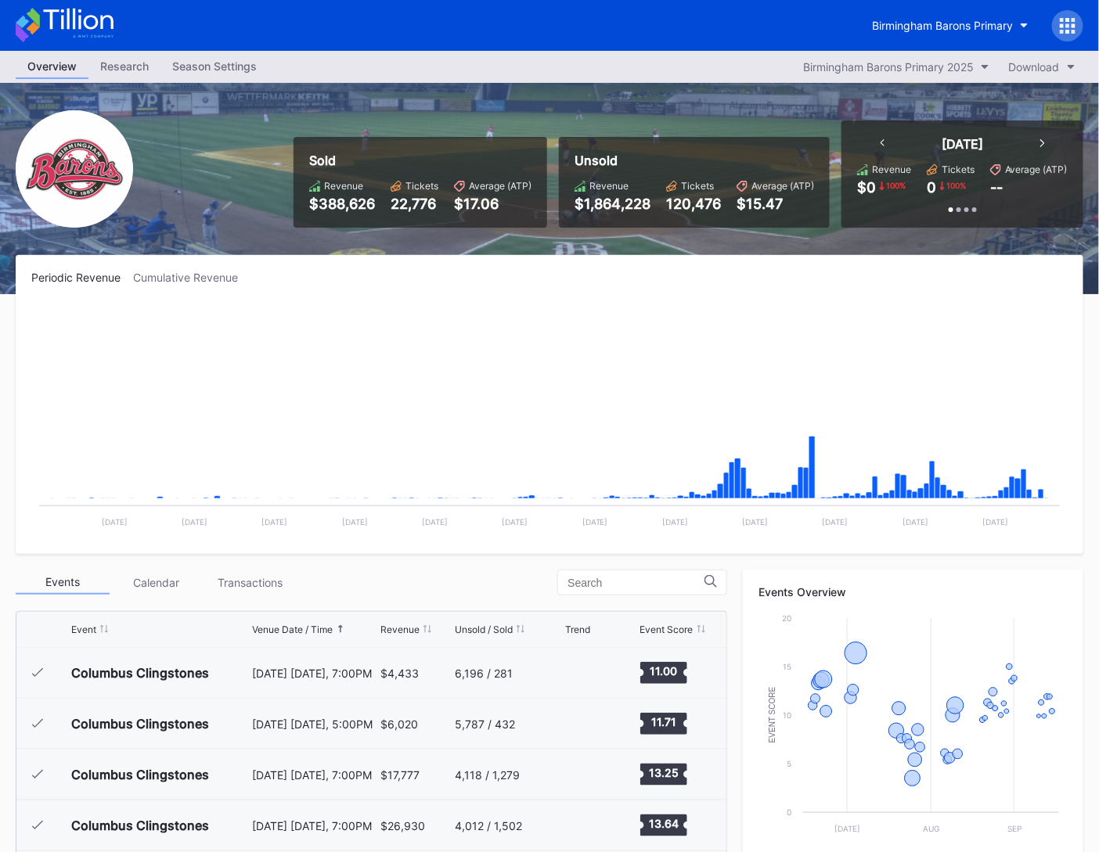
scroll to position [1221, 0]
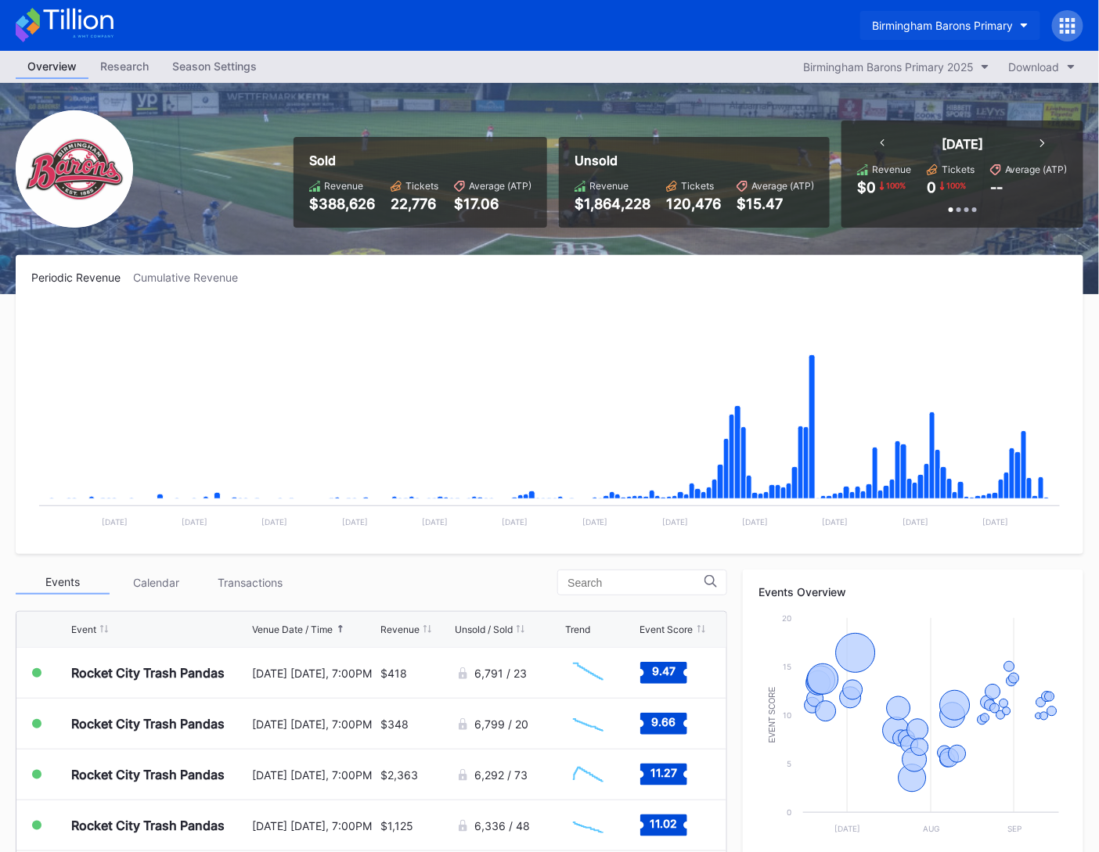
click at [951, 34] on button "Birmingham Barons Primary" at bounding box center [950, 25] width 180 height 29
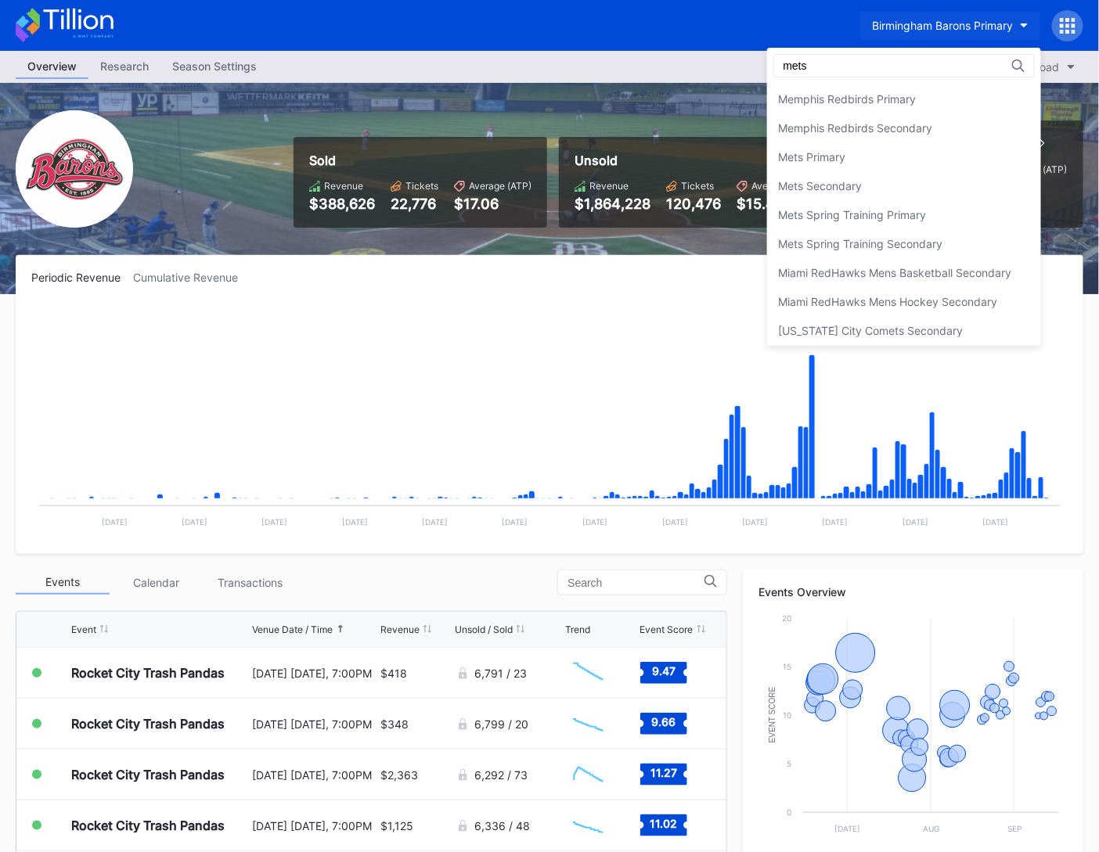
scroll to position [0, 0]
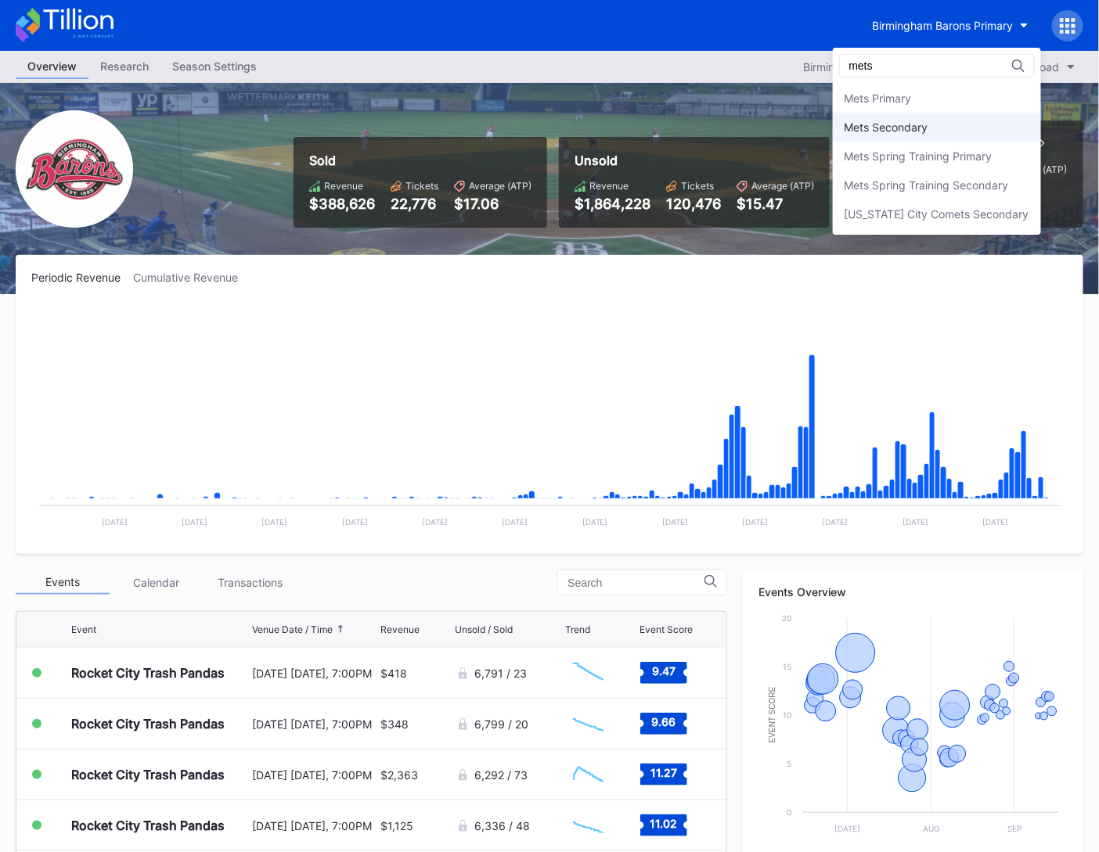
type input "mets"
click at [897, 122] on div "Mets Secondary" at bounding box center [887, 127] width 84 height 13
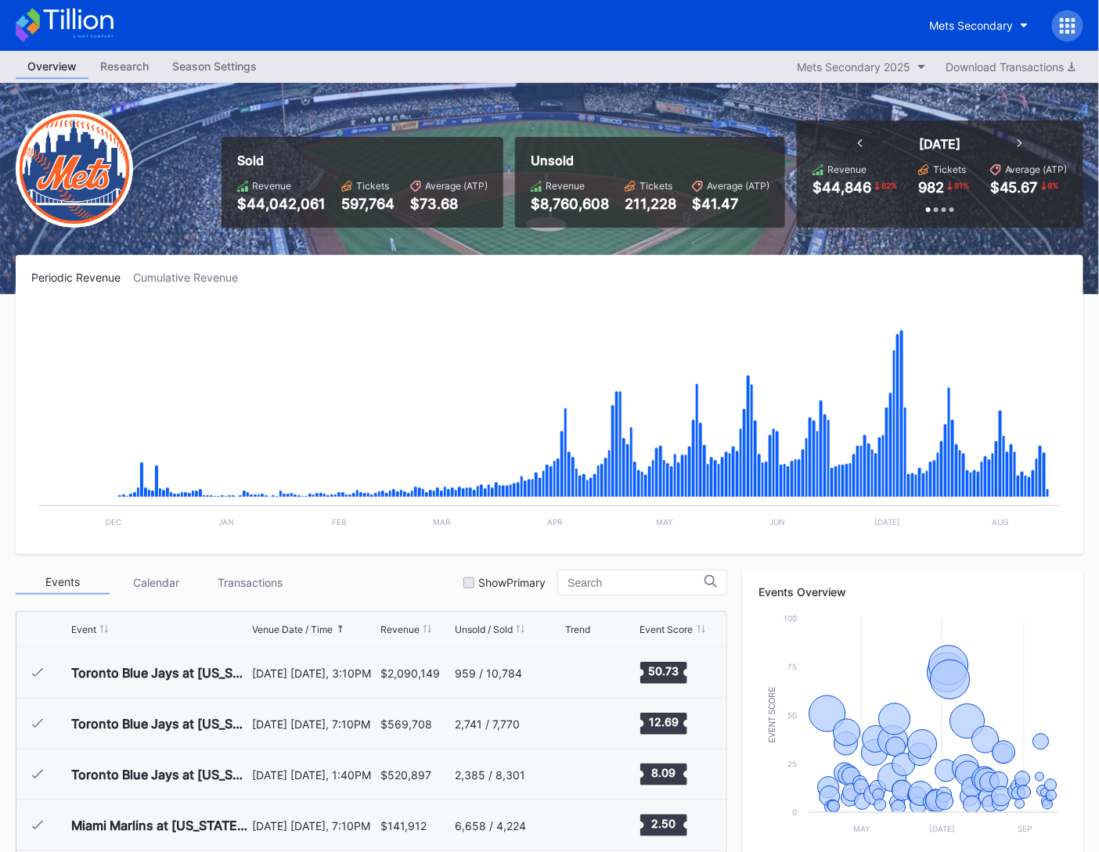
scroll to position [3103, 0]
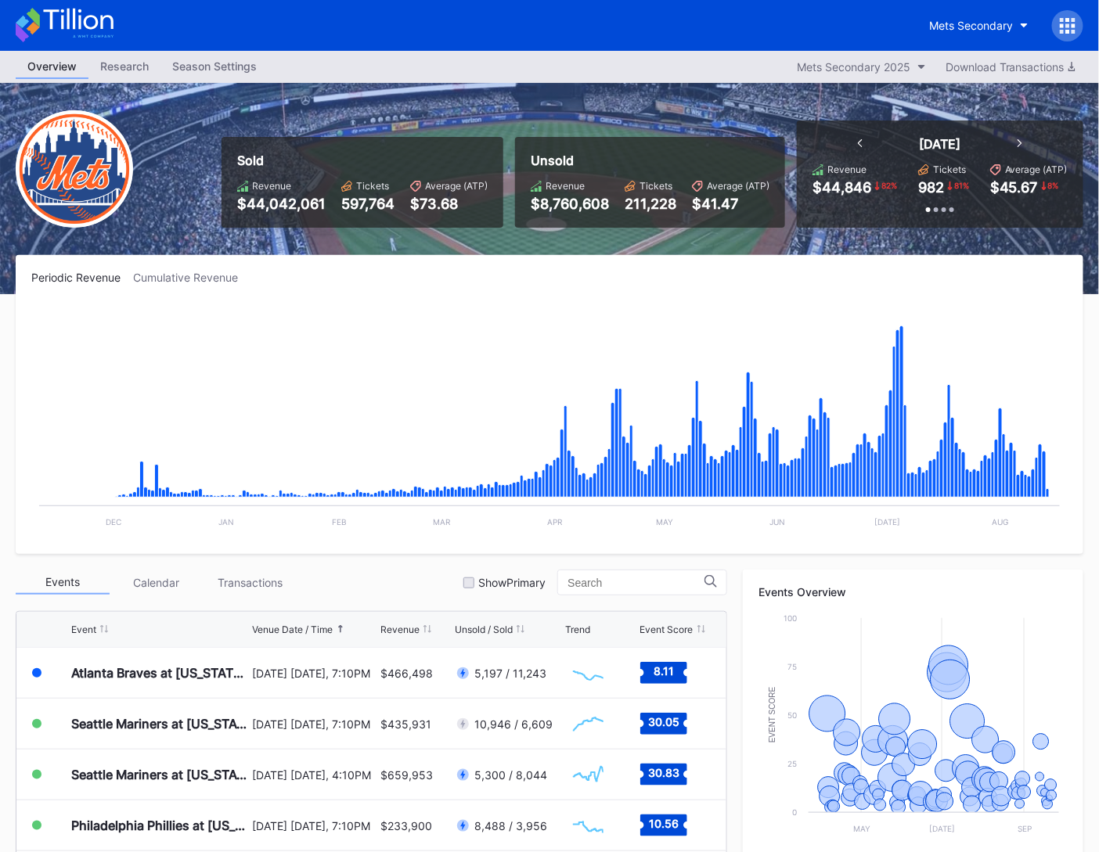
click at [103, 34] on icon at bounding box center [65, 25] width 98 height 34
click at [100, 29] on icon at bounding box center [65, 25] width 98 height 34
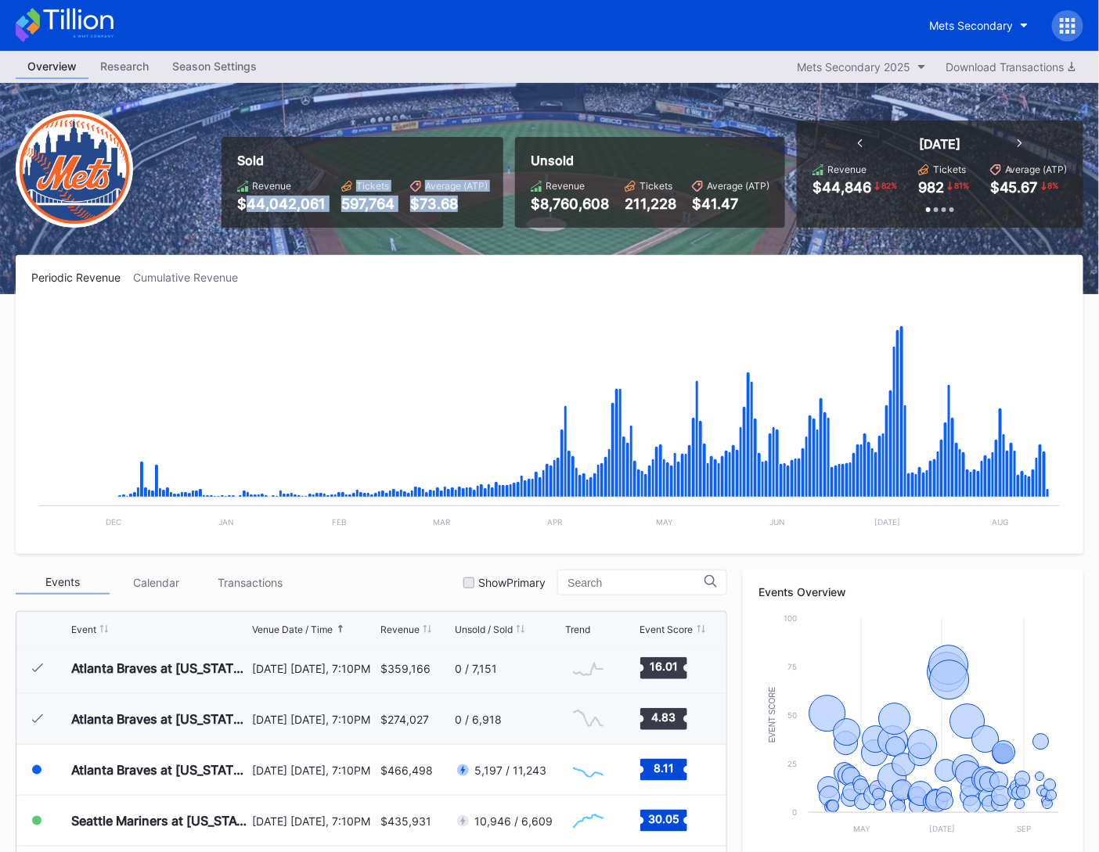
drag, startPoint x: 248, startPoint y: 203, endPoint x: 482, endPoint y: 206, distance: 234.0
click at [482, 206] on div "Revenue $44,042,061 Tickets 597,764 Average (ATP) $73.68" at bounding box center [362, 196] width 250 height 32
click at [482, 206] on div "$73.68" at bounding box center [448, 204] width 77 height 16
click at [953, 30] on div "Mets Secondary" at bounding box center [971, 25] width 84 height 13
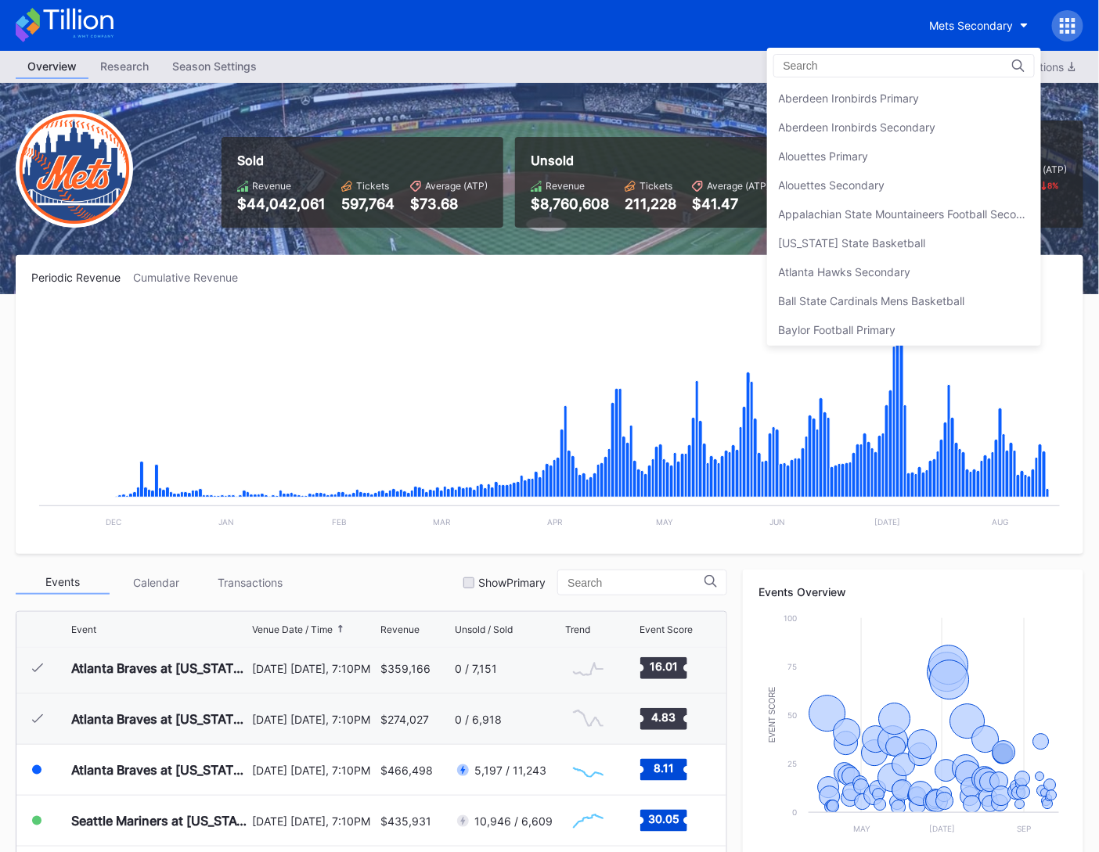
scroll to position [2450, 0]
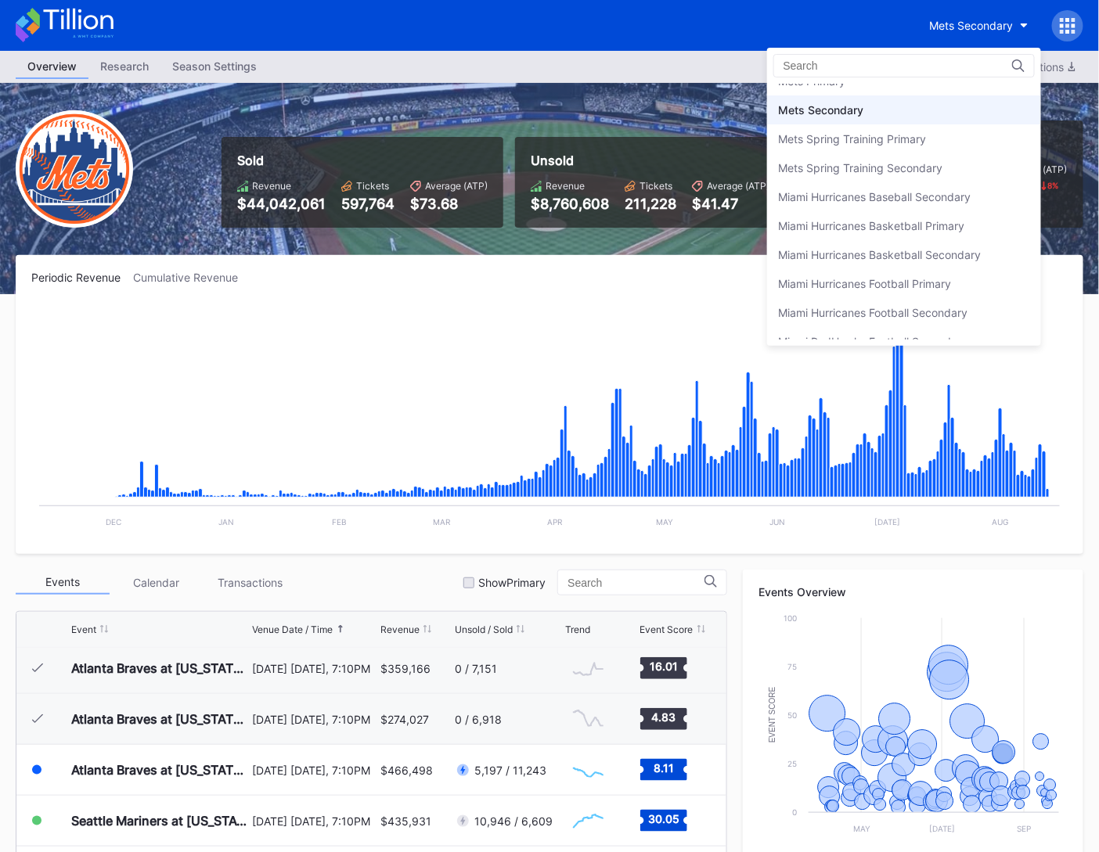
drag, startPoint x: 641, startPoint y: 182, endPoint x: 560, endPoint y: 172, distance: 81.2
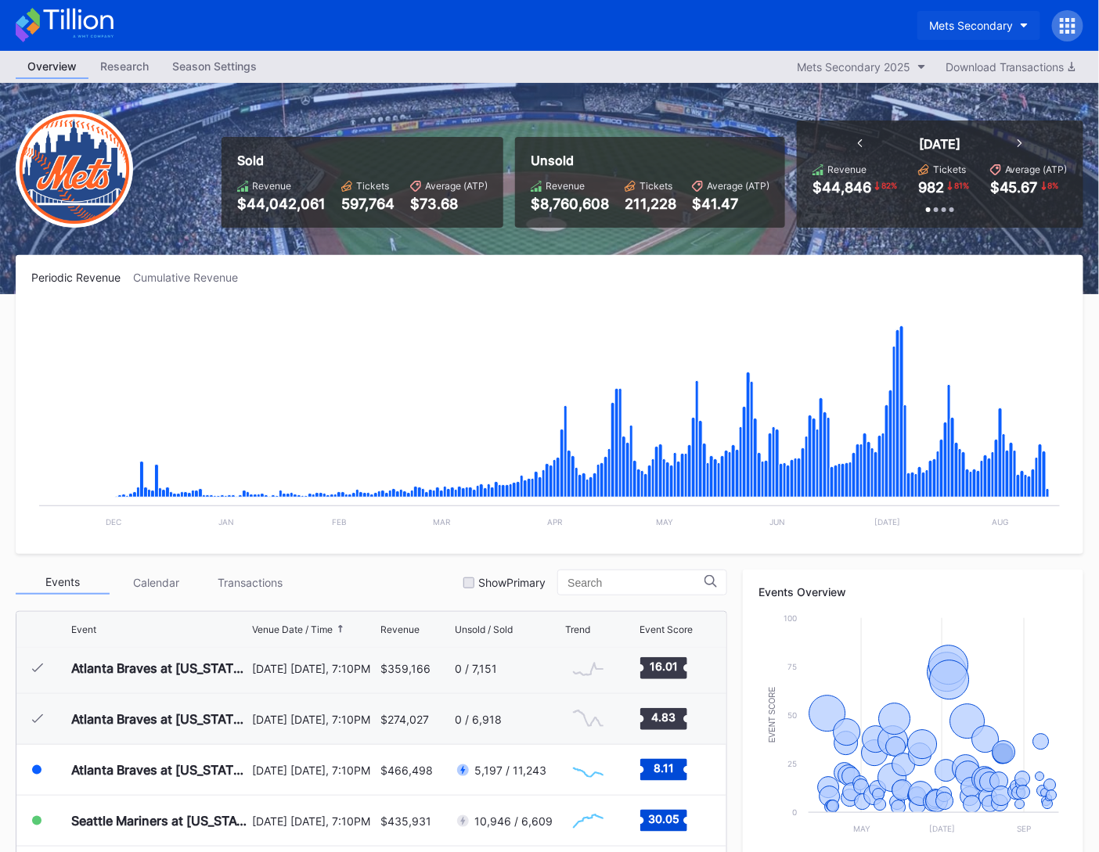
click at [931, 25] on div "Mets Secondary" at bounding box center [971, 25] width 84 height 13
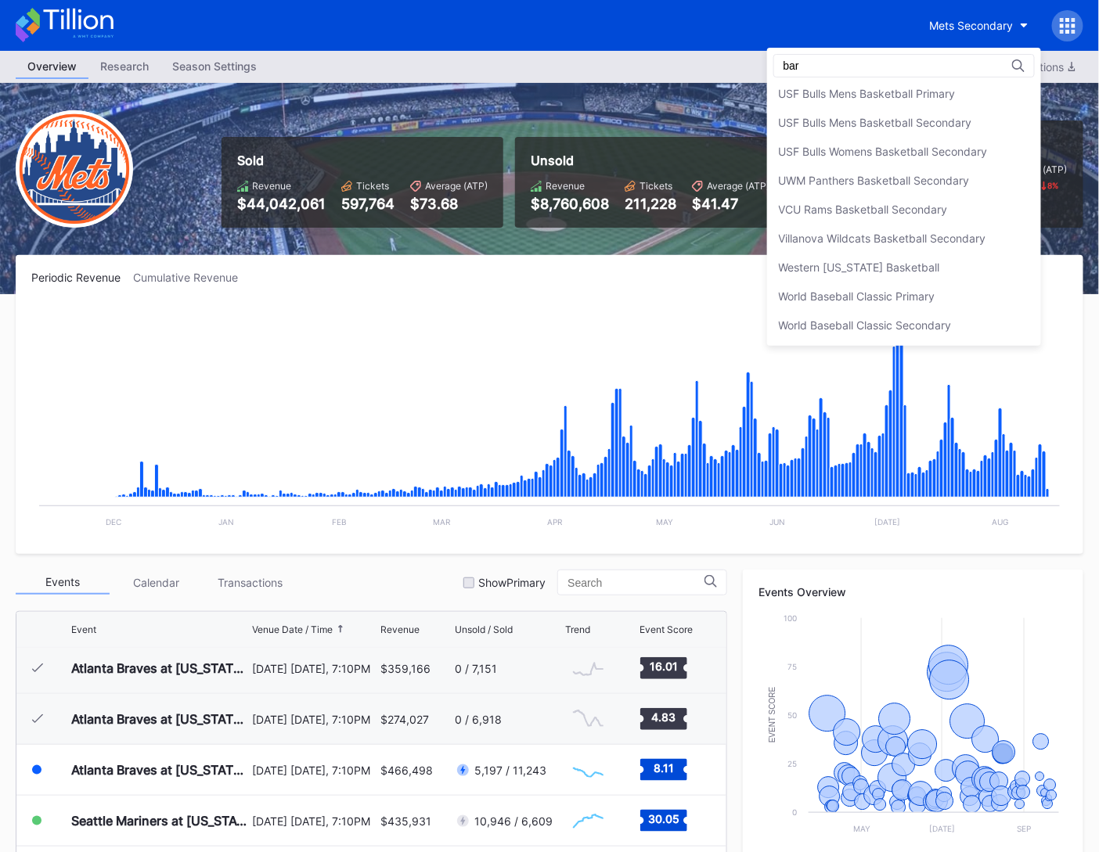
scroll to position [0, 0]
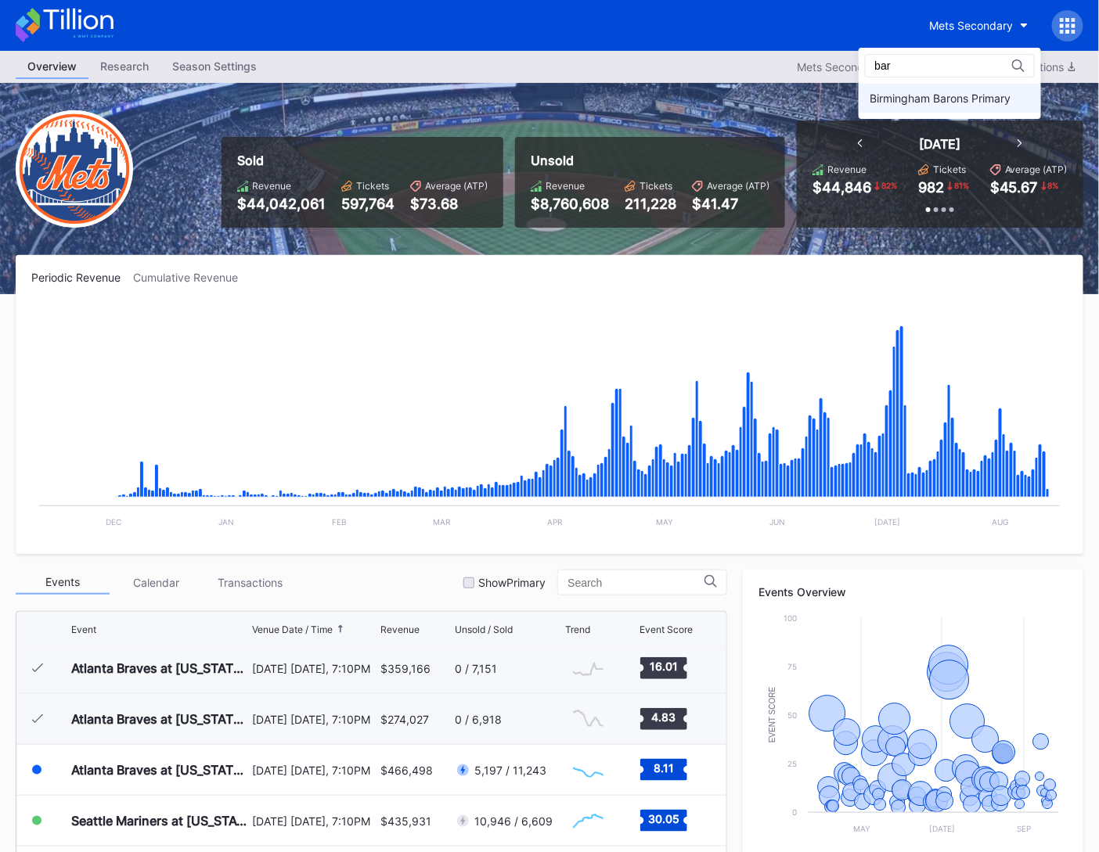
type input "bar"
click at [952, 107] on div "Birmingham Barons Primary" at bounding box center [950, 98] width 182 height 29
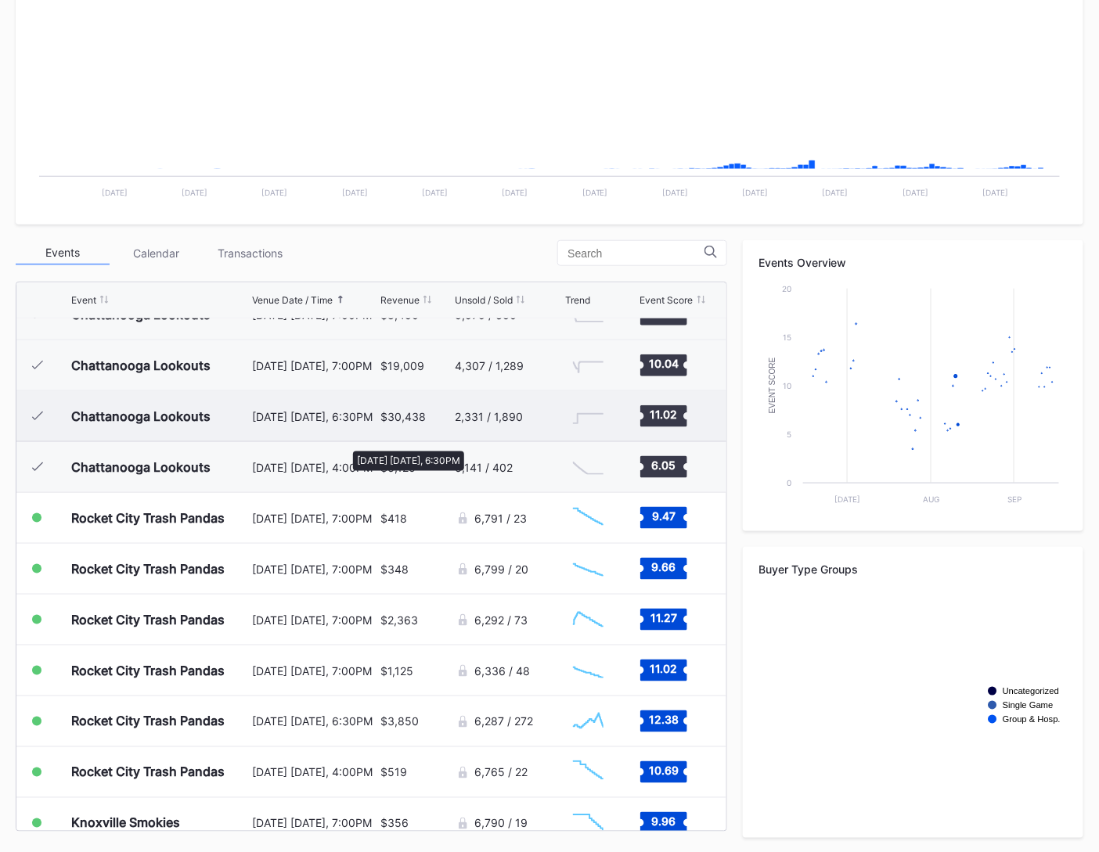
scroll to position [1018, 0]
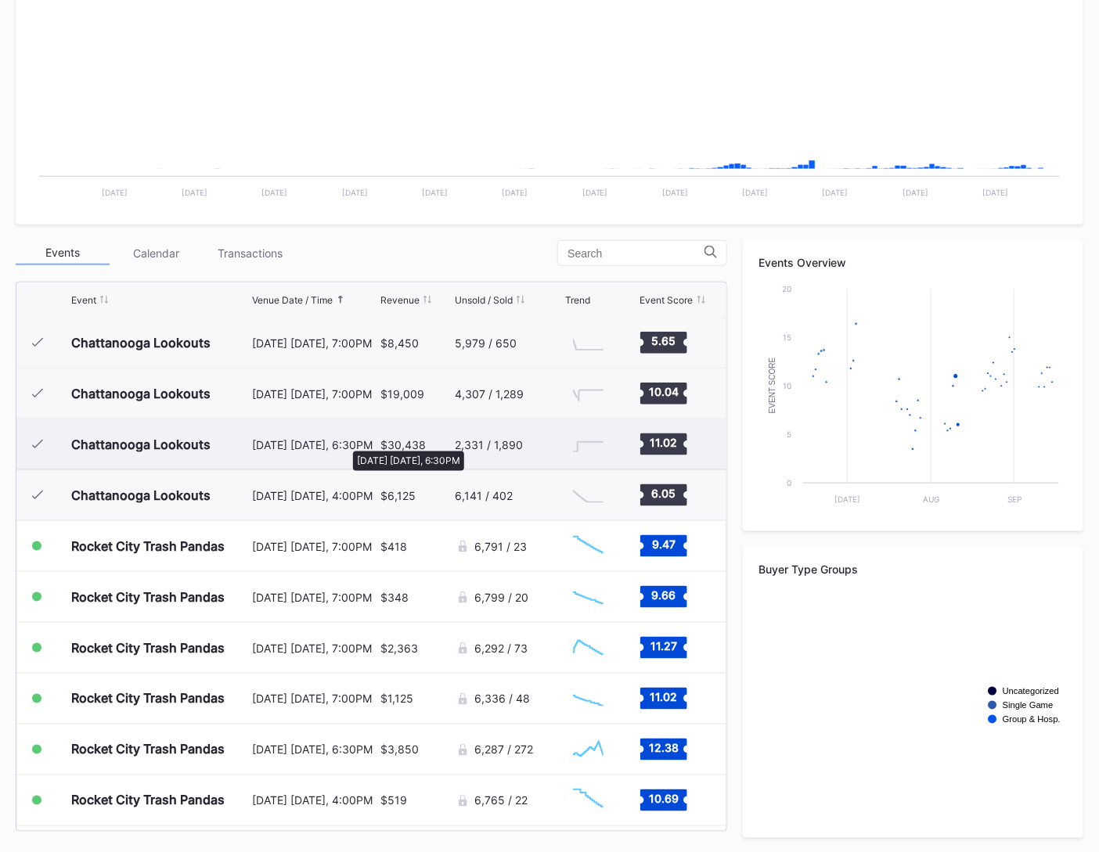
click at [345, 443] on div "August 9 Saturday, 6:30PM" at bounding box center [314, 444] width 124 height 13
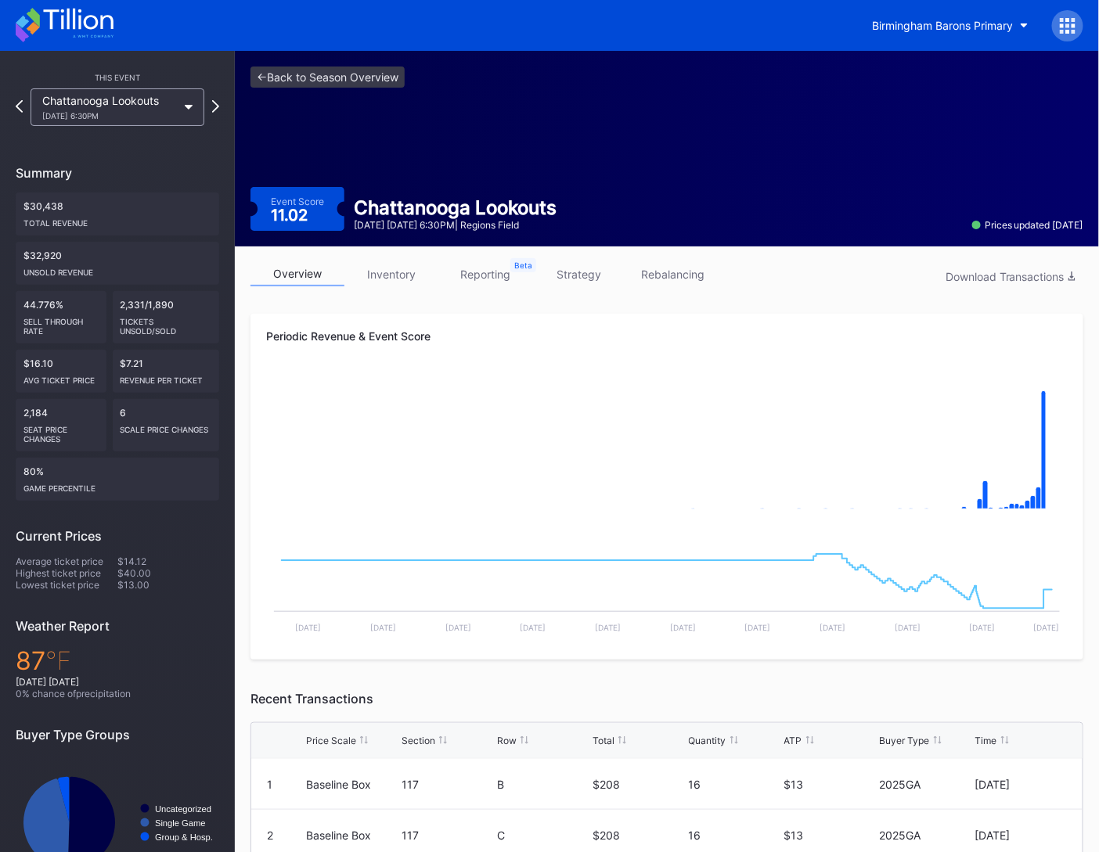
scroll to position [5, 0]
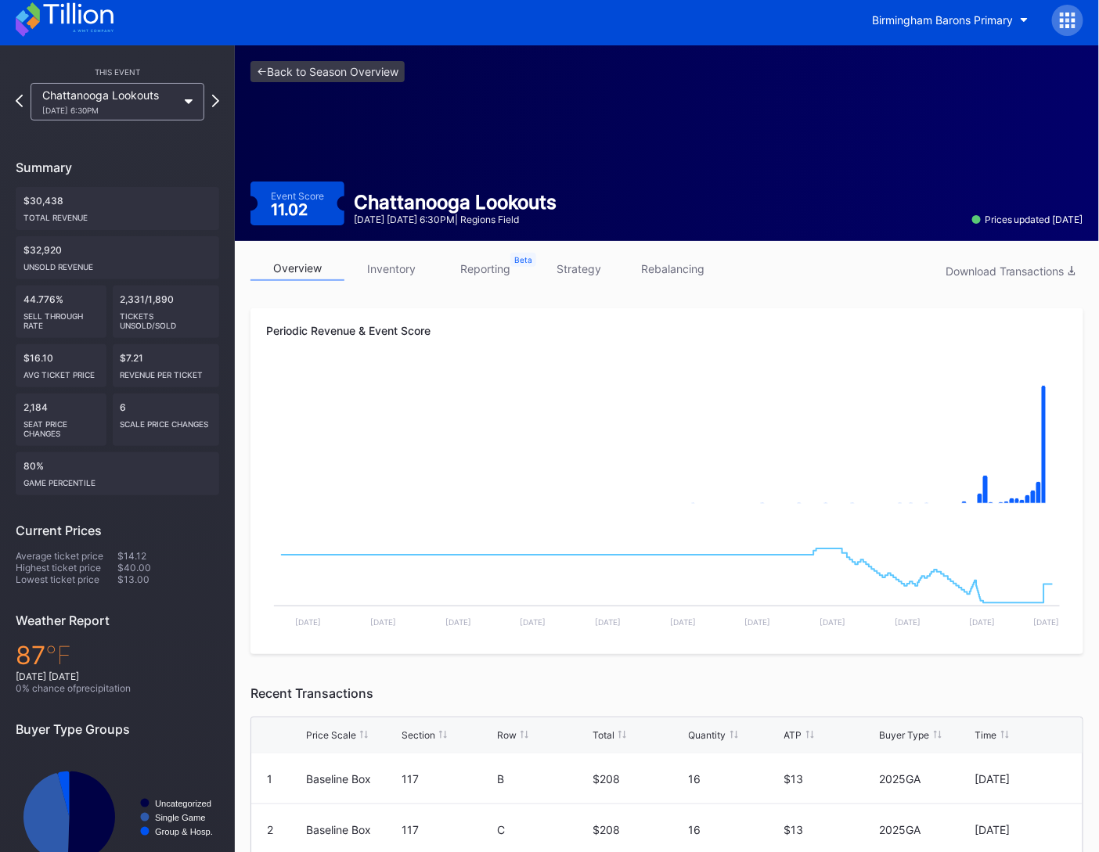
click at [484, 130] on div "<- Back to Season Overview Event Score 11.02 Chattanooga Lookouts August 9 Satu…" at bounding box center [667, 143] width 864 height 196
click at [405, 77] on link "<- Back to Season Overview" at bounding box center [327, 71] width 154 height 21
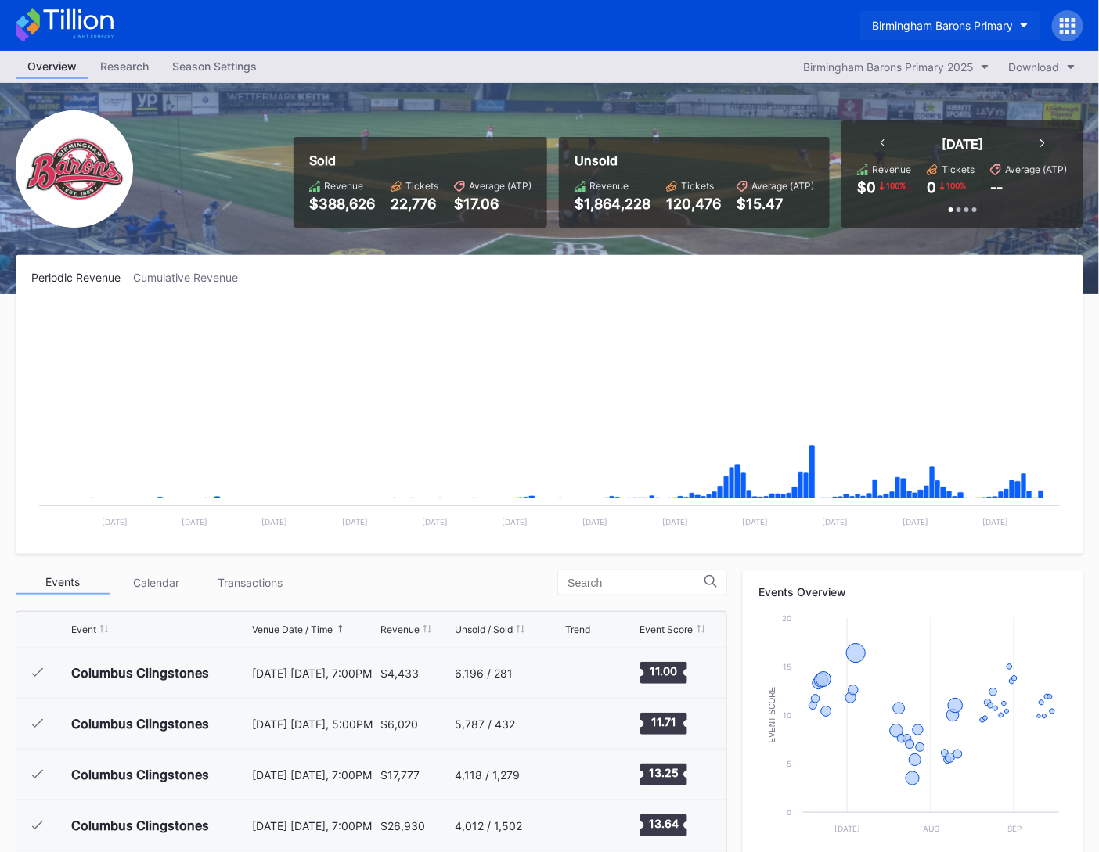
scroll to position [1221, 0]
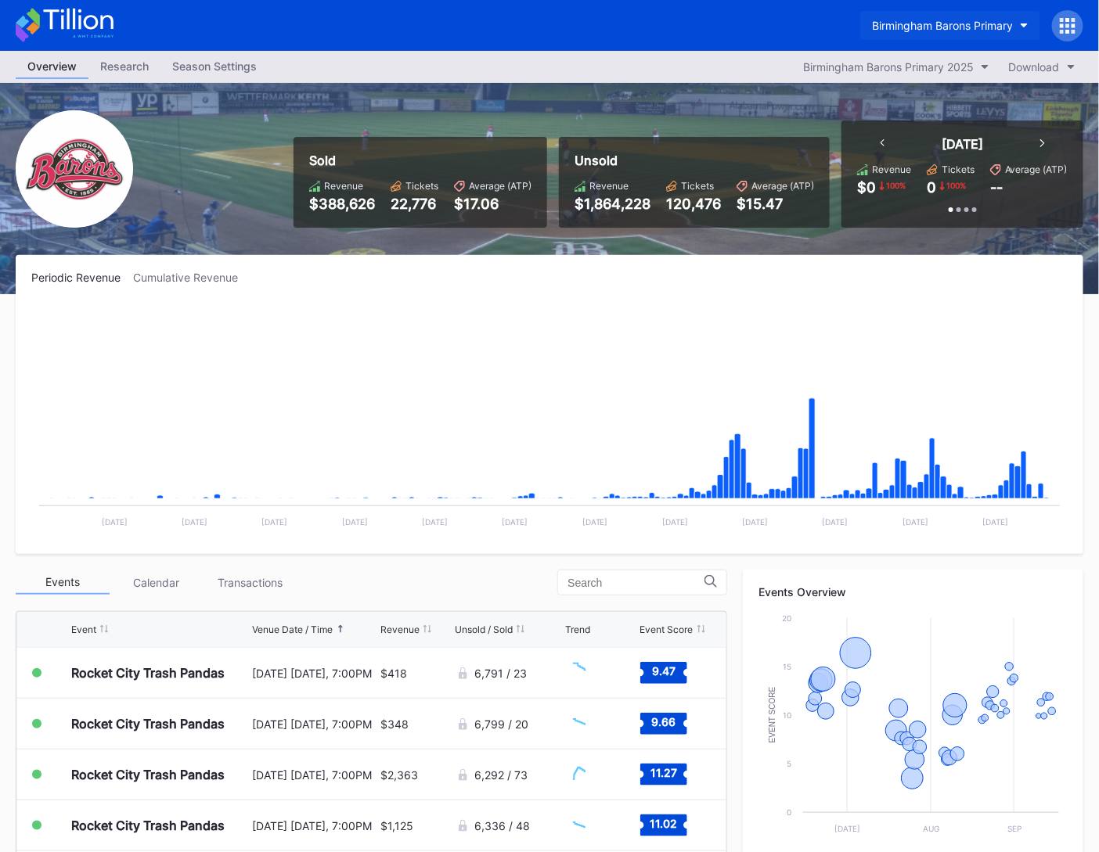
click at [913, 15] on button "Birmingham Barons Primary" at bounding box center [950, 25] width 180 height 29
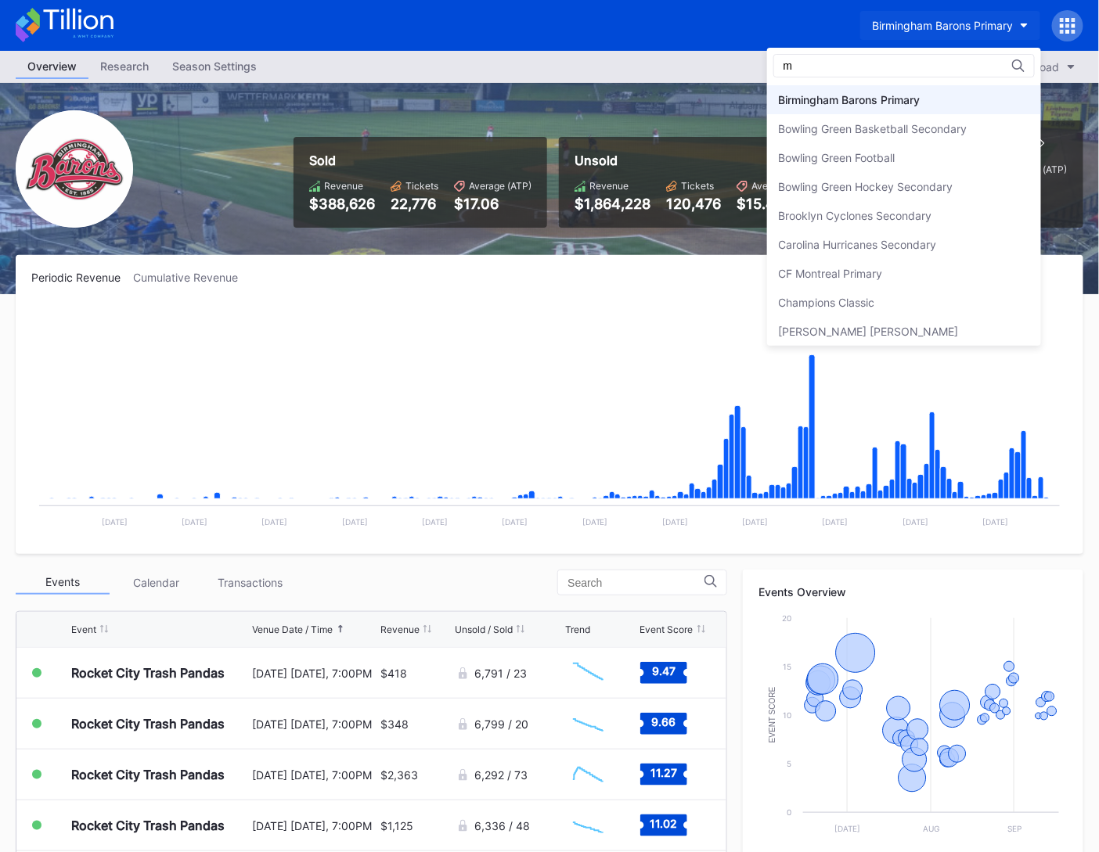
scroll to position [0, 0]
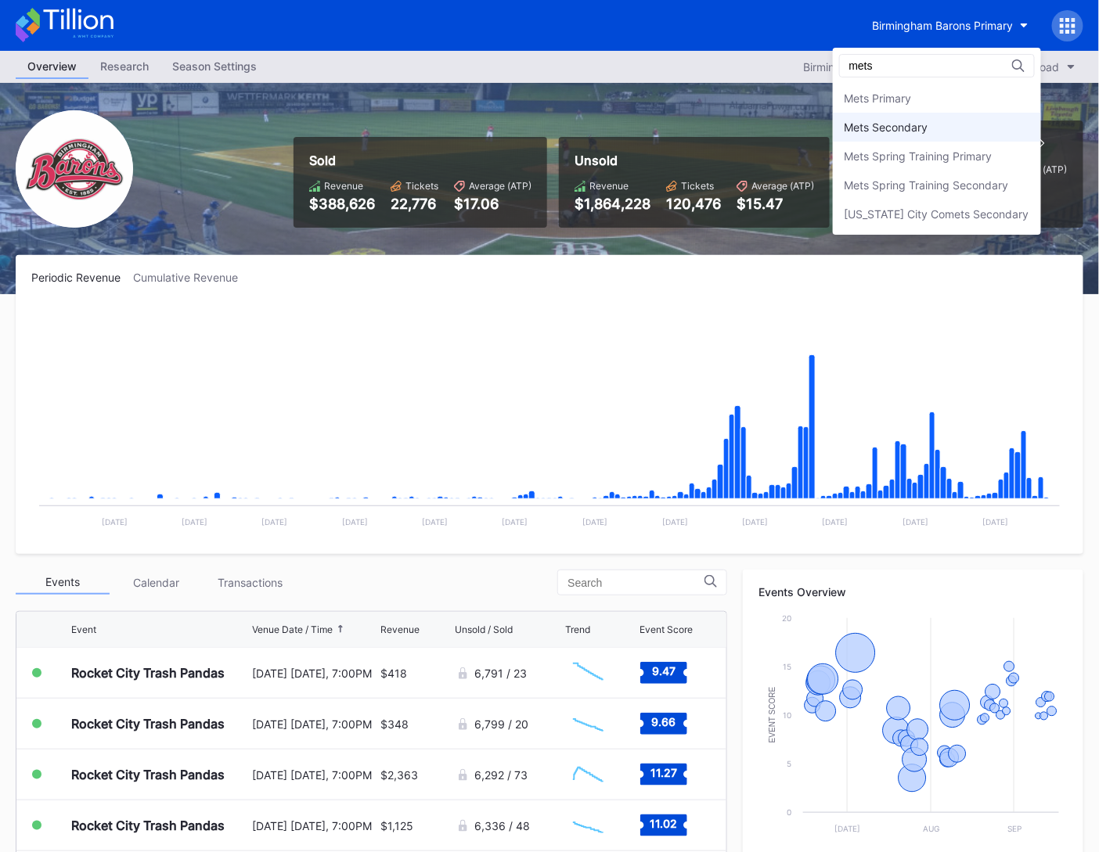
type input "mets"
click at [892, 131] on div "Mets Secondary" at bounding box center [887, 127] width 84 height 13
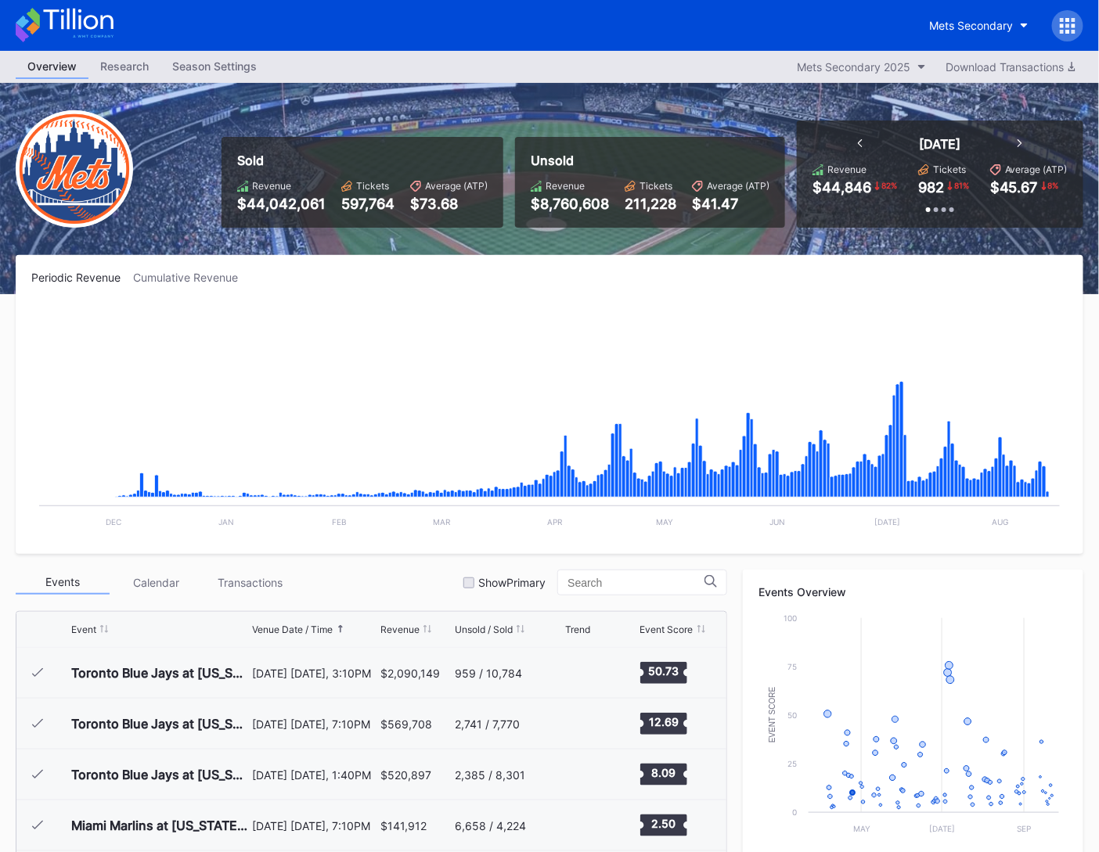
scroll to position [3103, 0]
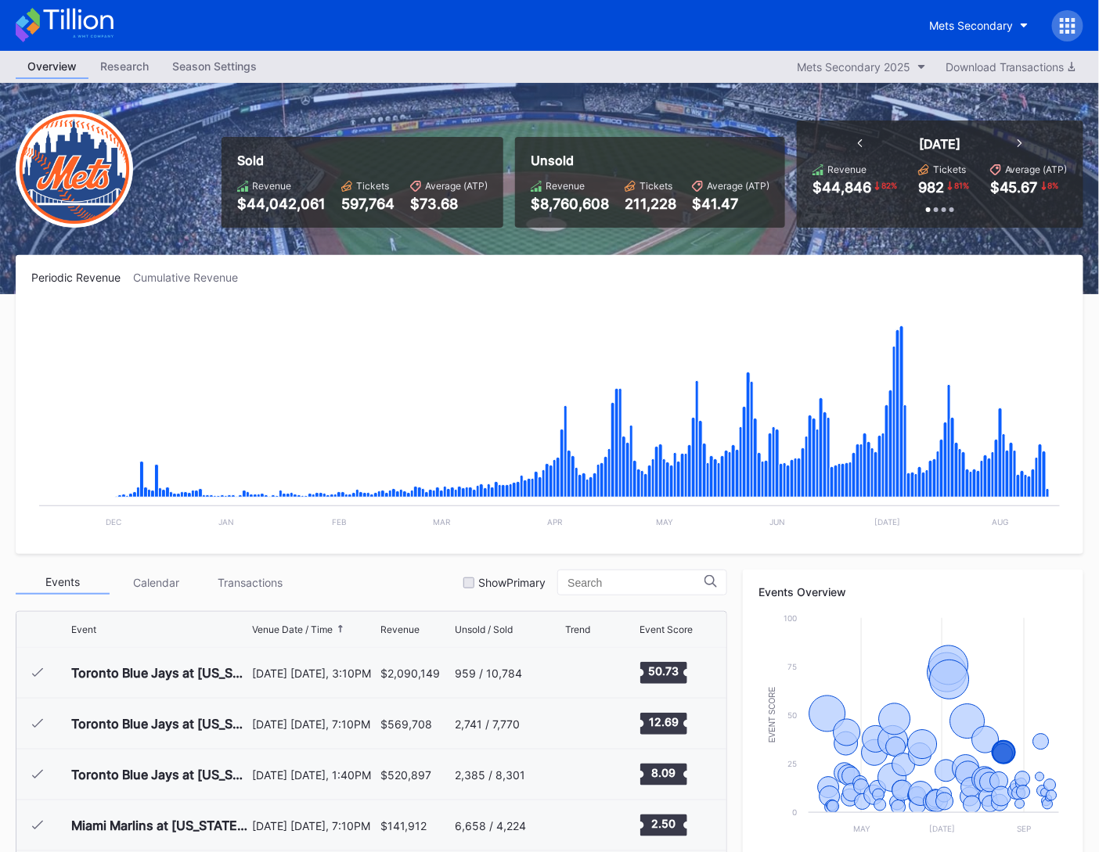
scroll to position [3103, 0]
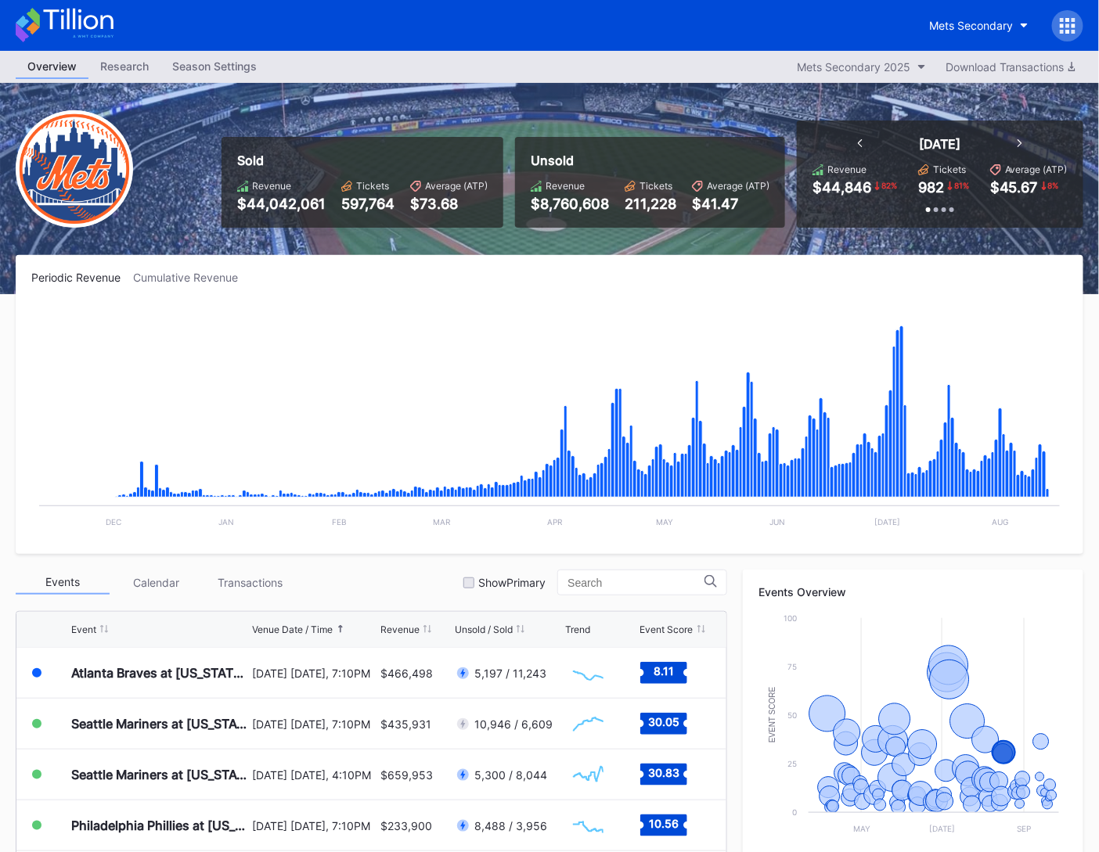
drag, startPoint x: 122, startPoint y: 31, endPoint x: 112, endPoint y: 30, distance: 10.2
click at [122, 31] on div "Mets Secondary" at bounding box center [549, 25] width 1099 height 51
click at [111, 30] on icon at bounding box center [65, 25] width 98 height 34
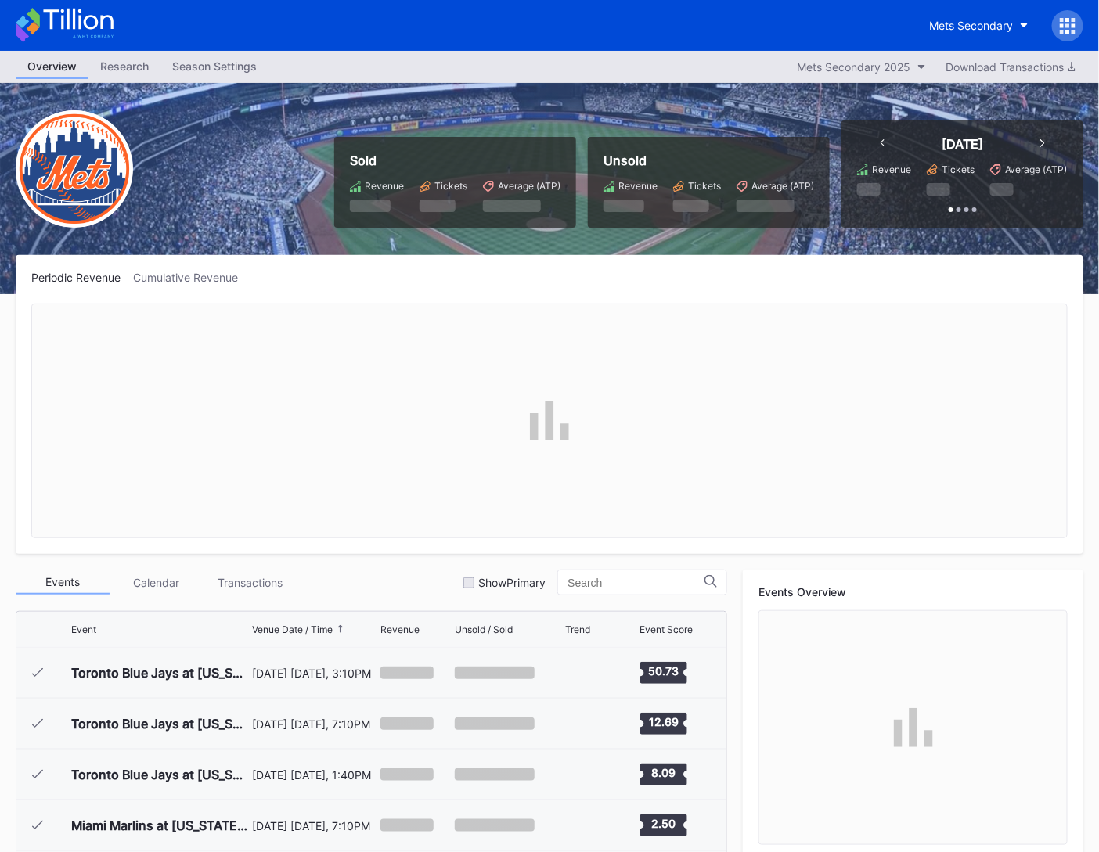
scroll to position [3103, 0]
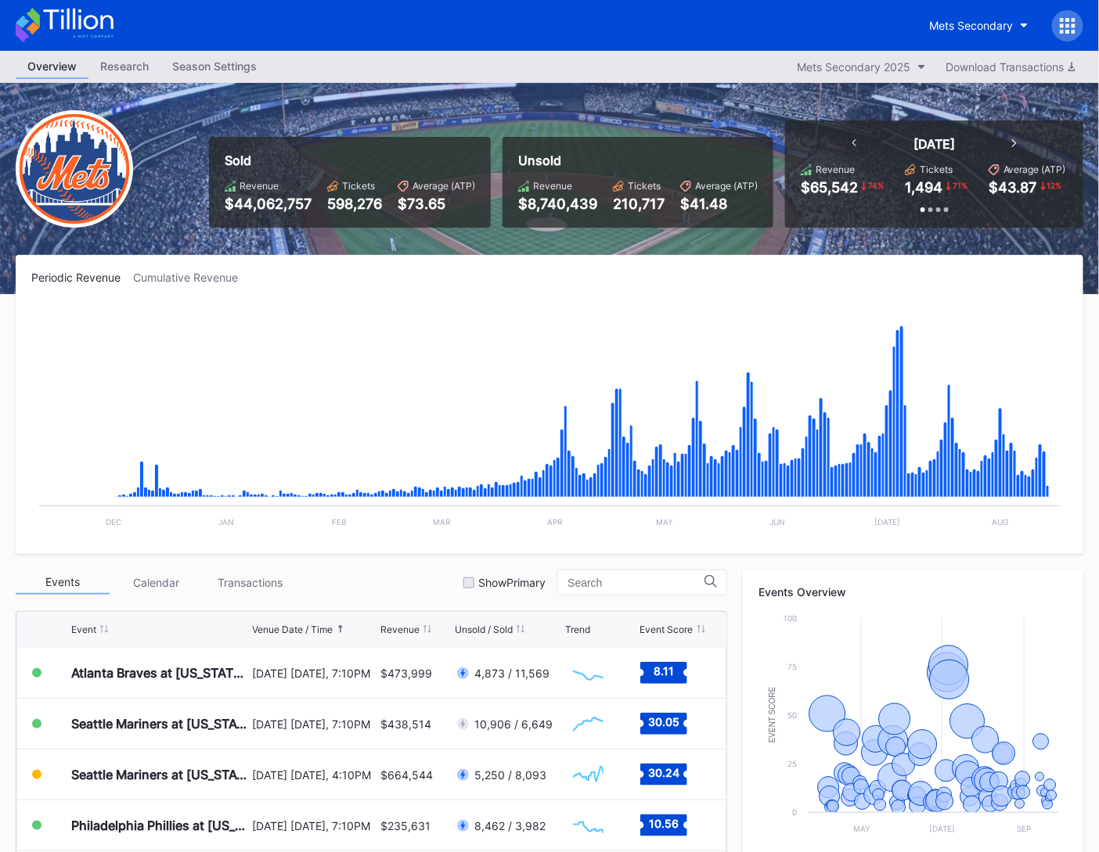
click at [104, 45] on div "Mets Secondary" at bounding box center [549, 25] width 1099 height 51
click at [105, 41] on icon at bounding box center [65, 25] width 98 height 34
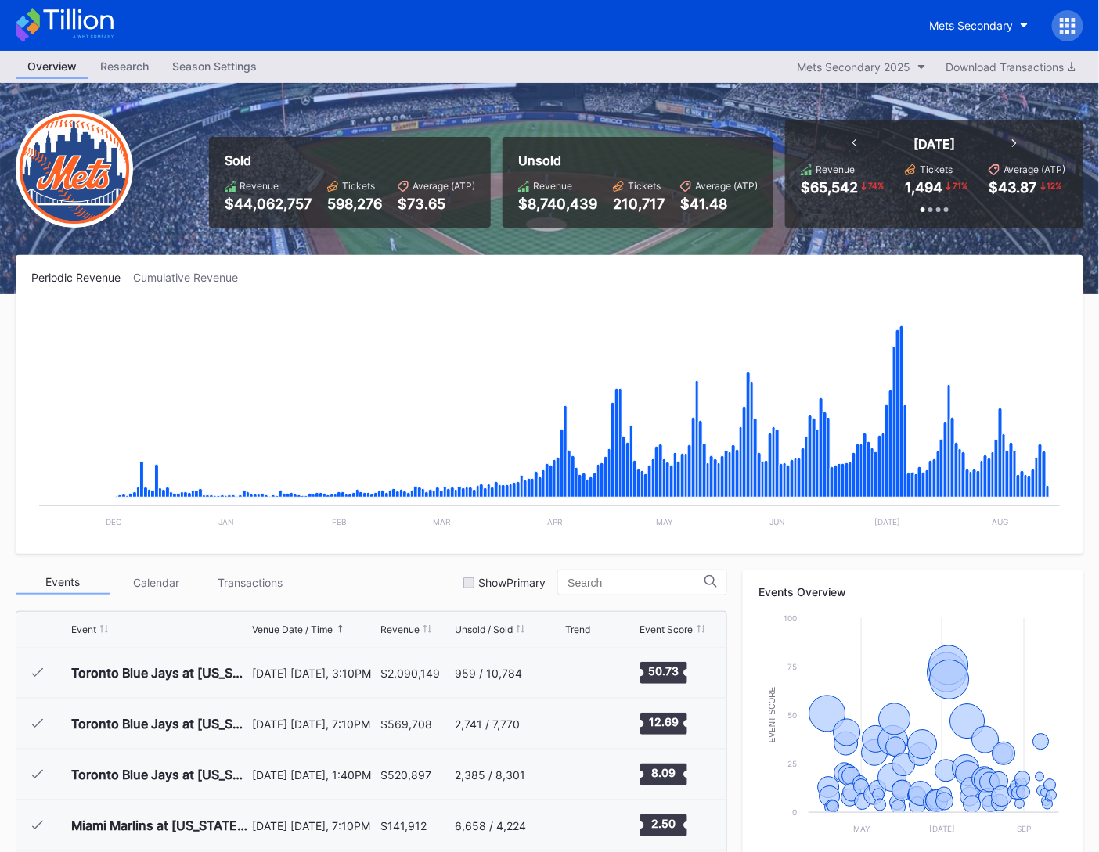
scroll to position [3103, 0]
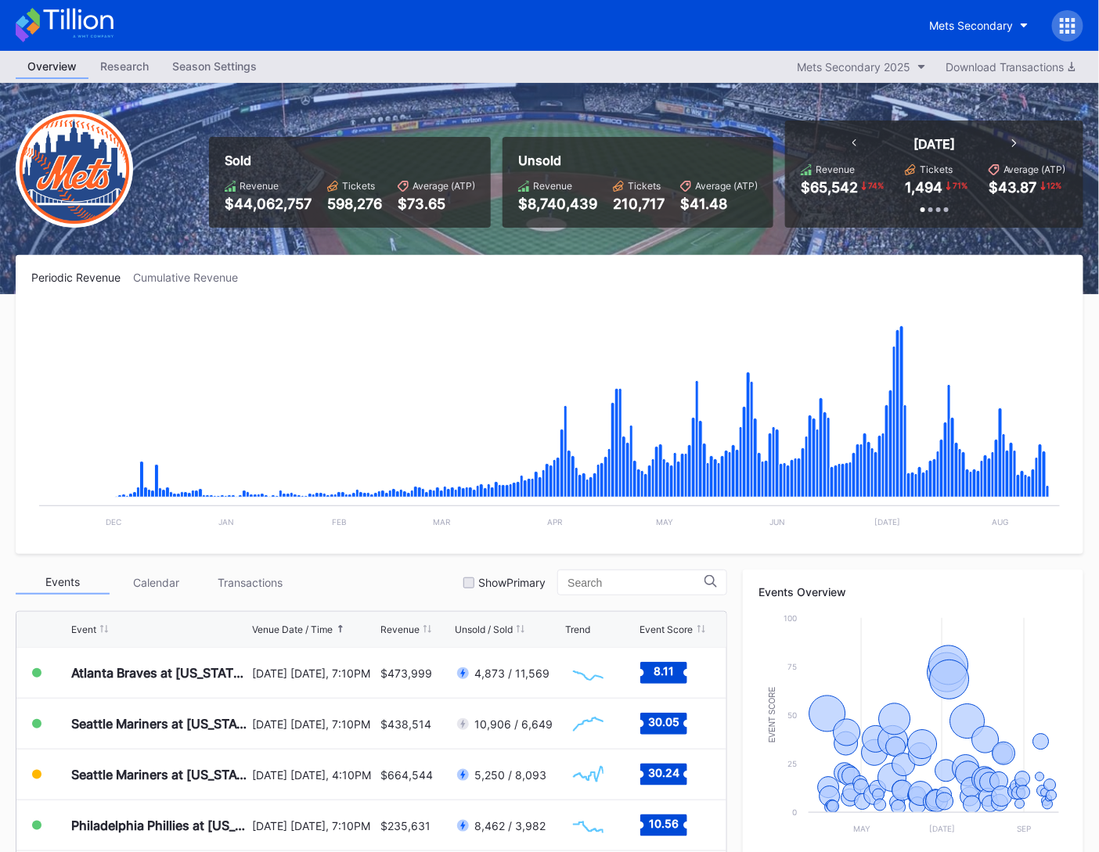
click at [91, 28] on icon at bounding box center [78, 19] width 70 height 21
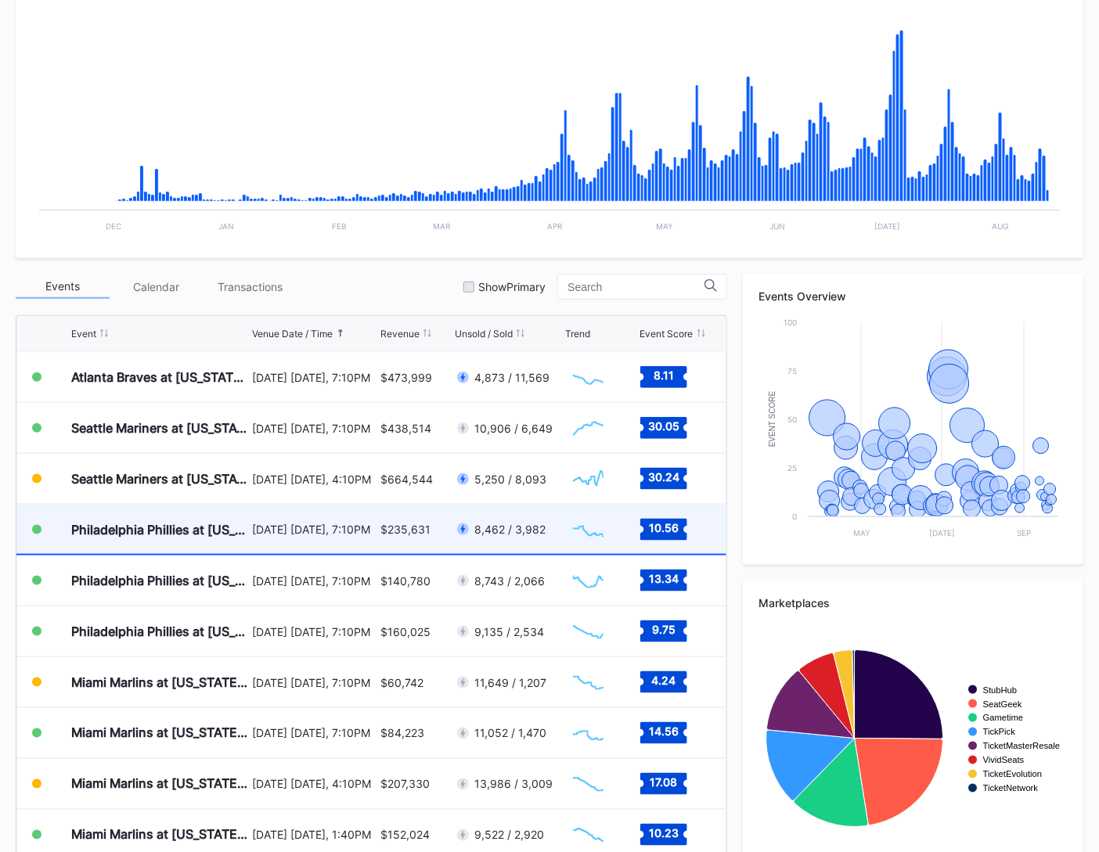
scroll to position [330, 0]
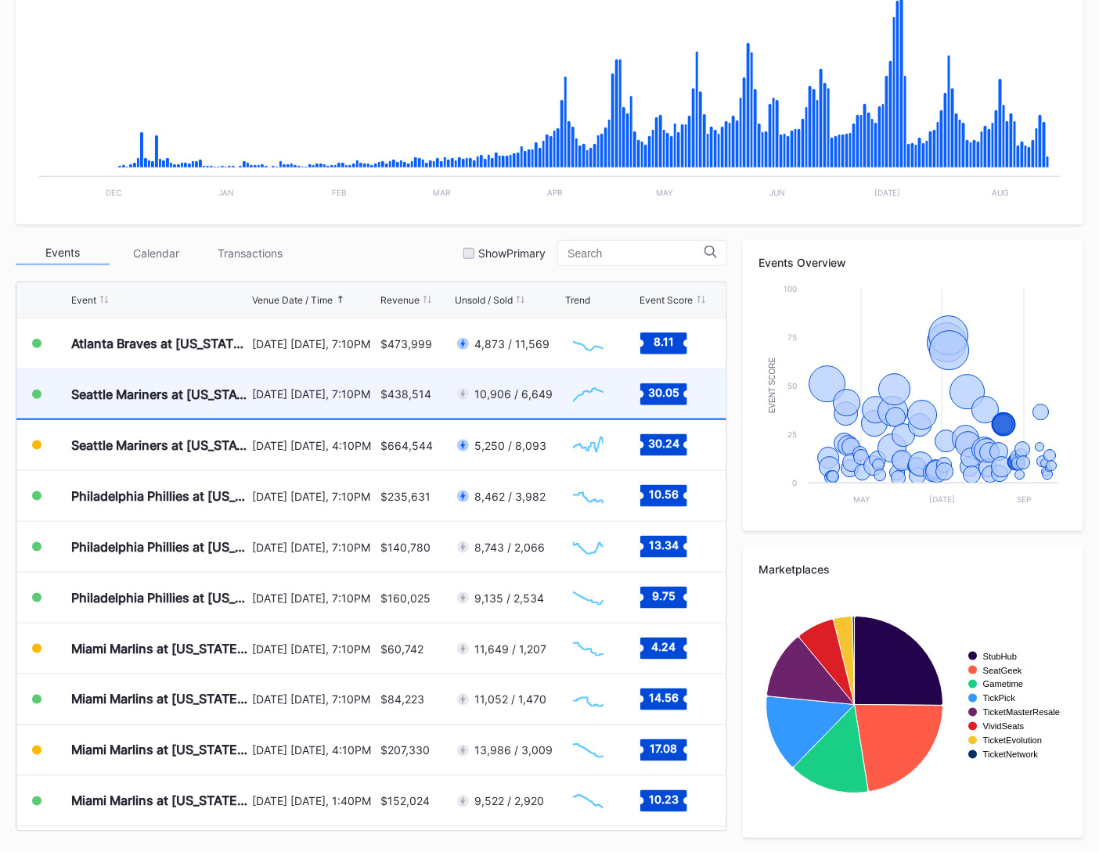
click at [395, 392] on div "$438,514" at bounding box center [405, 393] width 51 height 13
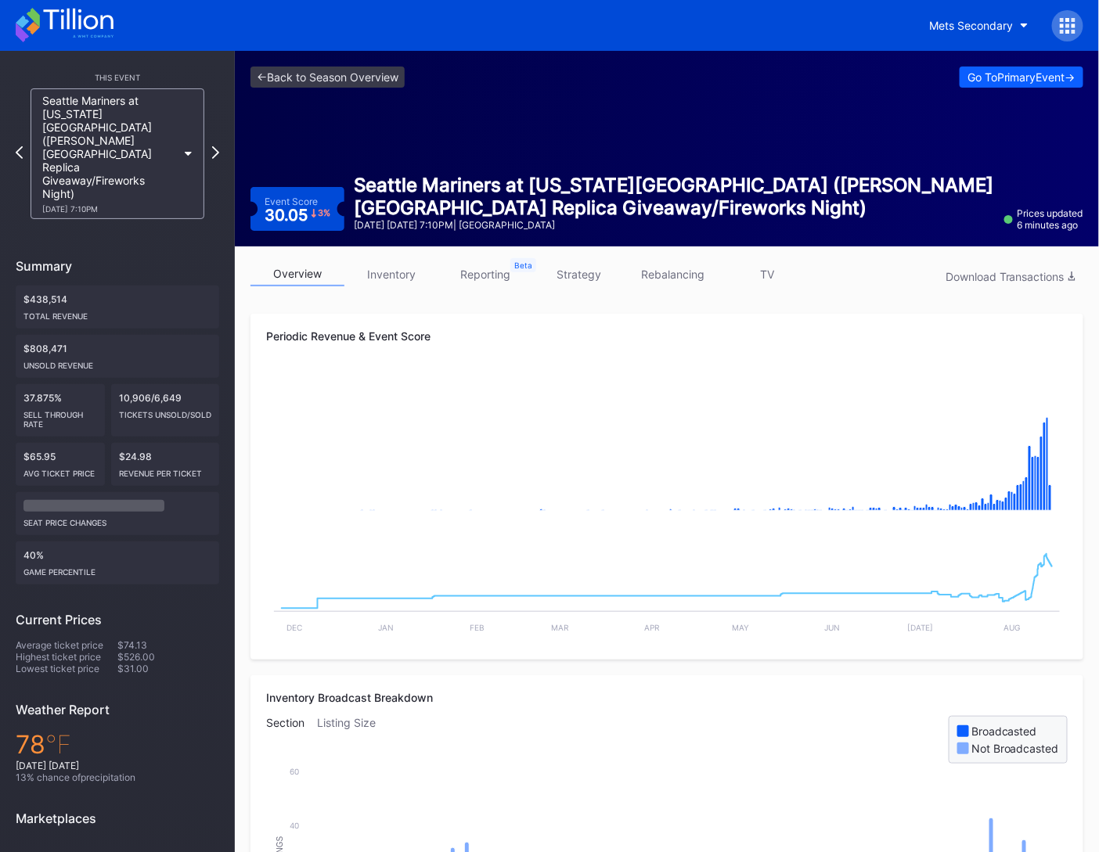
click at [592, 279] on link "strategy" at bounding box center [579, 274] width 94 height 24
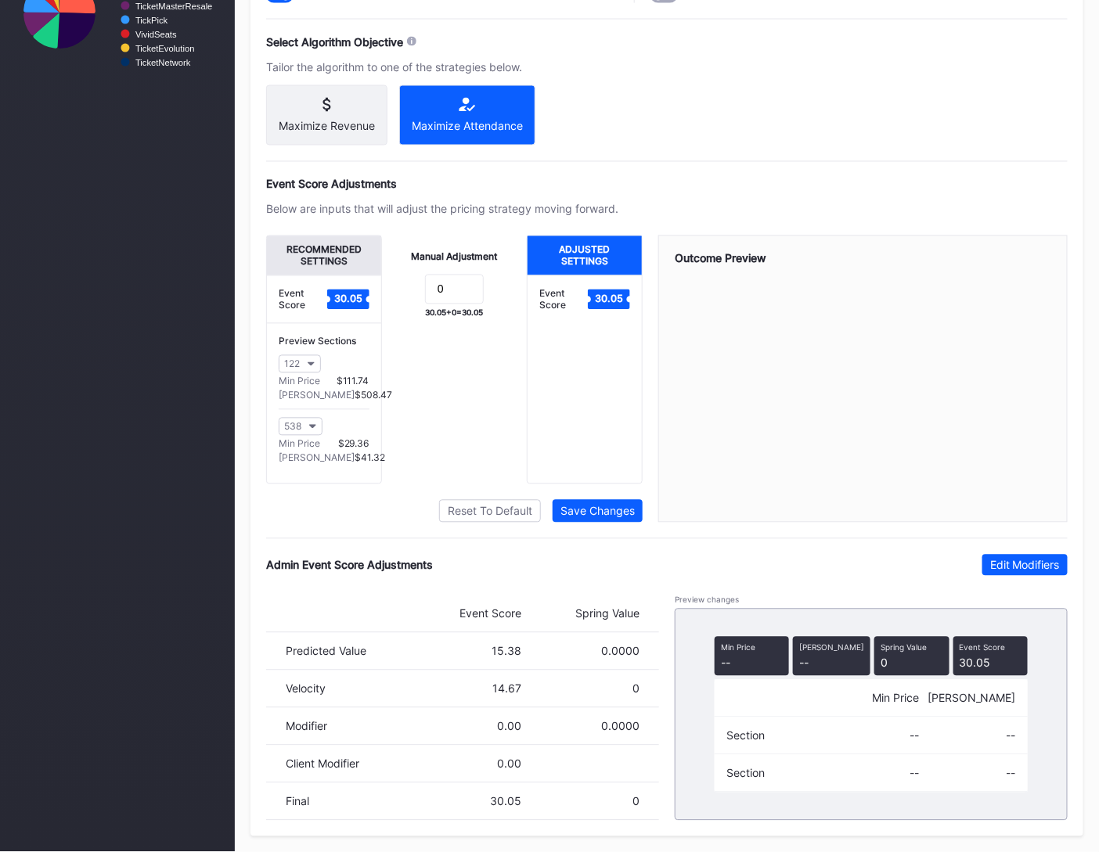
scroll to position [899, 0]
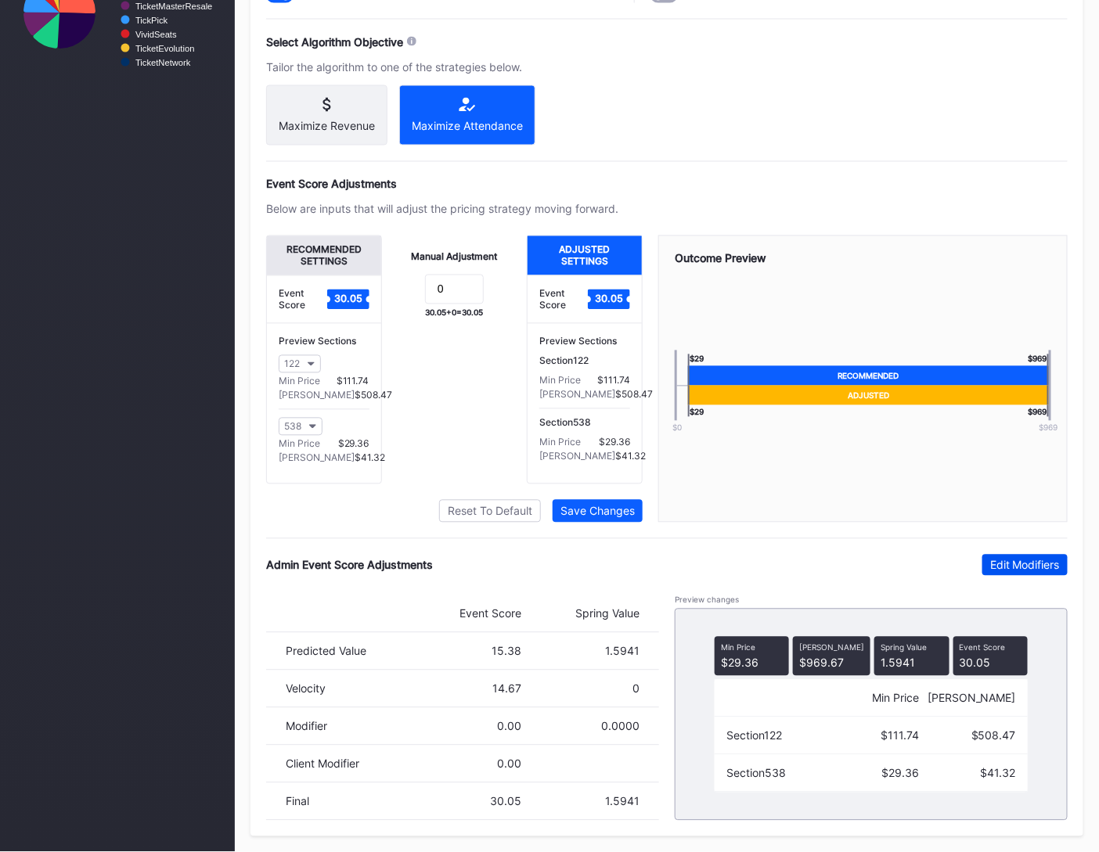
click at [1006, 575] on button "Edit Modifiers" at bounding box center [1024, 565] width 85 height 21
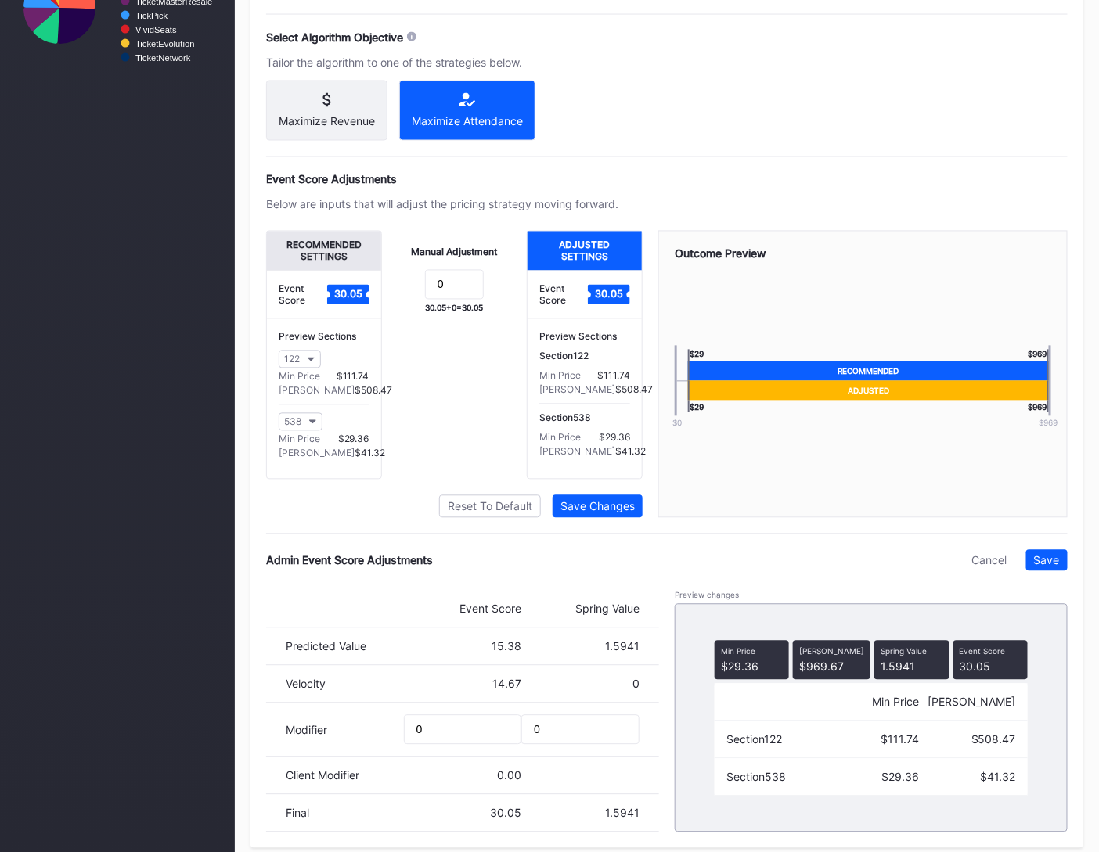
scroll to position [898, 0]
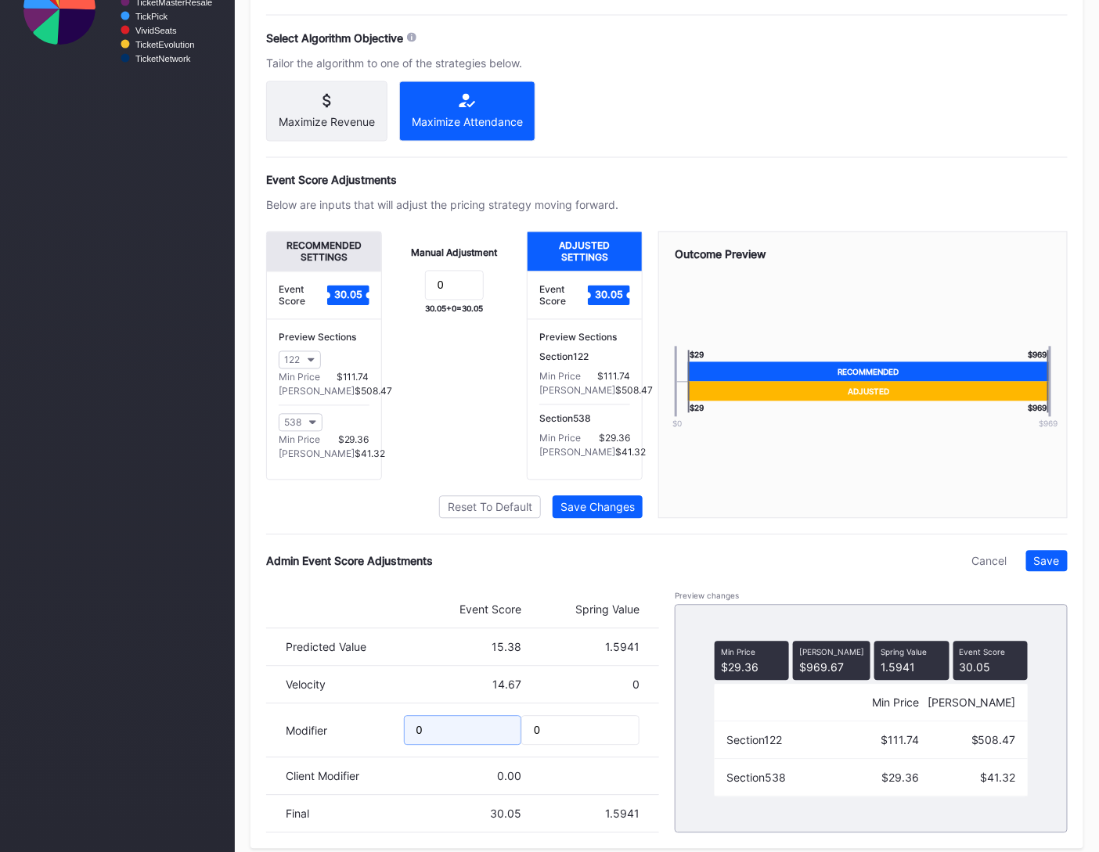
click at [488, 730] on input "0" at bounding box center [463, 731] width 118 height 30
click at [410, 734] on input ".38" at bounding box center [463, 731] width 118 height 30
type input "-.38"
click at [1056, 568] on div "Save" at bounding box center [1047, 561] width 26 height 13
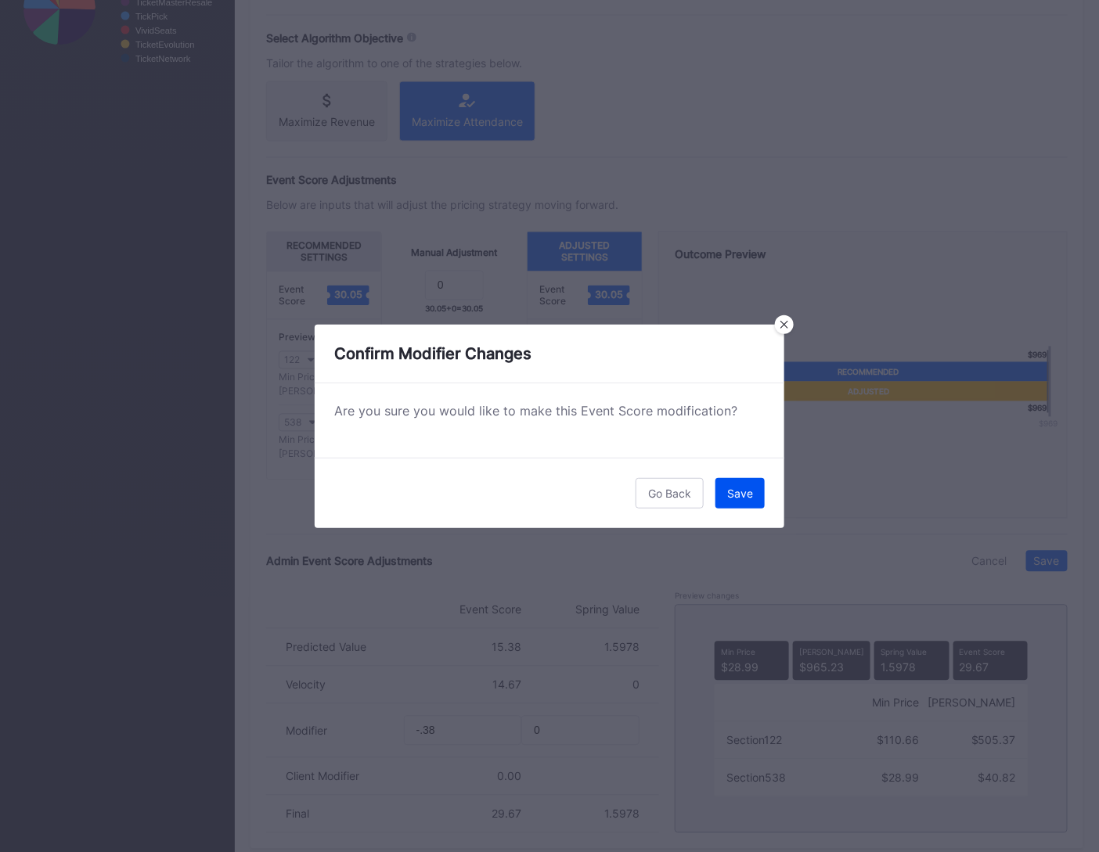
click at [724, 496] on button "Save" at bounding box center [739, 493] width 49 height 31
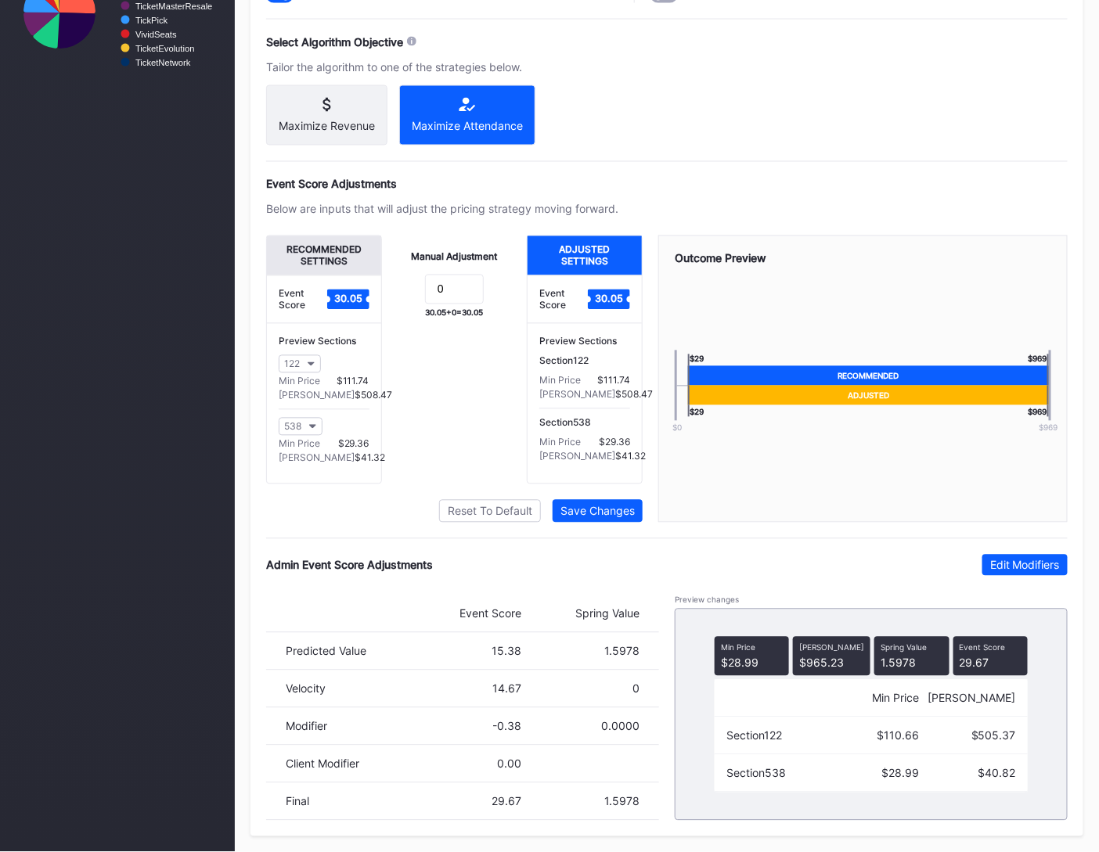
scroll to position [0, 0]
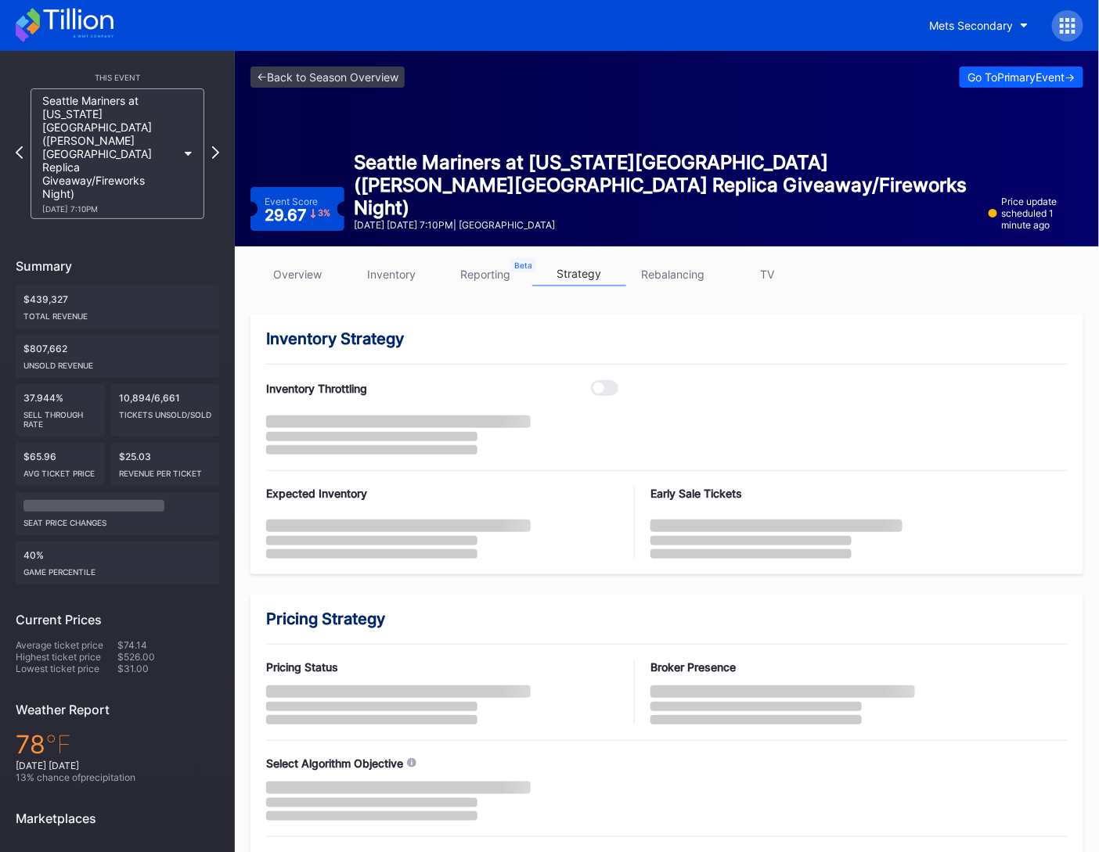
click at [271, 262] on link "overview" at bounding box center [297, 274] width 94 height 24
